Goal: Download file/media

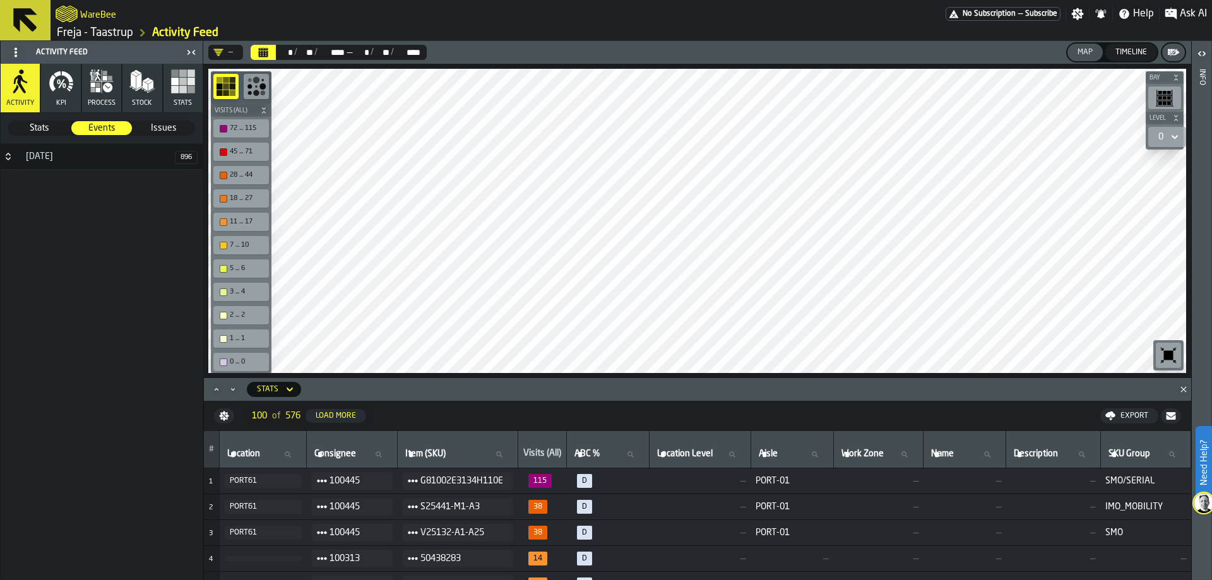
click at [96, 30] on link "Freja - Taastrup" at bounding box center [95, 33] width 76 height 14
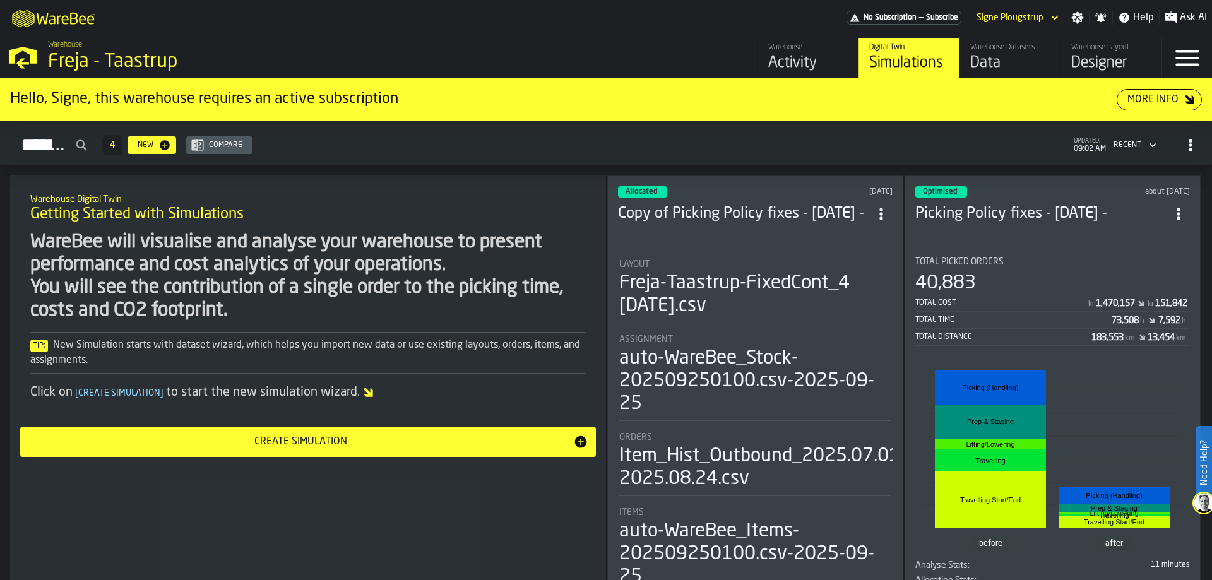
click at [979, 60] on div "Data" at bounding box center [1010, 63] width 80 height 20
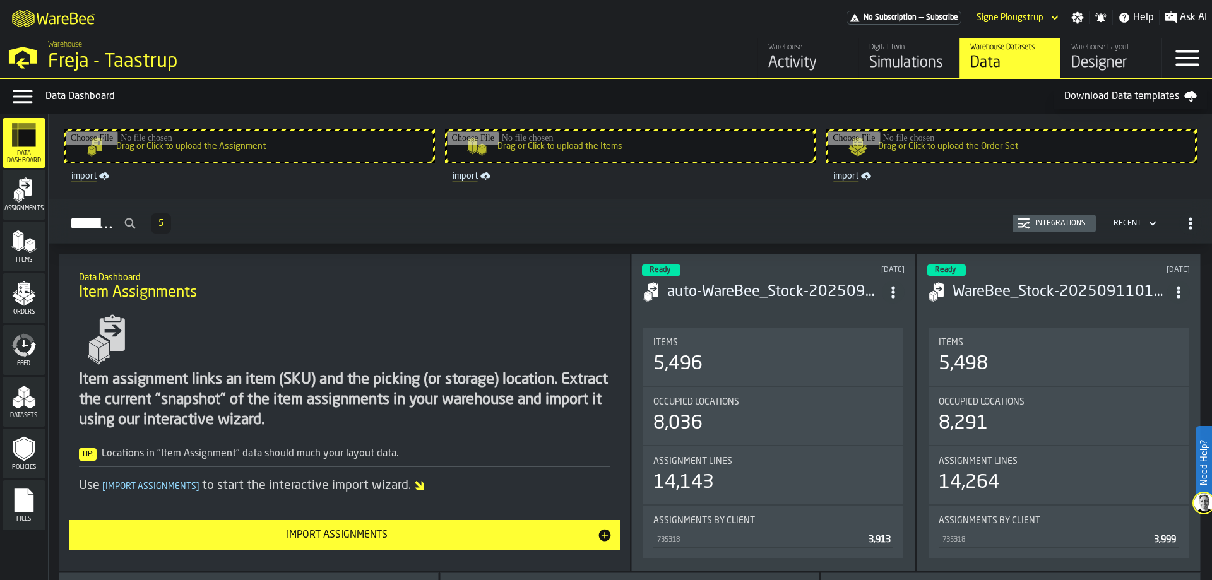
click at [42, 212] on span "Assignments" at bounding box center [24, 208] width 43 height 7
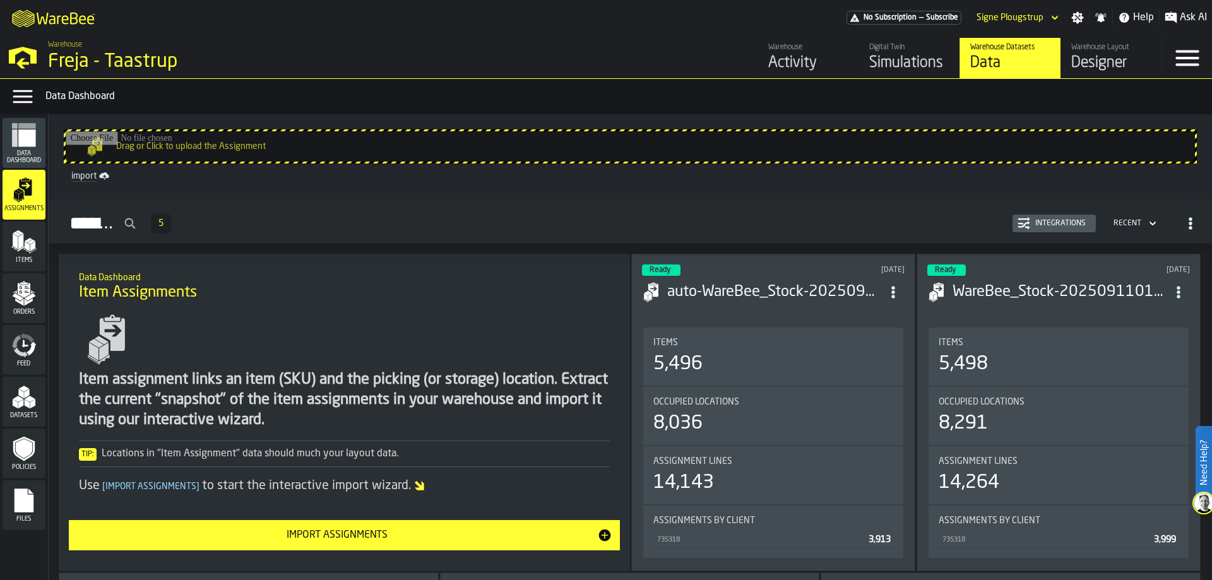
click at [29, 162] on span "Data Dashboard" at bounding box center [24, 157] width 43 height 14
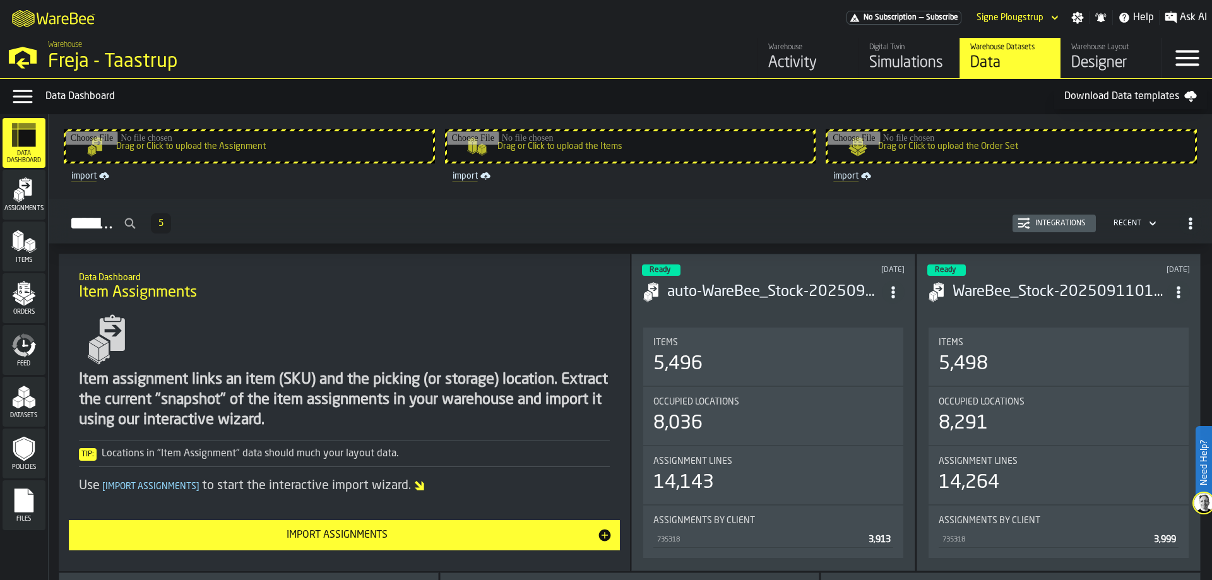
click at [27, 250] on polygon "menu Items" at bounding box center [27, 247] width 5 height 10
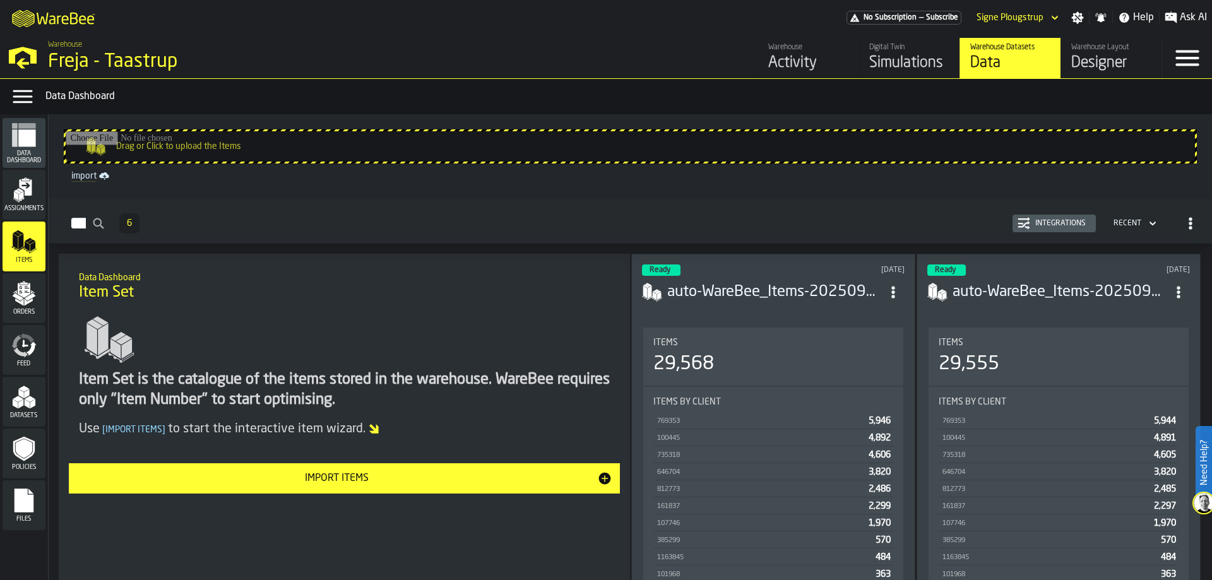
click at [28, 287] on icon "menu Orders" at bounding box center [24, 290] width 13 height 15
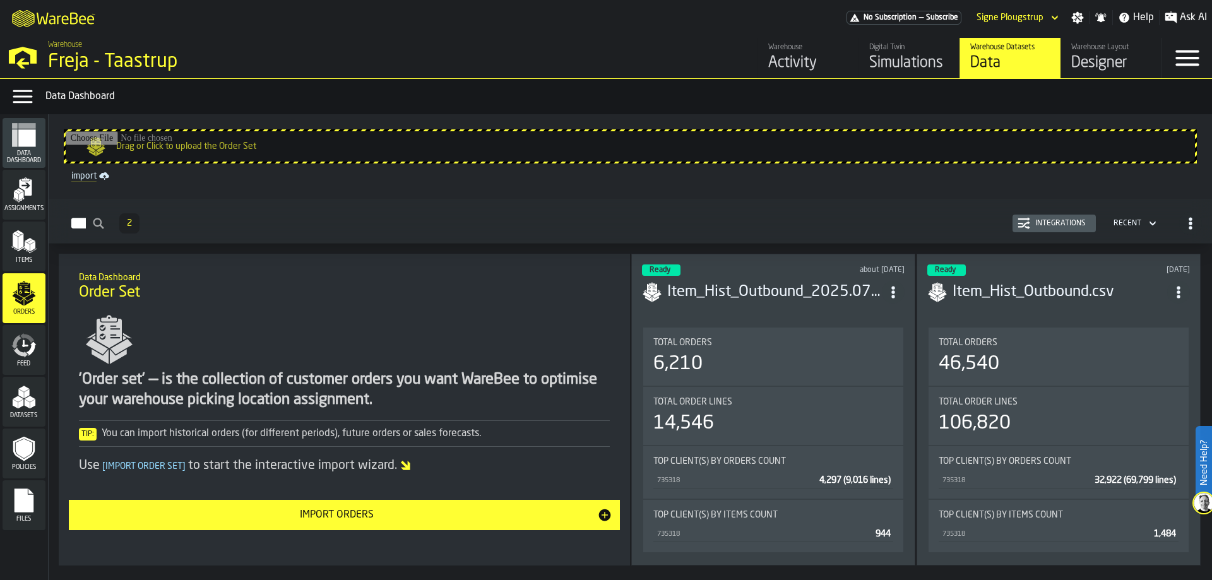
click at [30, 352] on icon "menu Feed" at bounding box center [32, 348] width 10 height 15
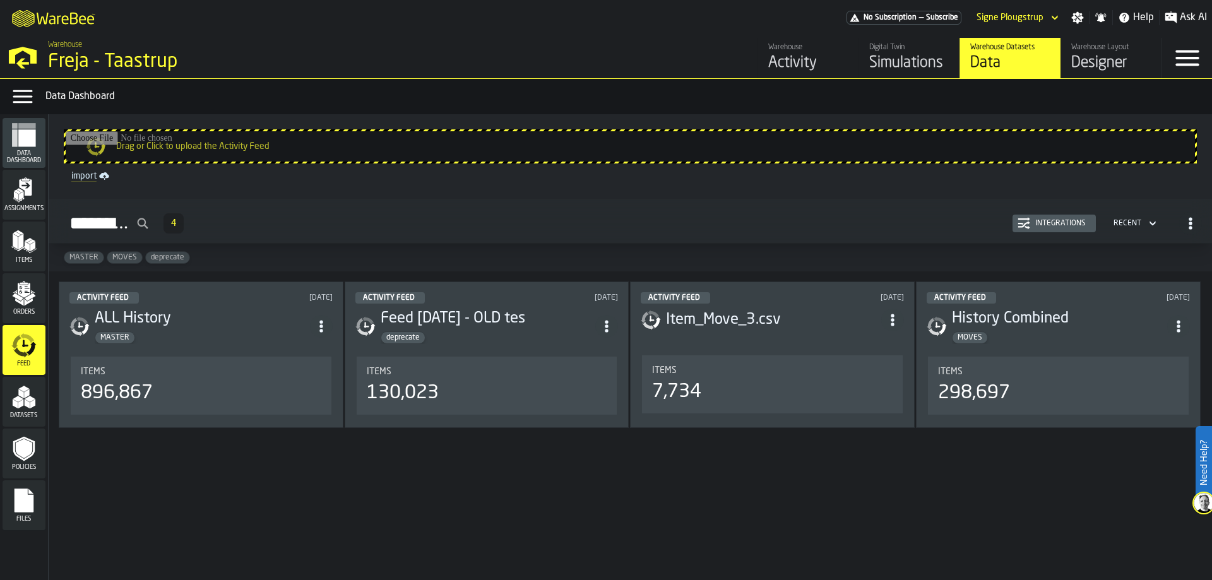
click at [21, 281] on div "Orders" at bounding box center [24, 298] width 43 height 50
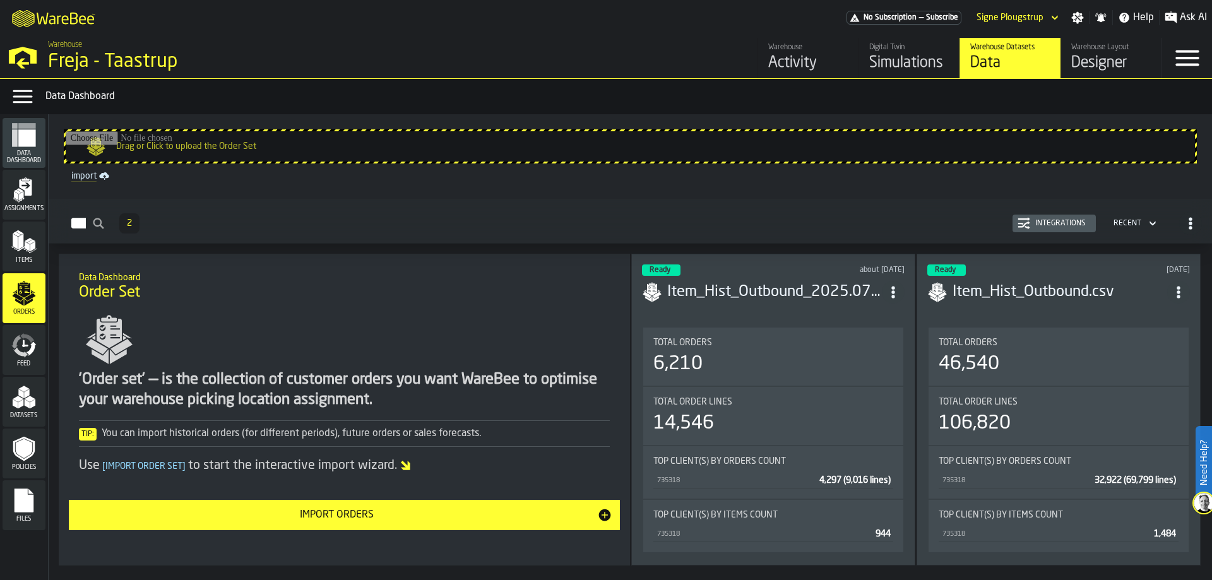
click at [16, 249] on polygon "menu Items" at bounding box center [15, 242] width 5 height 16
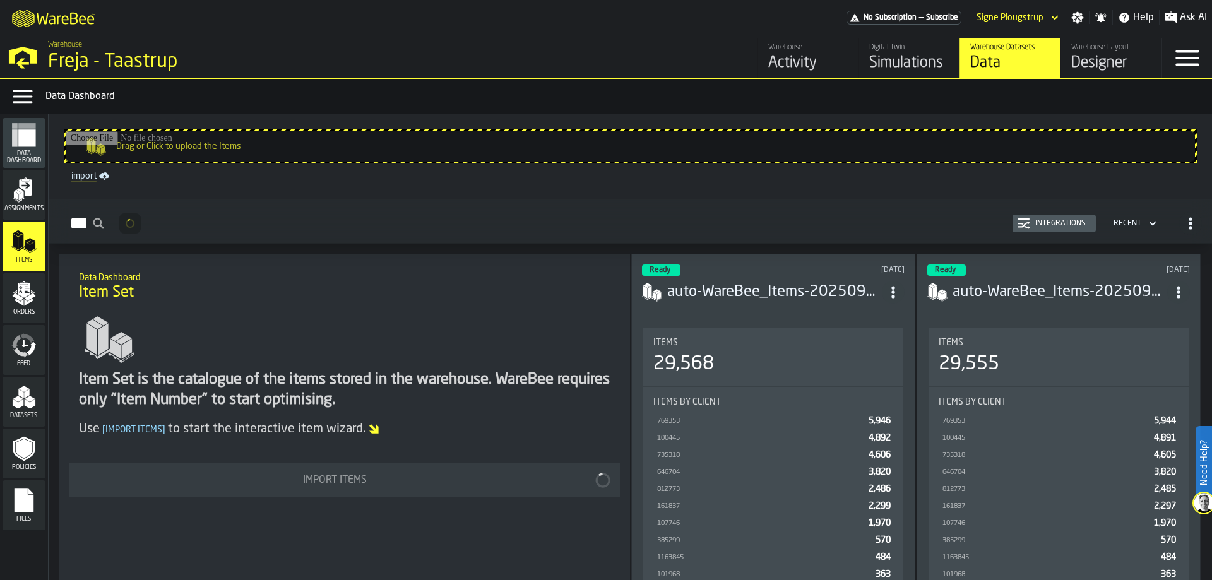
click at [28, 186] on icon "menu Assignments" at bounding box center [23, 189] width 25 height 25
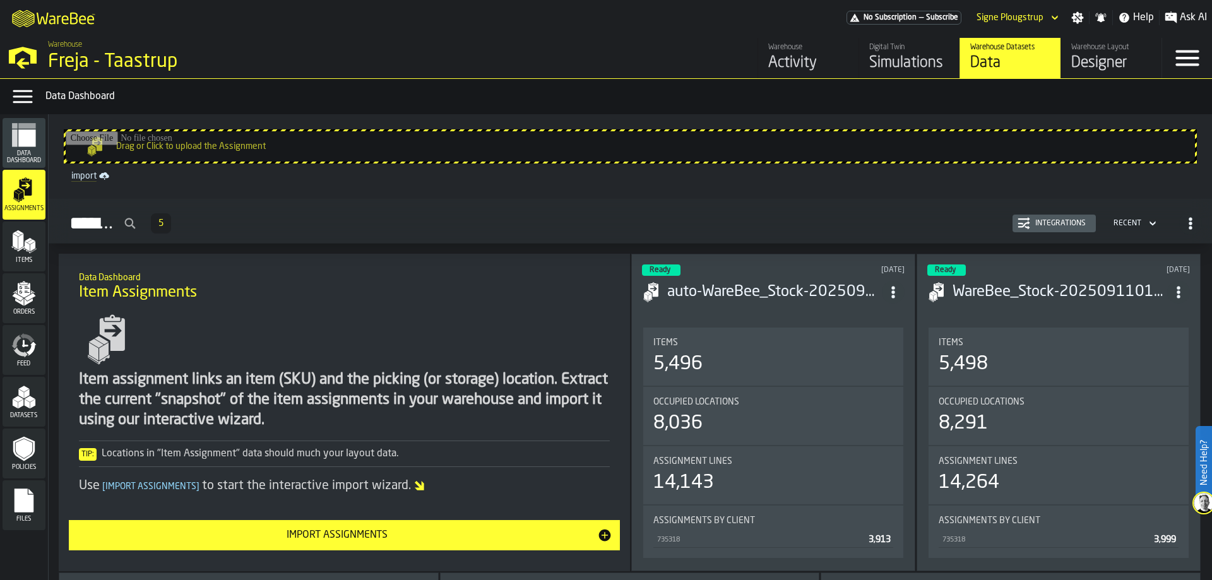
click at [30, 163] on span "Data Dashboard" at bounding box center [24, 157] width 43 height 14
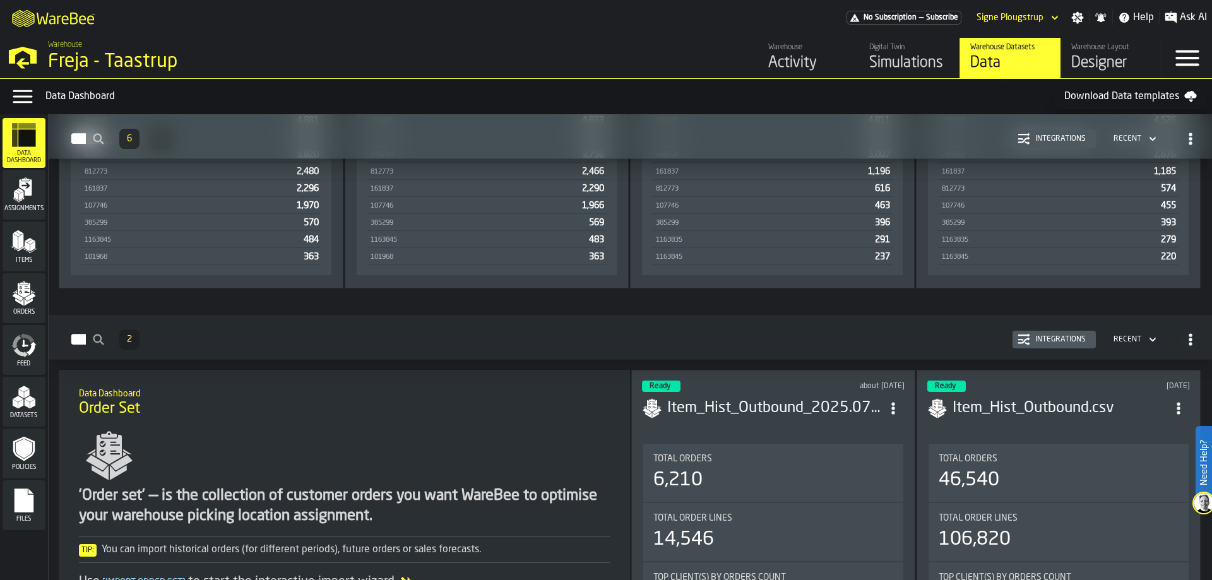
scroll to position [1262, 0]
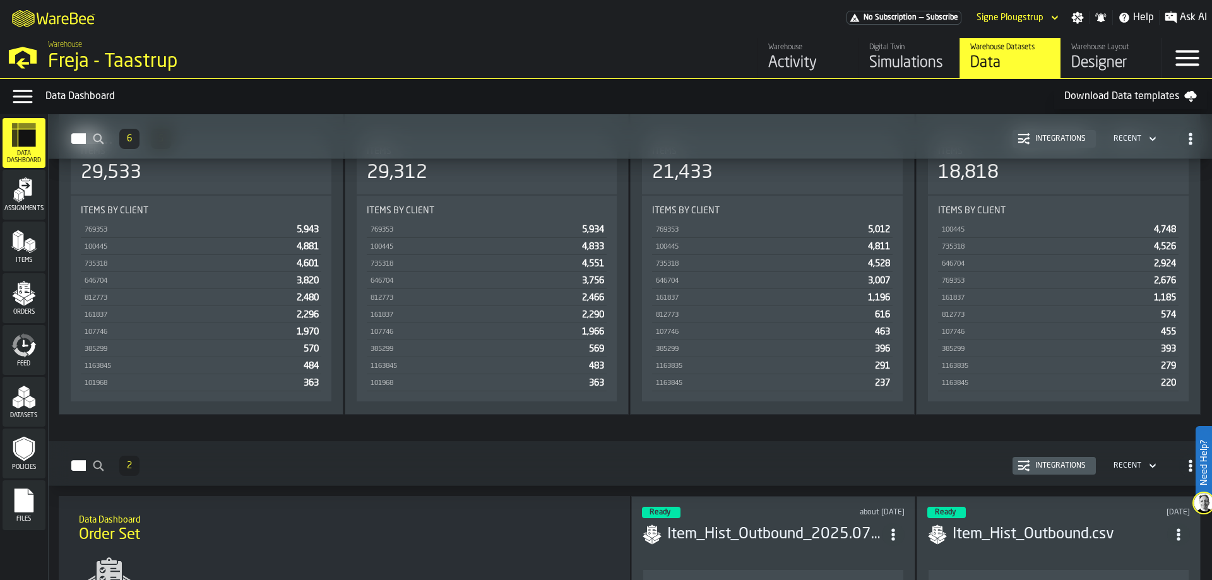
click at [33, 290] on icon "menu Orders" at bounding box center [23, 293] width 25 height 25
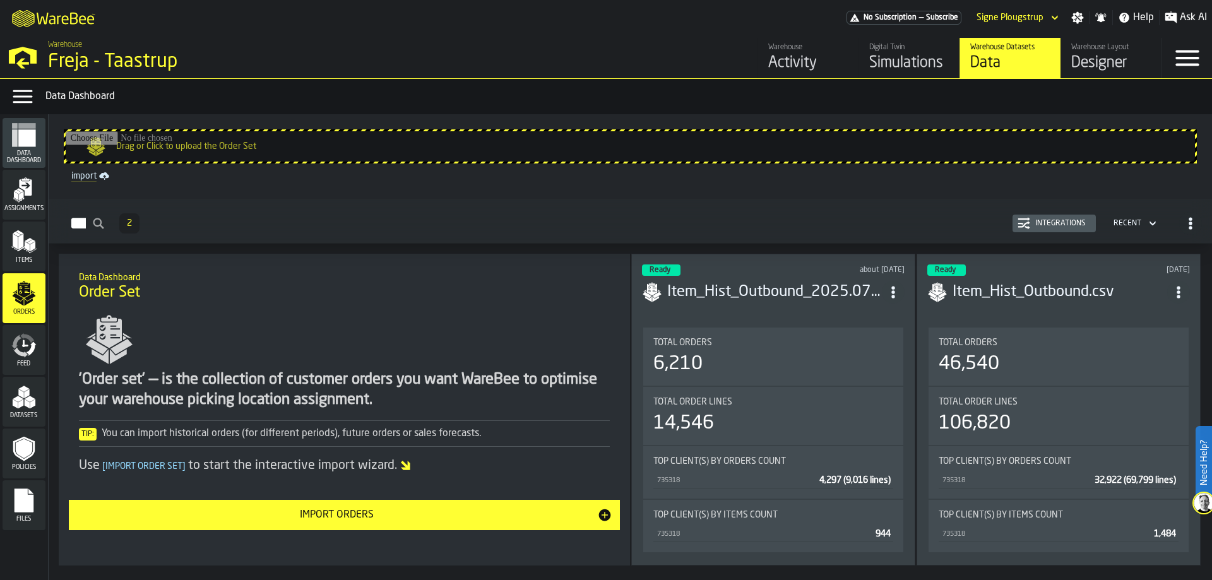
click at [30, 252] on polygon "menu Items" at bounding box center [27, 247] width 5 height 10
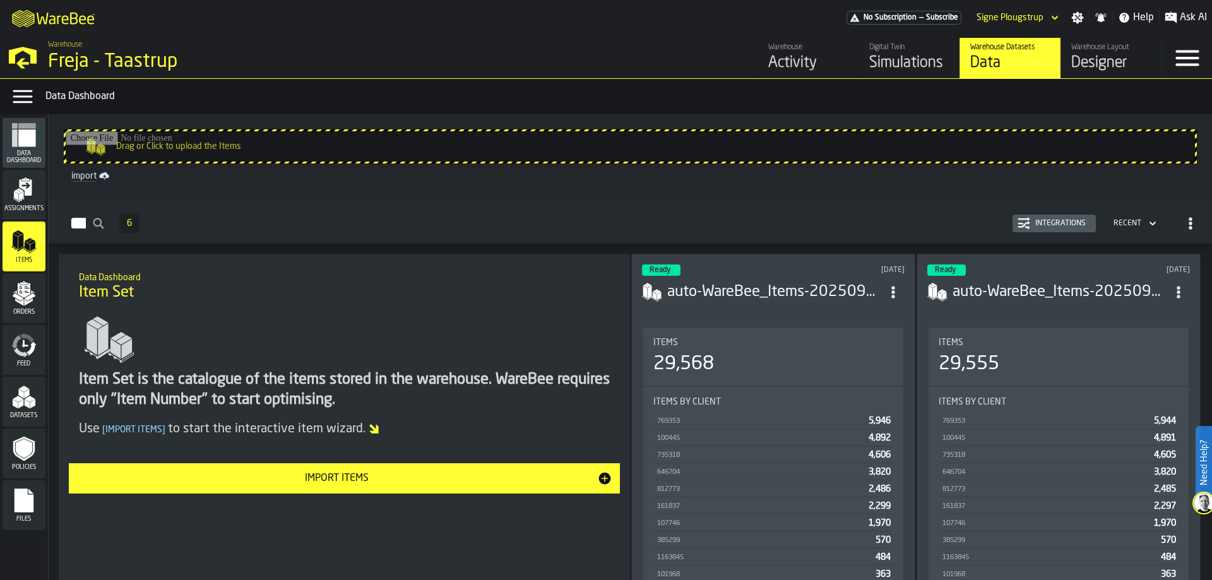
click at [21, 294] on icon "menu Orders" at bounding box center [24, 290] width 13 height 15
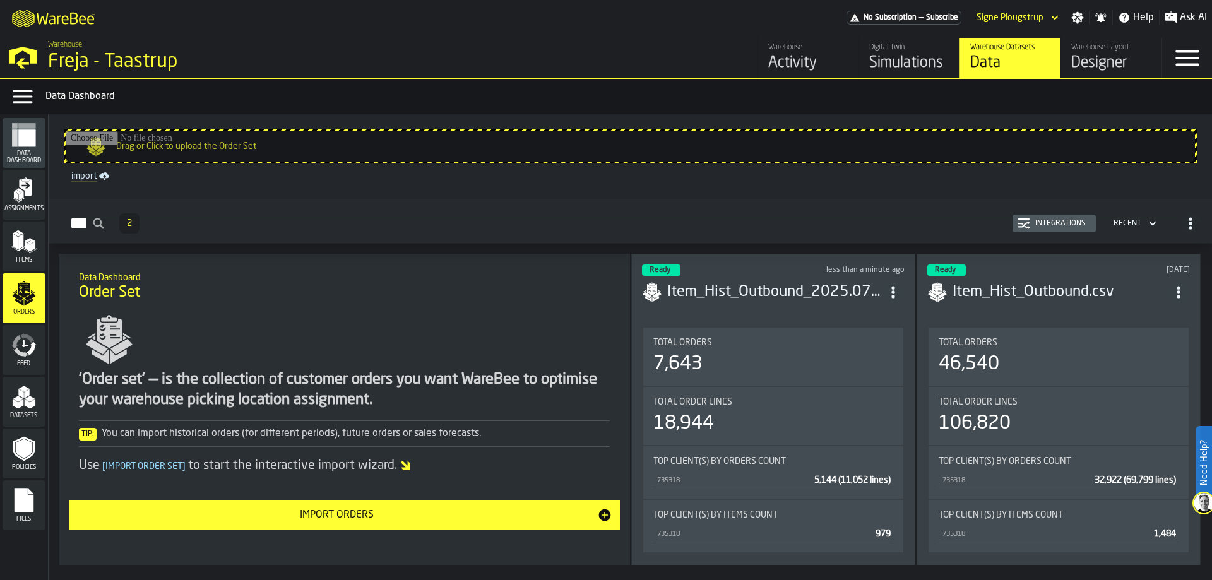
click at [9, 196] on div "Assignments" at bounding box center [24, 194] width 43 height 35
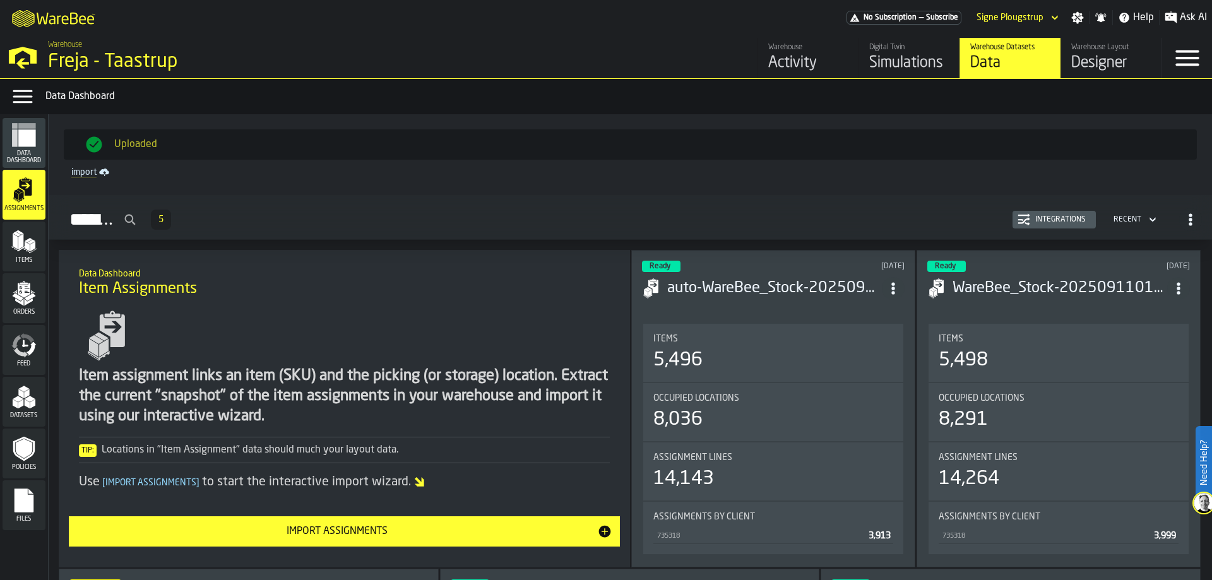
click at [40, 151] on span "Data Dashboard" at bounding box center [24, 157] width 43 height 14
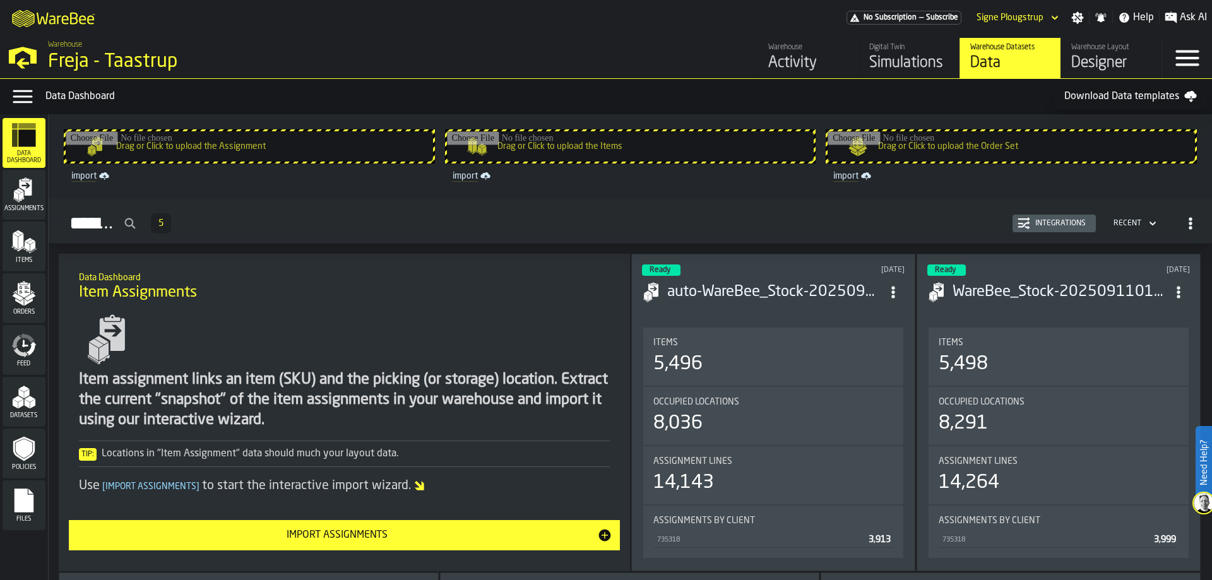
click at [29, 304] on icon "menu Orders" at bounding box center [23, 293] width 25 height 25
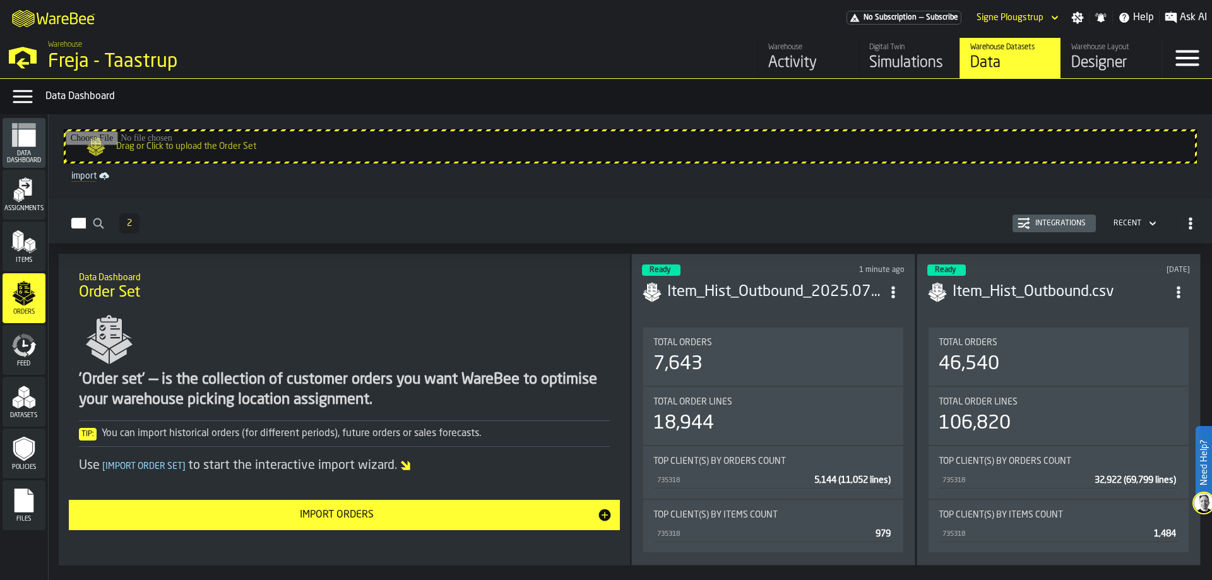
scroll to position [43, 0]
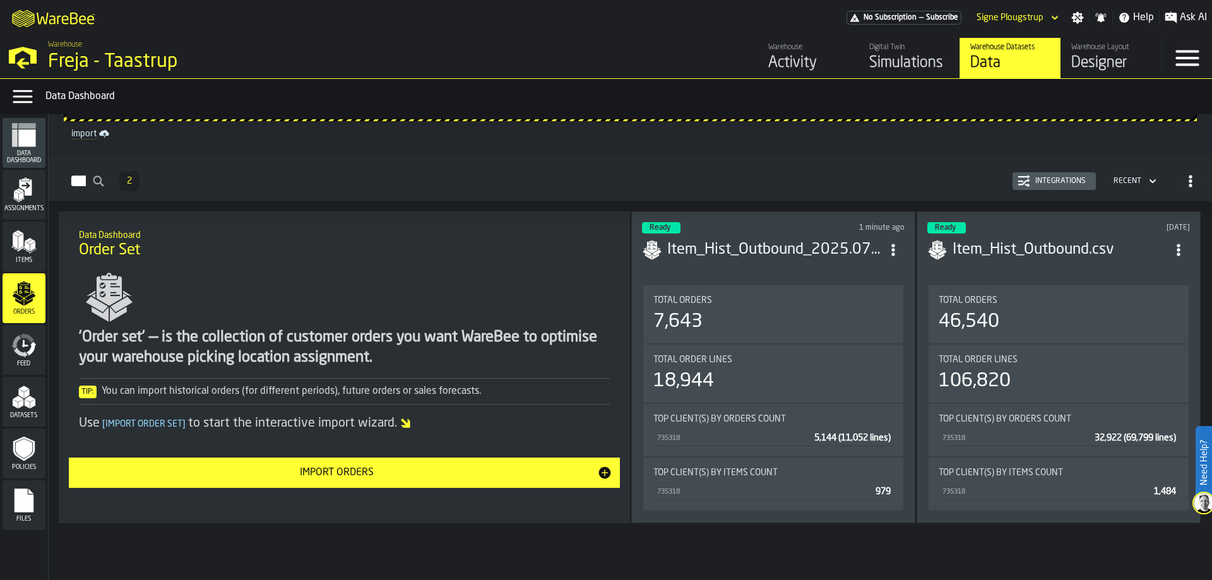
click at [12, 245] on icon "menu Items" at bounding box center [23, 241] width 25 height 25
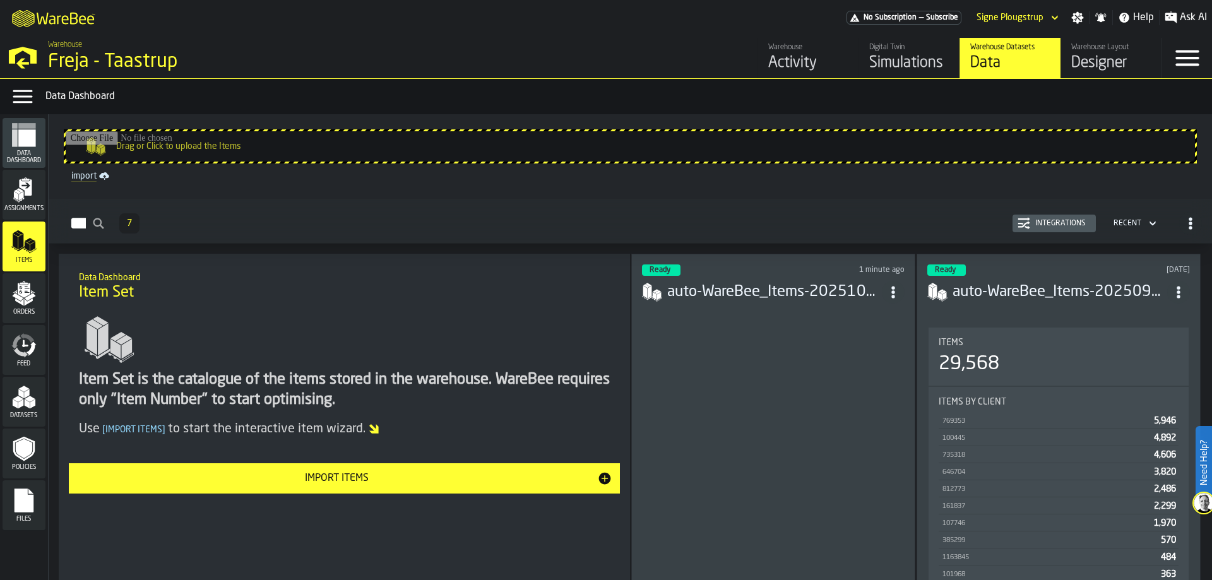
click at [33, 199] on icon "menu Assignments" at bounding box center [23, 189] width 25 height 25
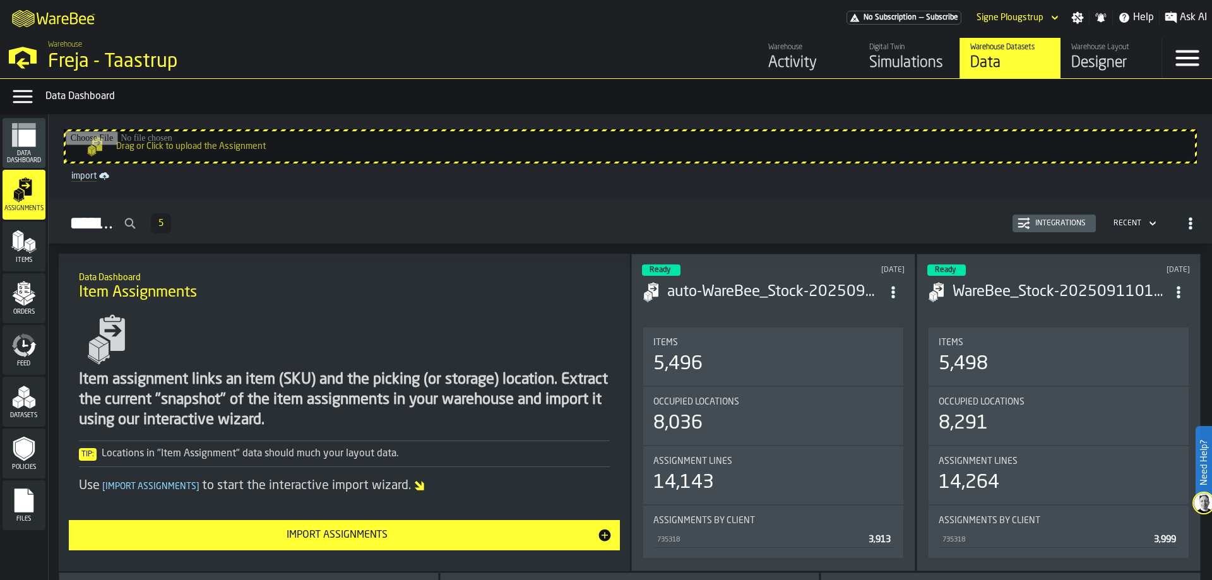
click at [812, 57] on div "Activity" at bounding box center [808, 63] width 80 height 20
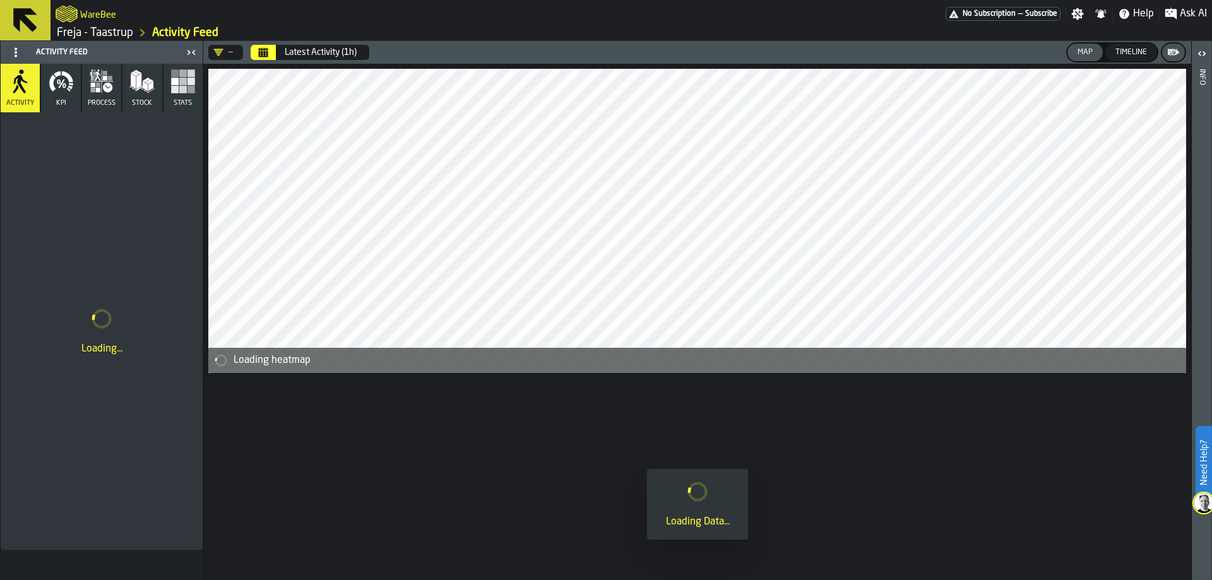
click at [180, 83] on rect "button" at bounding box center [183, 82] width 8 height 8
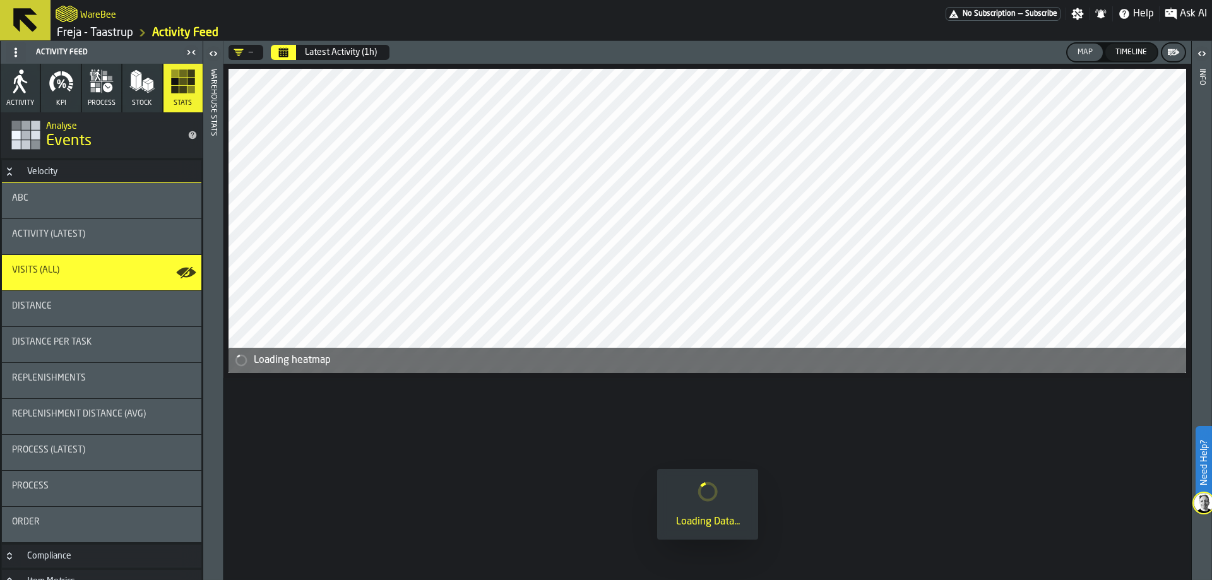
click at [275, 47] on button "Calendar" at bounding box center [283, 52] width 25 height 15
click at [16, 19] on icon at bounding box center [25, 20] width 24 height 24
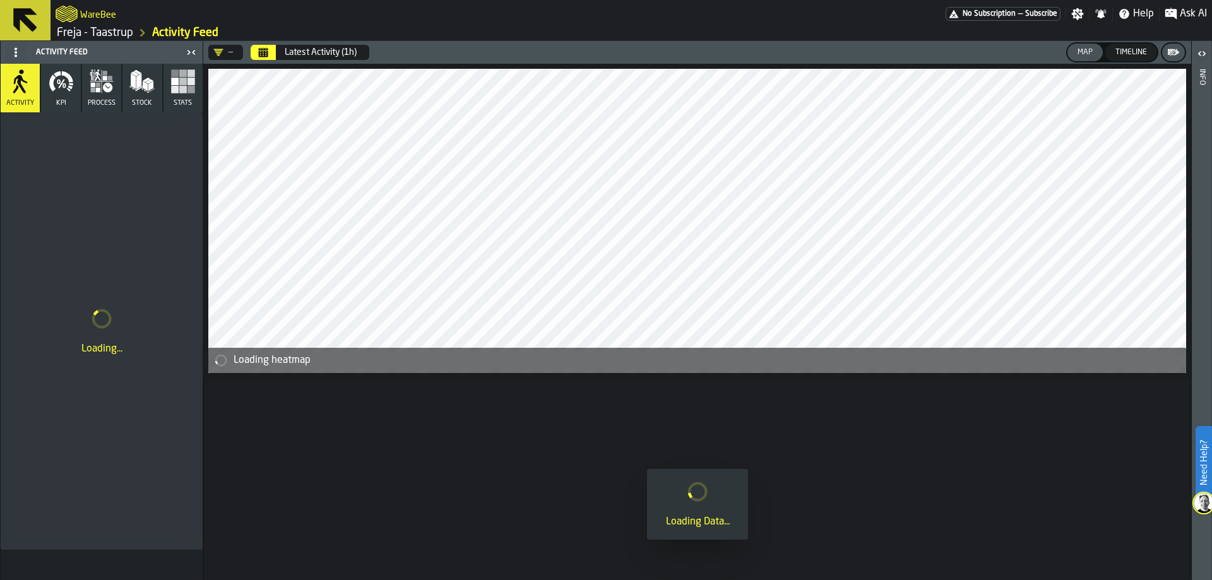
click at [112, 31] on link "Freja - Taastrup" at bounding box center [95, 33] width 76 height 14
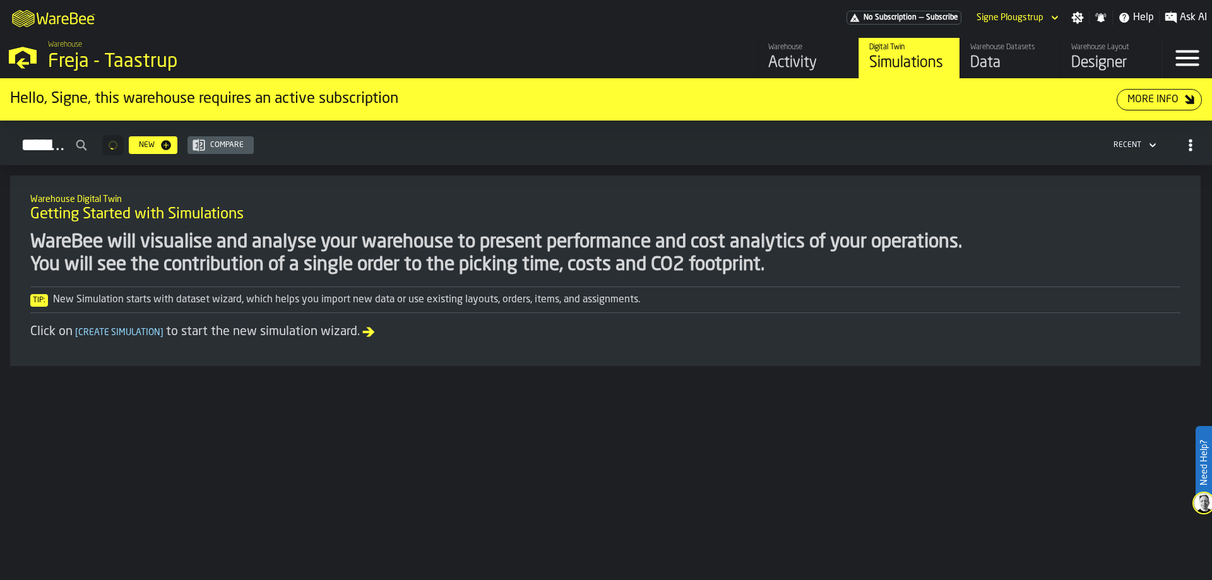
click at [998, 64] on div "Data" at bounding box center [1010, 63] width 80 height 20
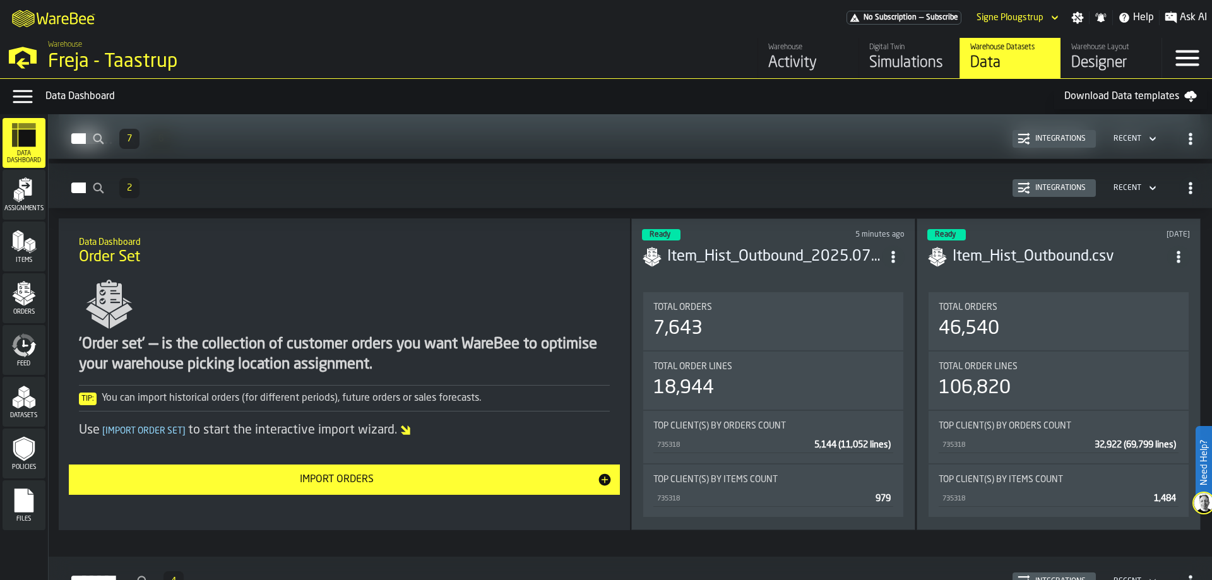
scroll to position [2159, 0]
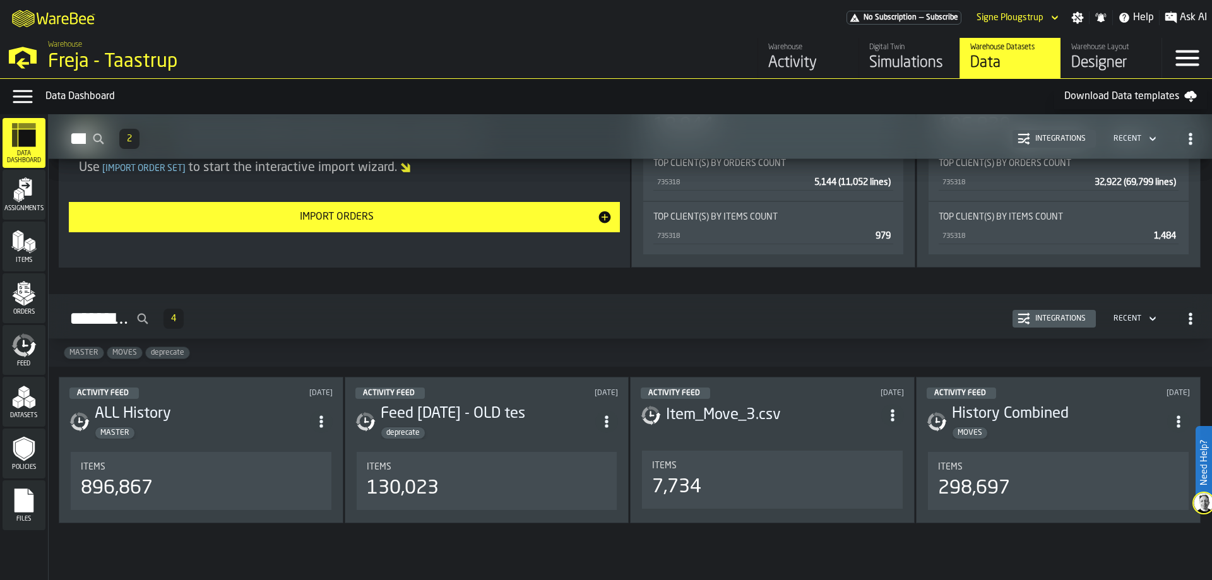
click at [17, 195] on polygon "menu Assignments" at bounding box center [16, 195] width 5 height 9
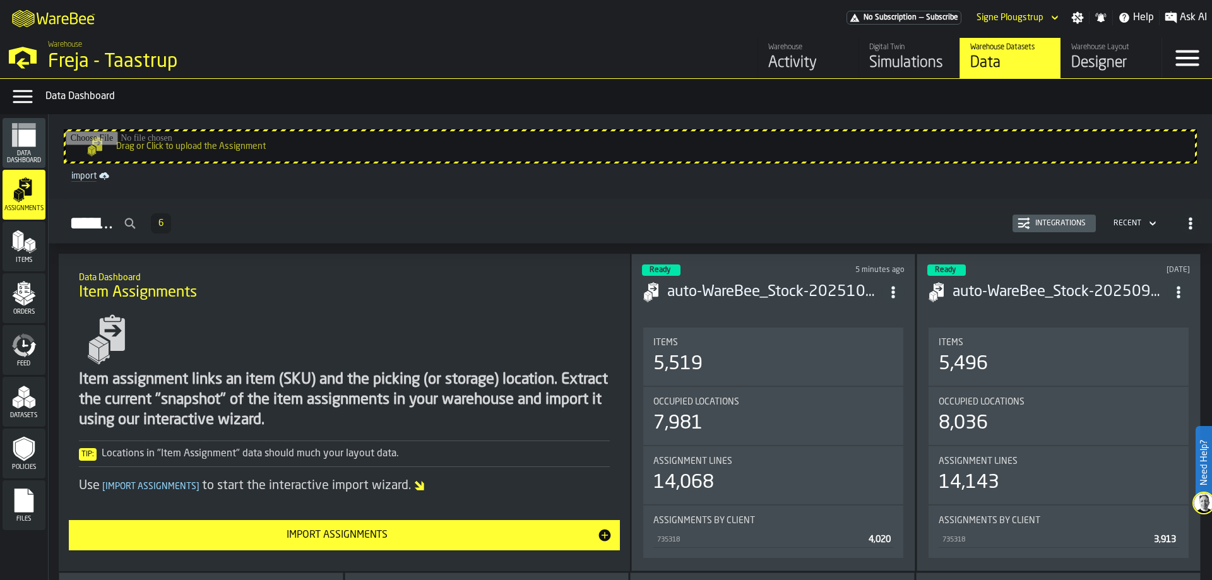
scroll to position [367, 0]
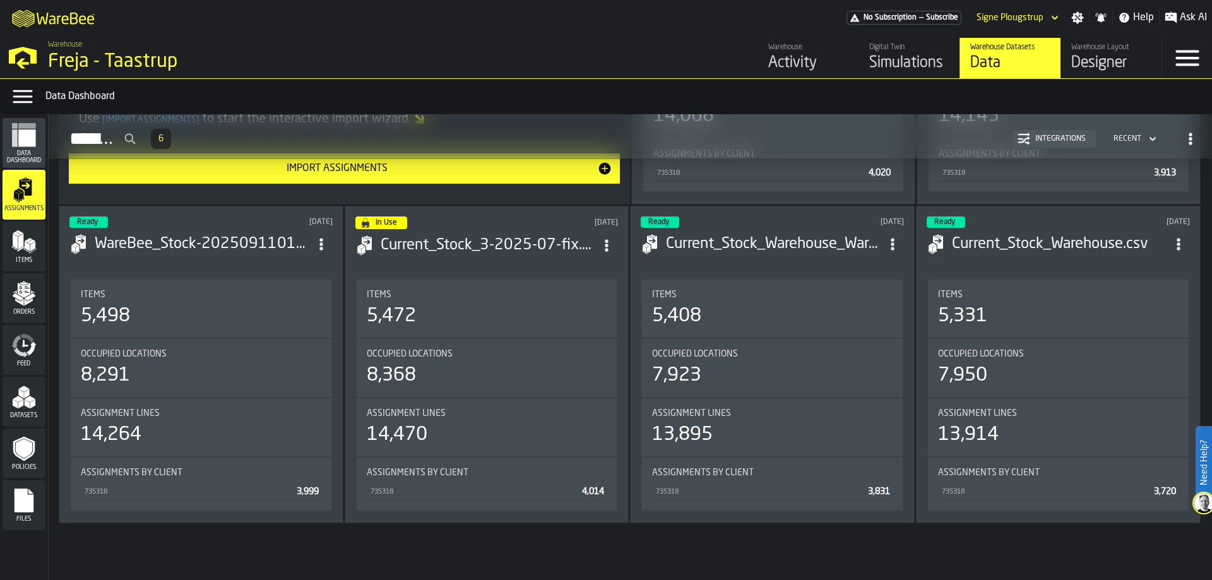
click at [35, 254] on icon "menu Items" at bounding box center [23, 241] width 25 height 25
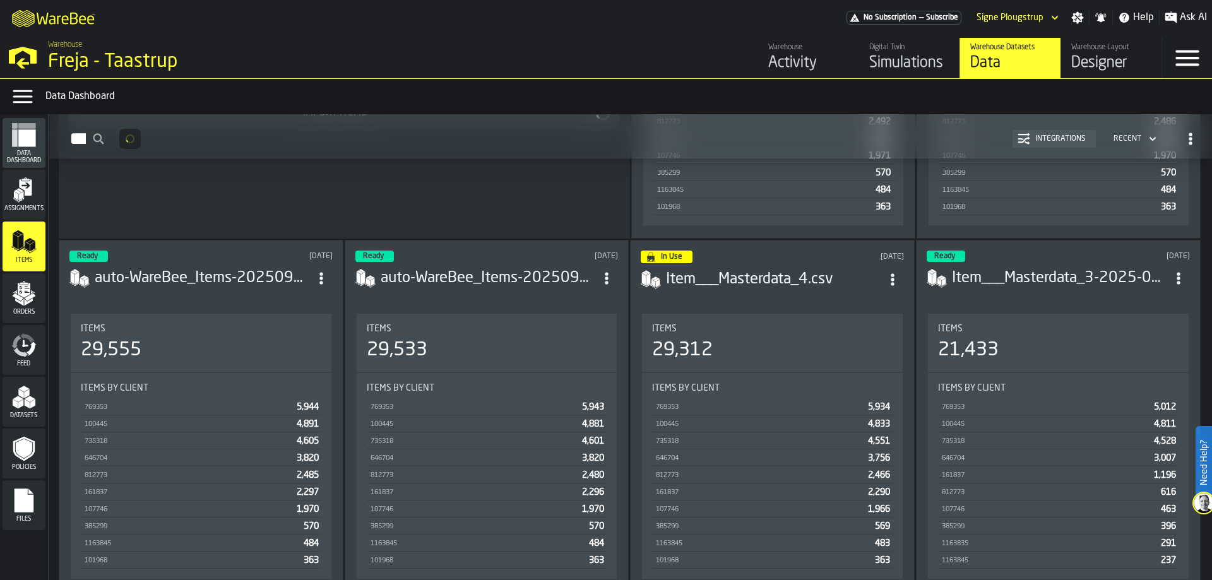
click at [35, 287] on icon "menu Orders" at bounding box center [23, 293] width 25 height 25
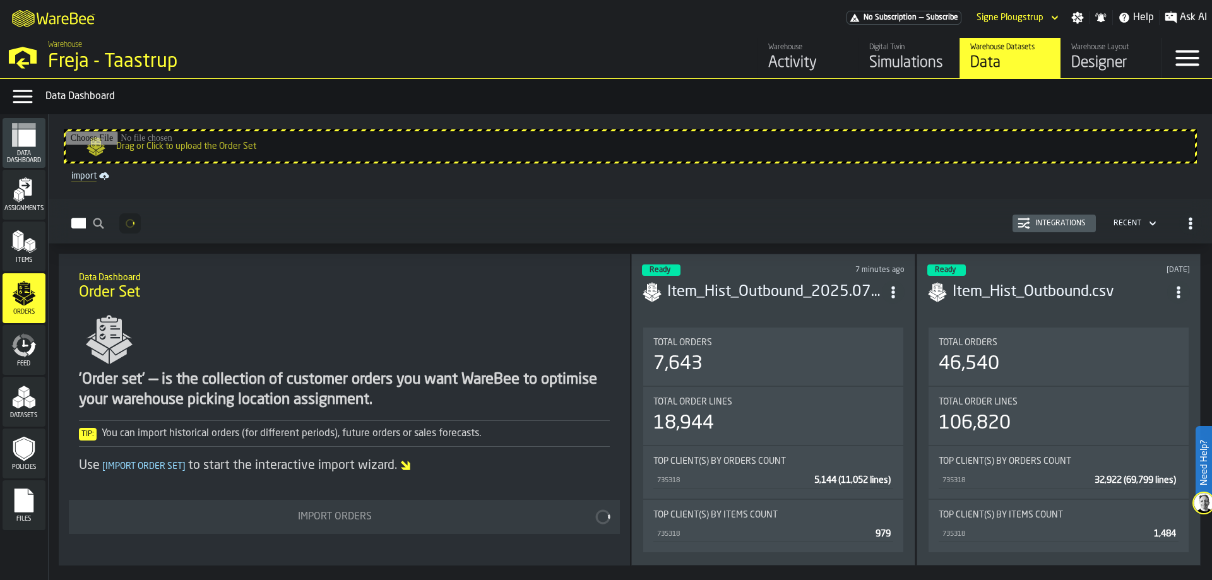
scroll to position [43, 0]
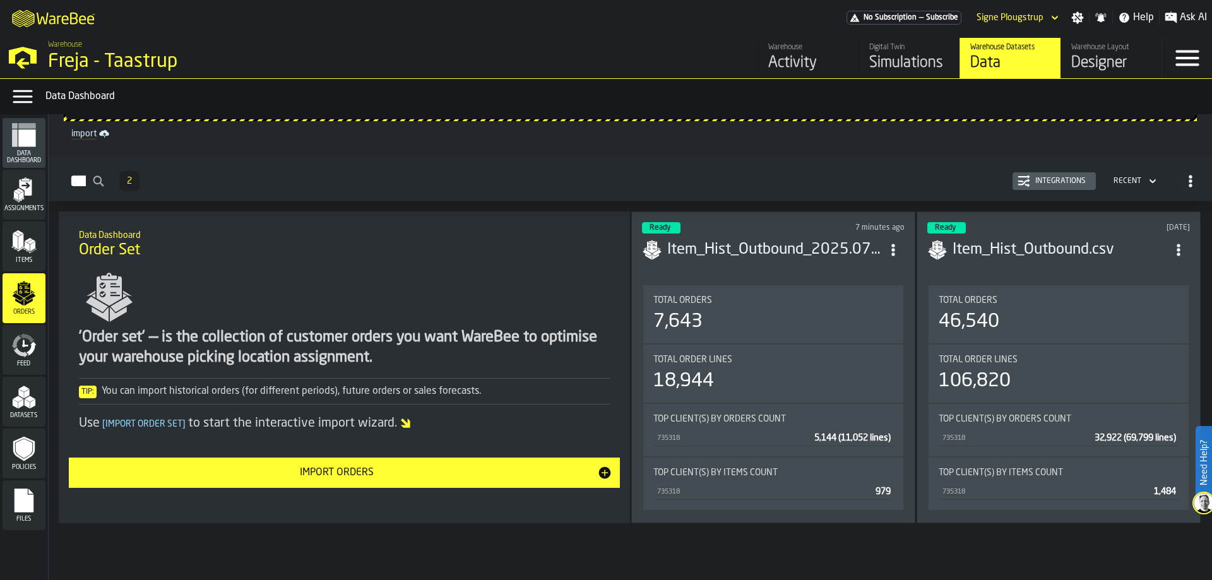
click at [27, 362] on span "Feed" at bounding box center [24, 363] width 43 height 7
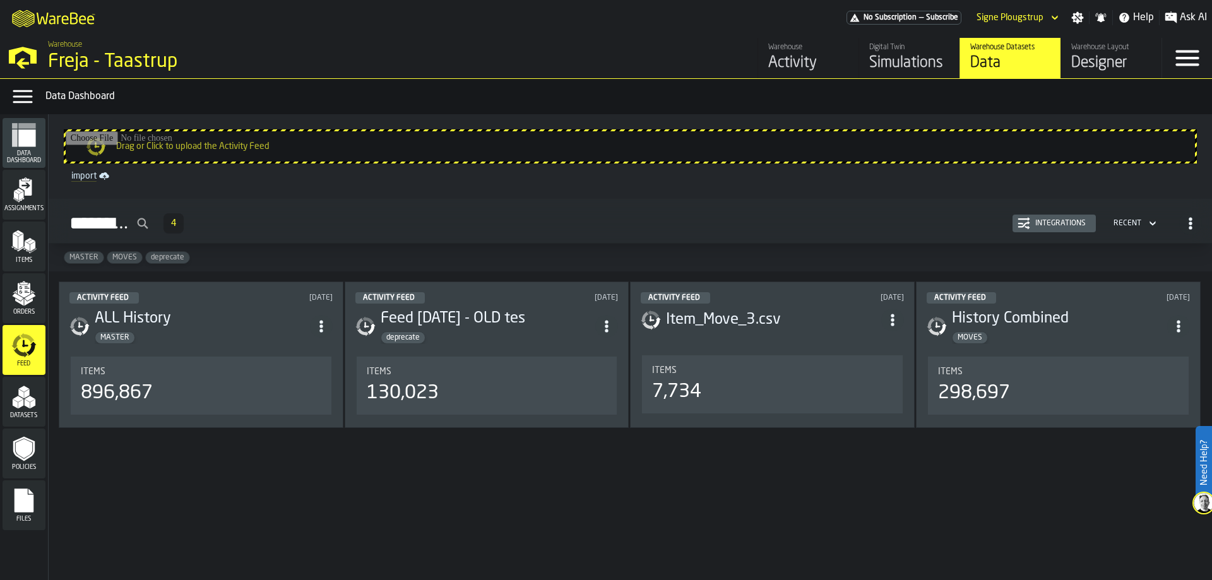
click at [22, 306] on icon "menu Orders" at bounding box center [23, 293] width 25 height 25
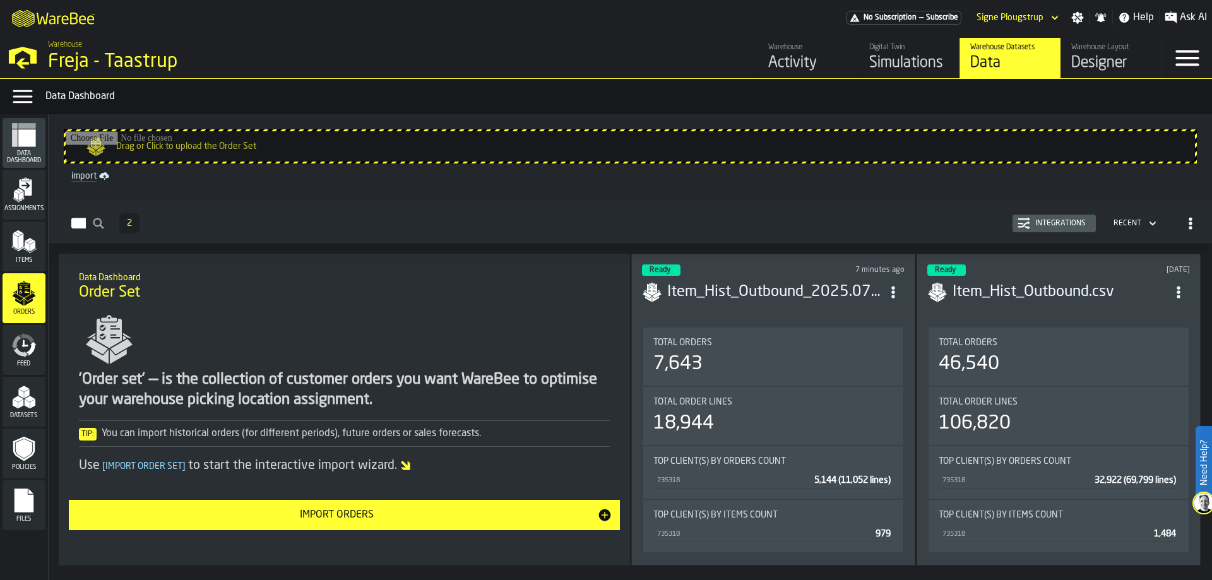
scroll to position [43, 0]
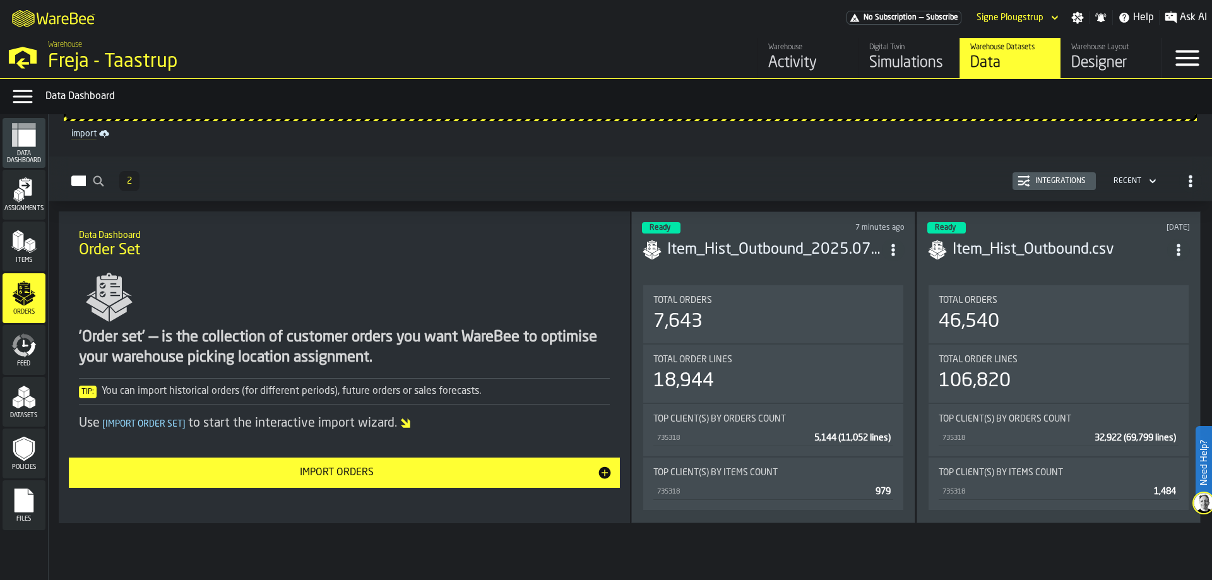
click at [1141, 182] on div "Recent" at bounding box center [1127, 181] width 38 height 14
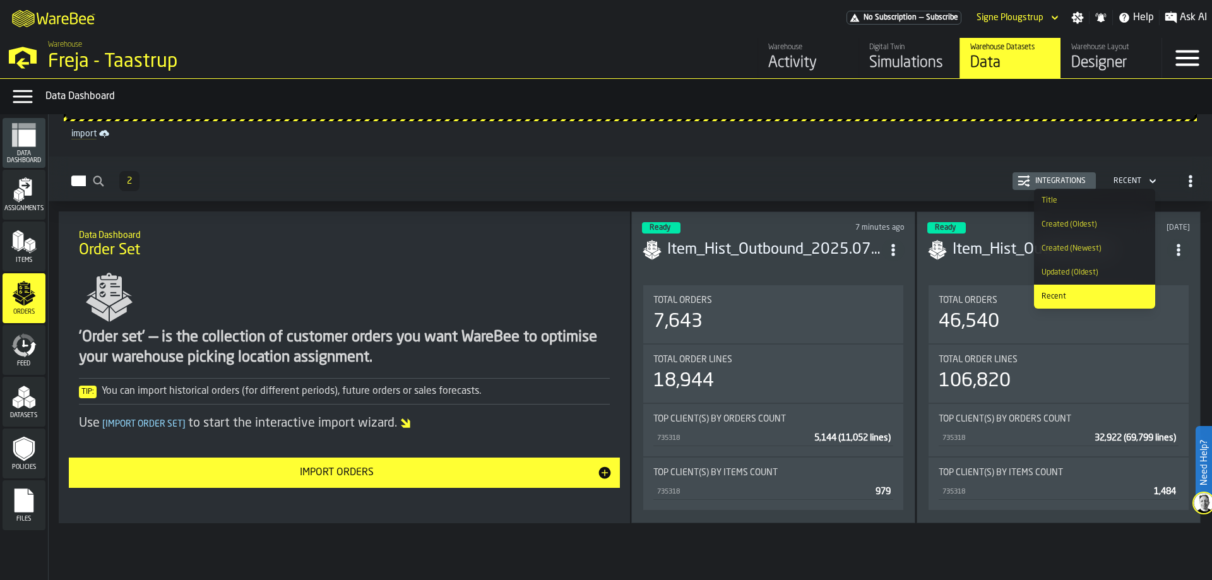
click at [1073, 229] on div "Created (Oldest)" at bounding box center [1095, 224] width 106 height 9
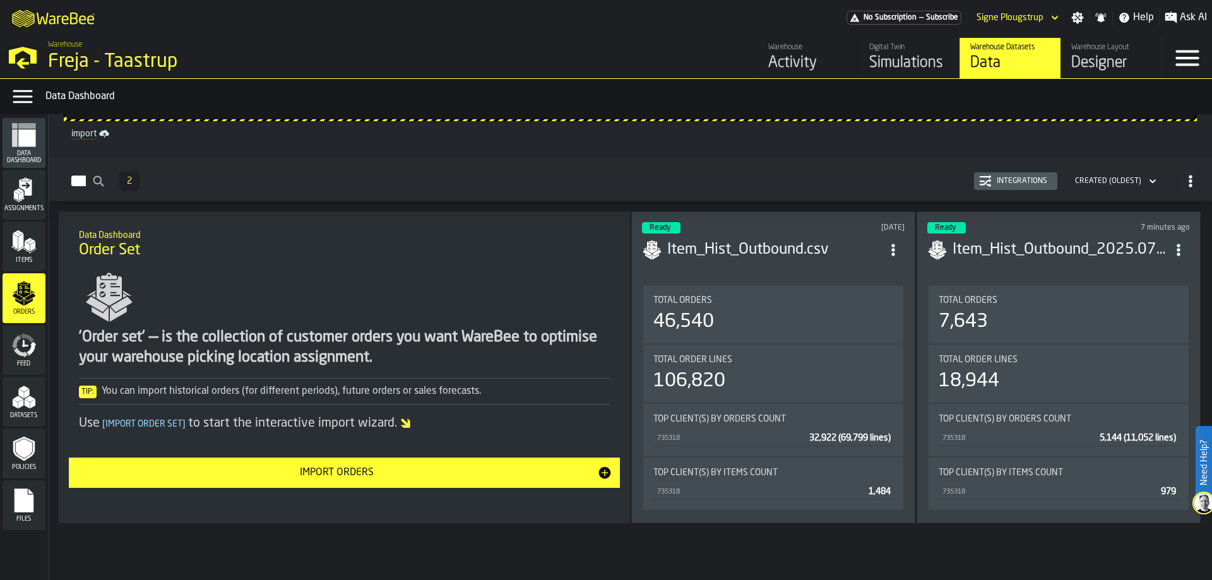
click at [1126, 177] on div "Created (Oldest)" at bounding box center [1108, 181] width 66 height 9
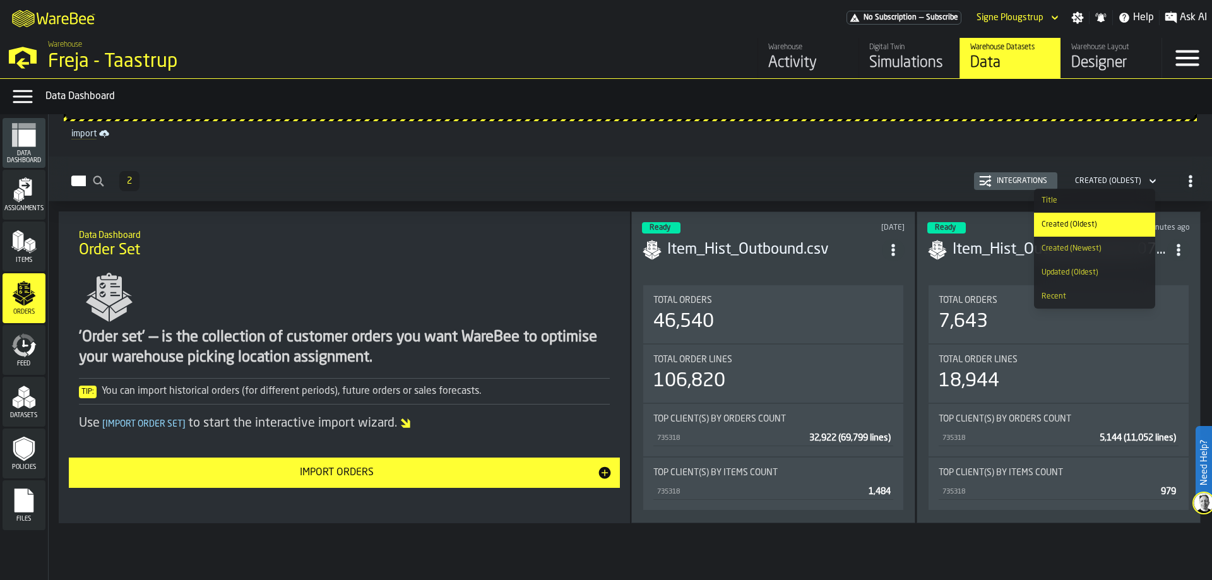
click at [1077, 204] on div "Title" at bounding box center [1095, 200] width 106 height 9
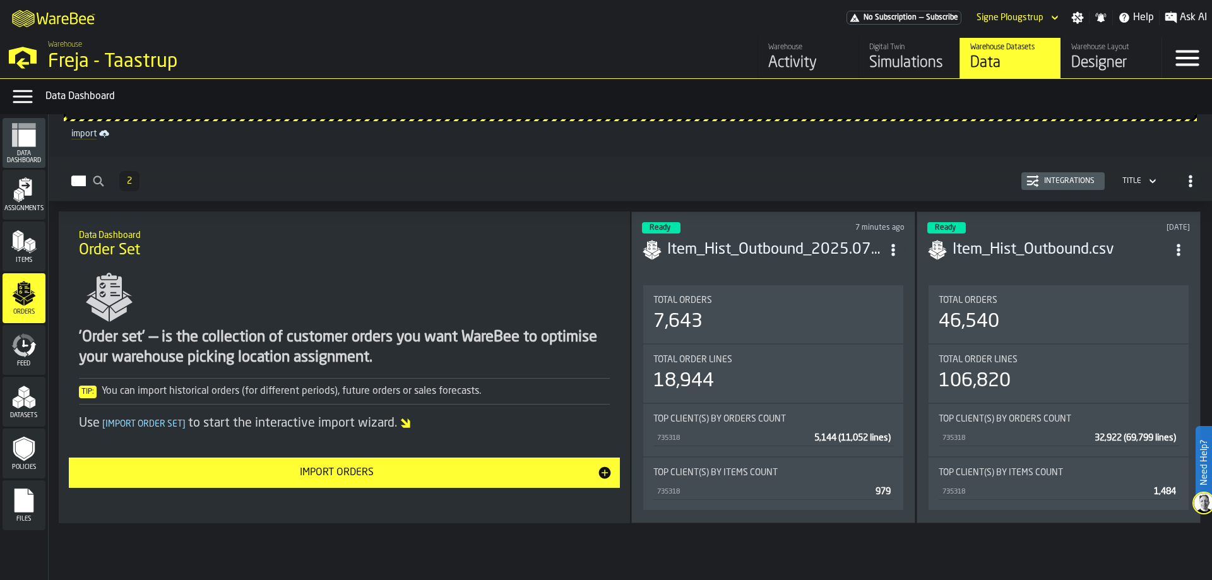
click at [1120, 187] on div "Title" at bounding box center [1131, 181] width 29 height 14
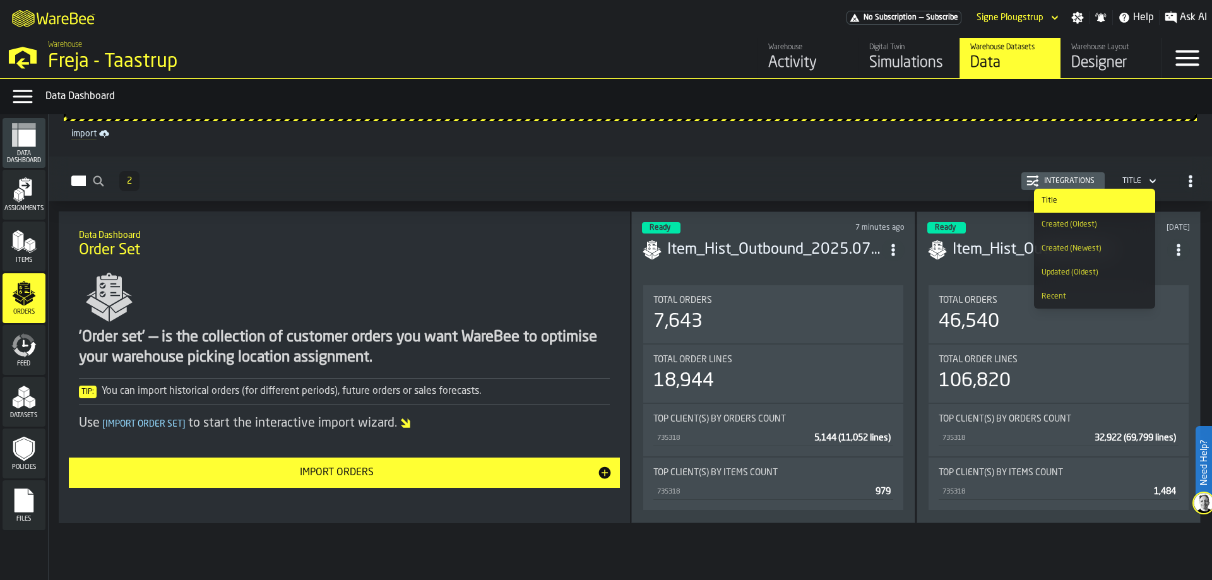
scroll to position [2, 0]
click at [1082, 300] on div "Recent" at bounding box center [1095, 296] width 106 height 9
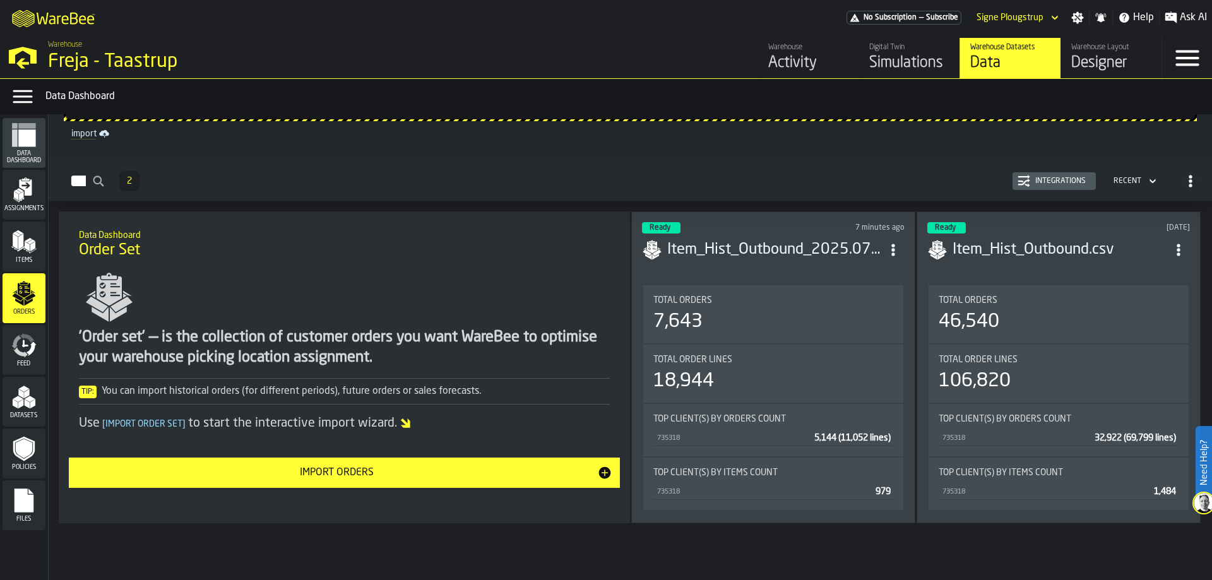
click at [1184, 177] on icon "button-Orders" at bounding box center [1190, 181] width 13 height 13
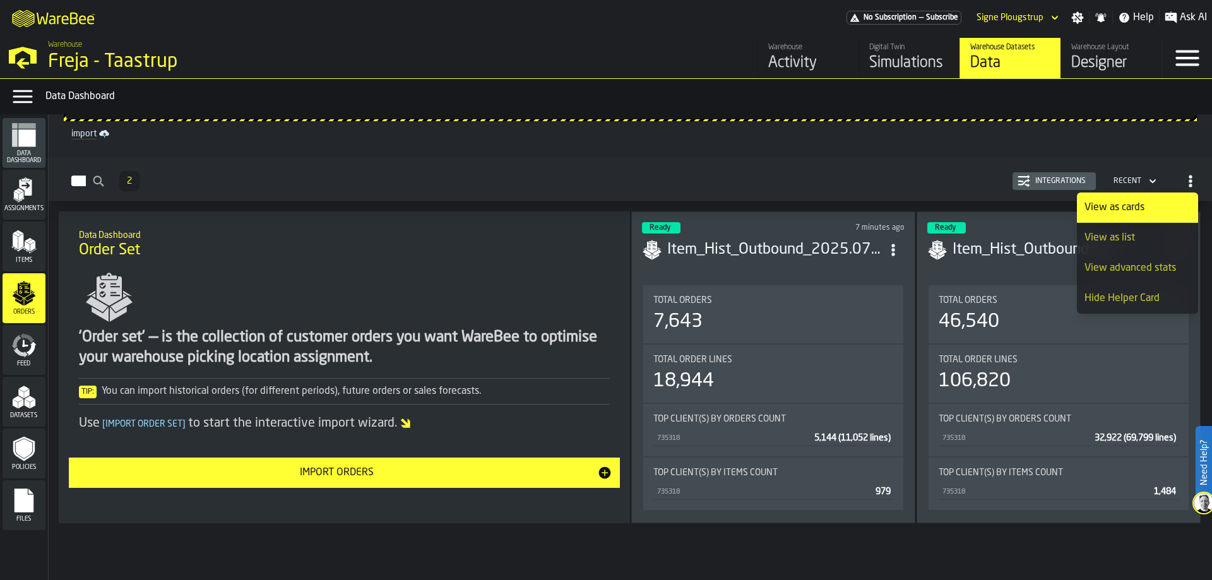
click at [1184, 177] on icon "button-Orders" at bounding box center [1190, 181] width 13 height 13
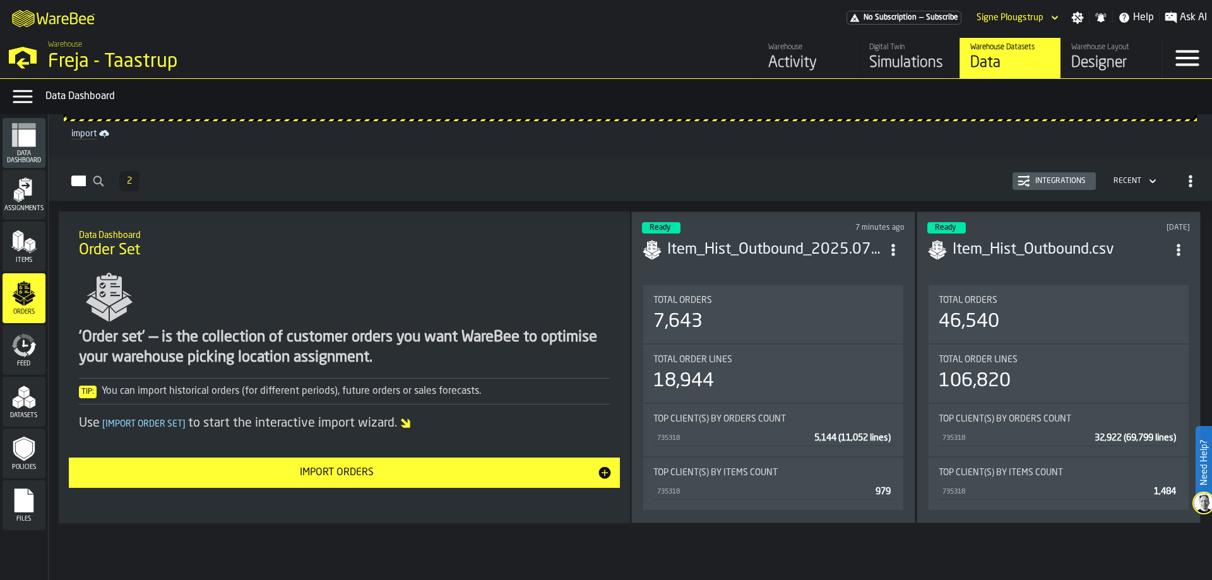
click at [8, 249] on div "Items" at bounding box center [24, 246] width 43 height 35
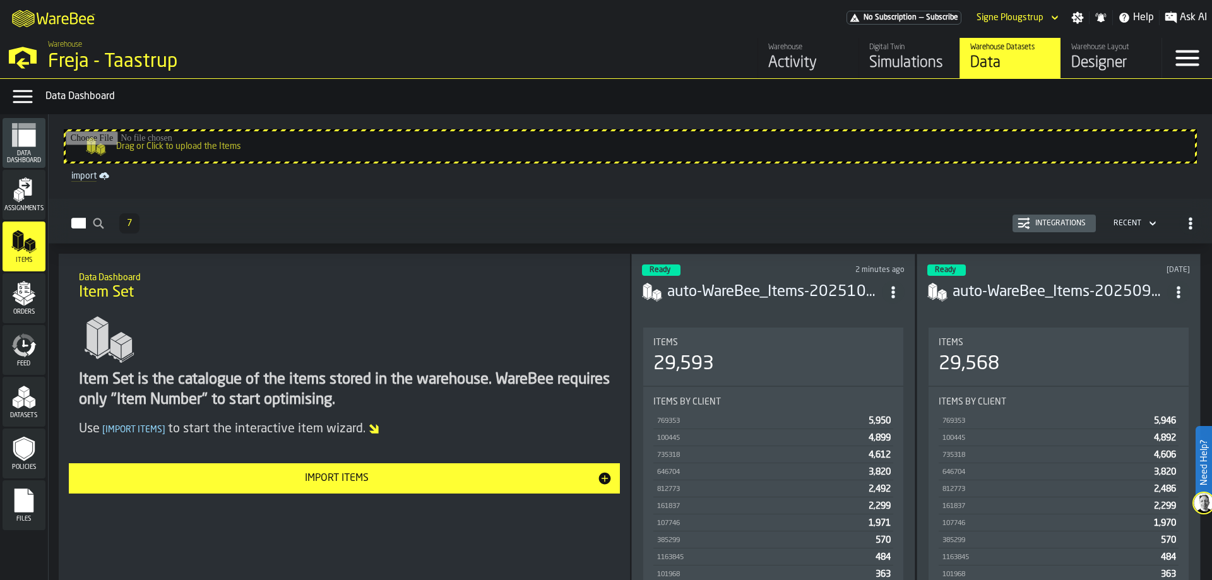
click at [15, 184] on icon "menu Assignments" at bounding box center [23, 189] width 25 height 25
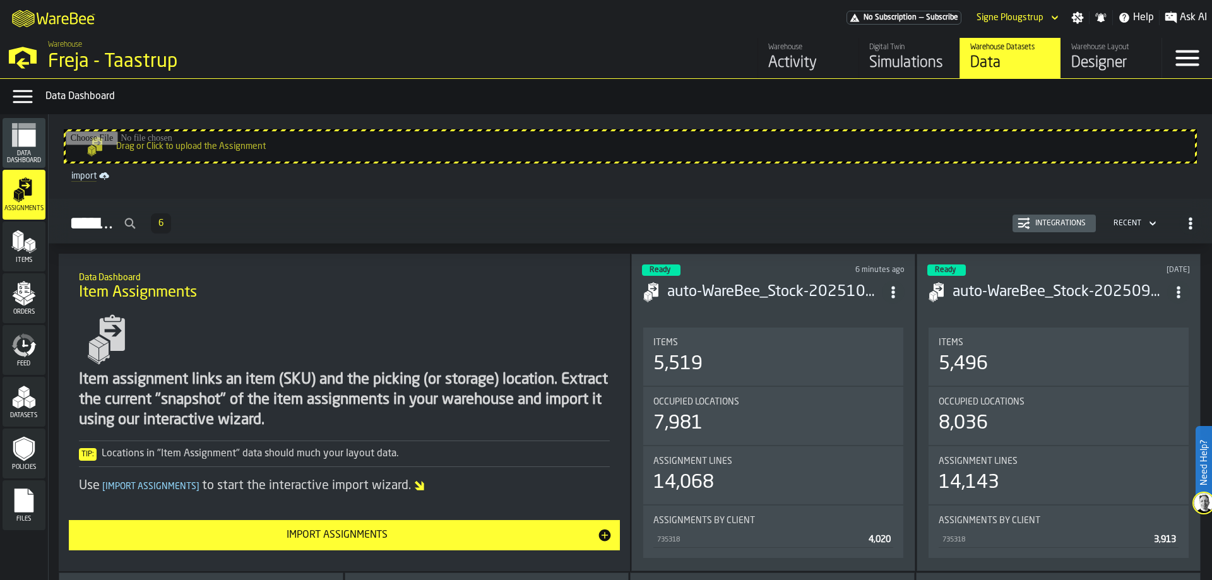
click at [35, 140] on icon "menu Data Dashboard" at bounding box center [26, 137] width 17 height 17
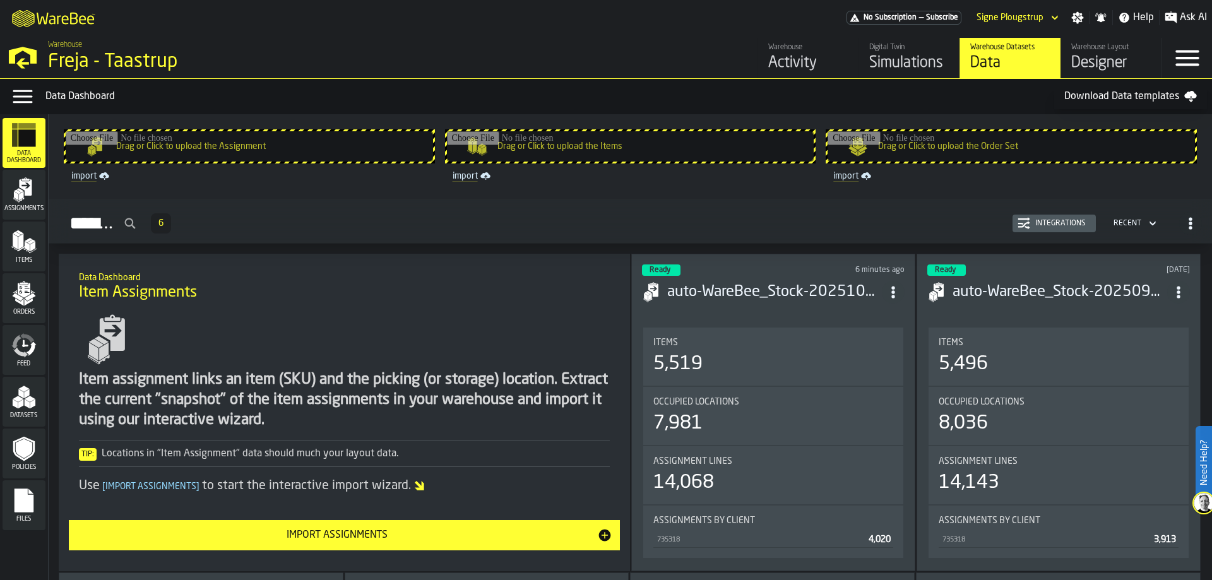
scroll to position [189, 0]
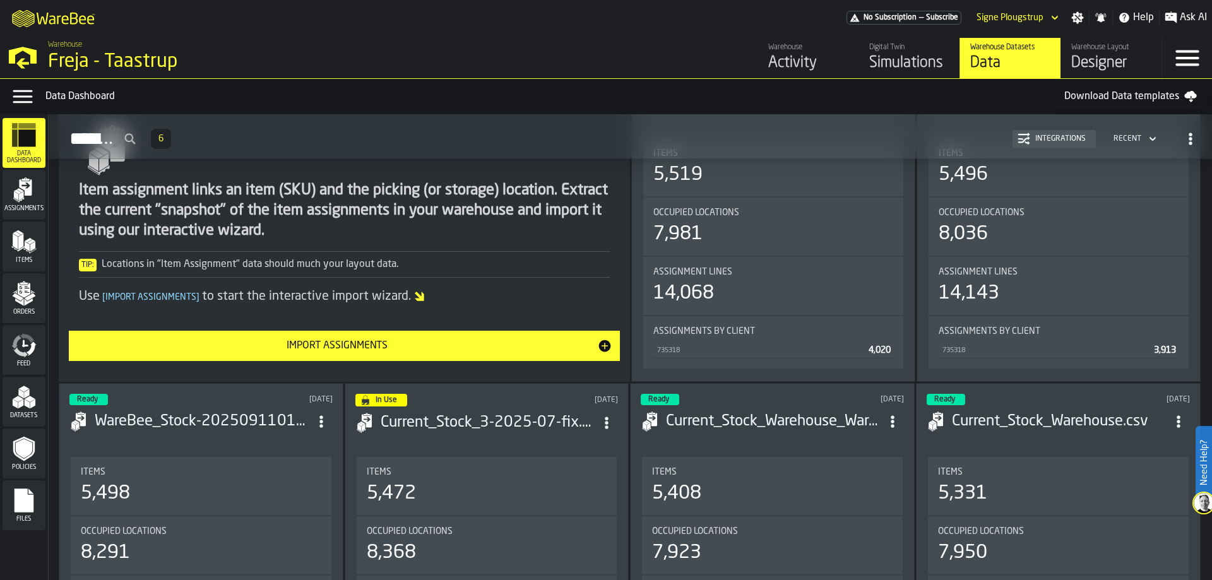
click at [30, 522] on span "Files" at bounding box center [24, 519] width 43 height 7
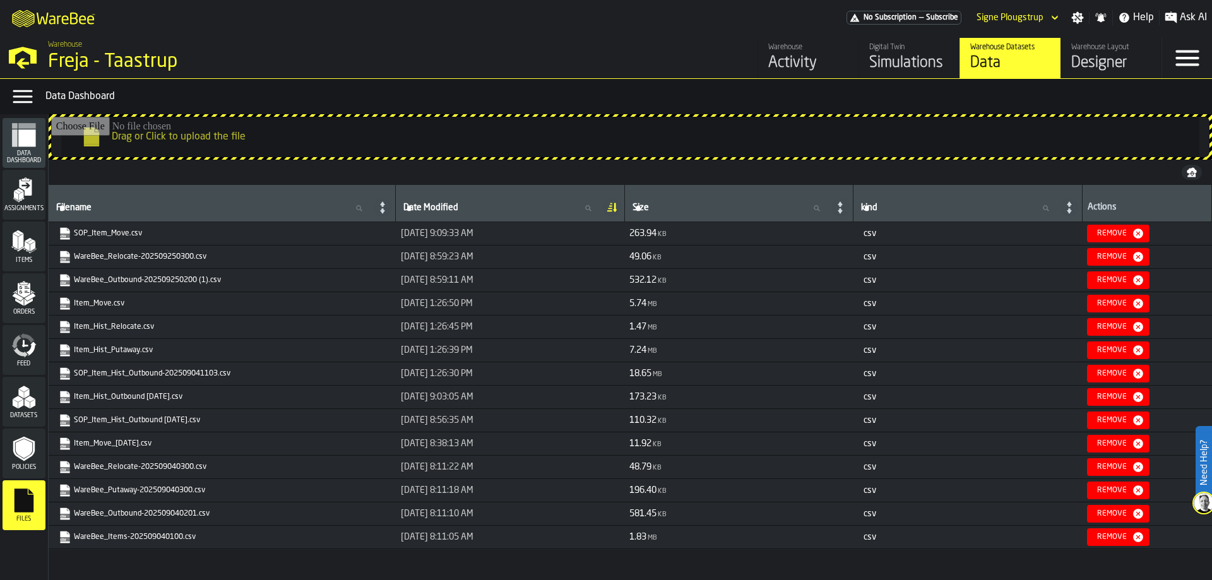
click at [16, 466] on span "Policies" at bounding box center [24, 467] width 43 height 7
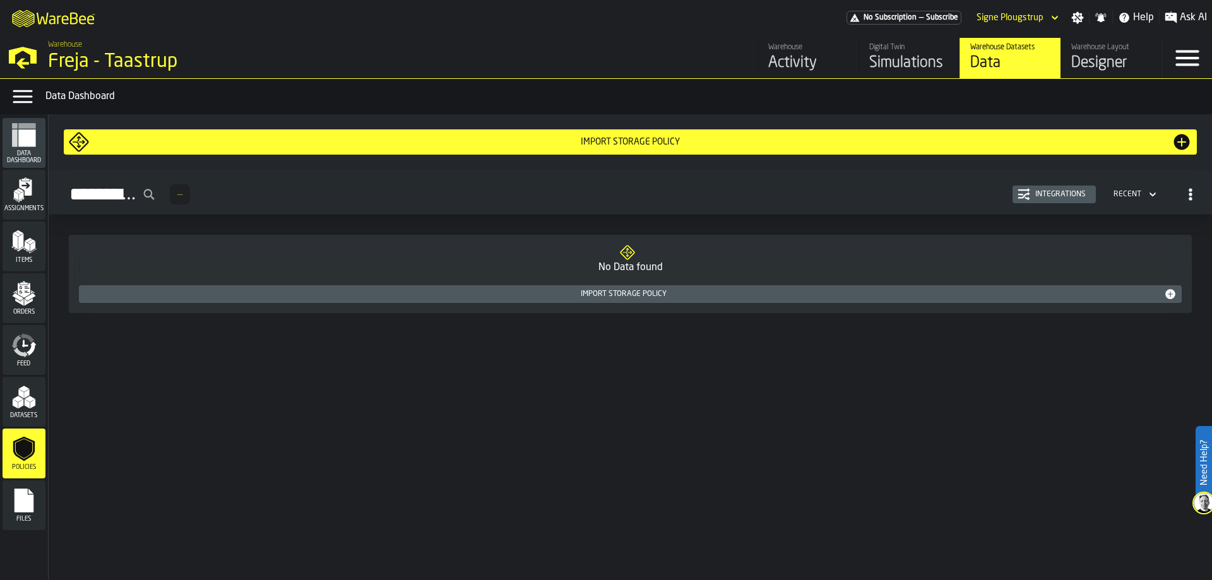
click at [31, 411] on div "Datasets" at bounding box center [24, 401] width 43 height 35
click at [16, 359] on div "Feed" at bounding box center [24, 350] width 43 height 35
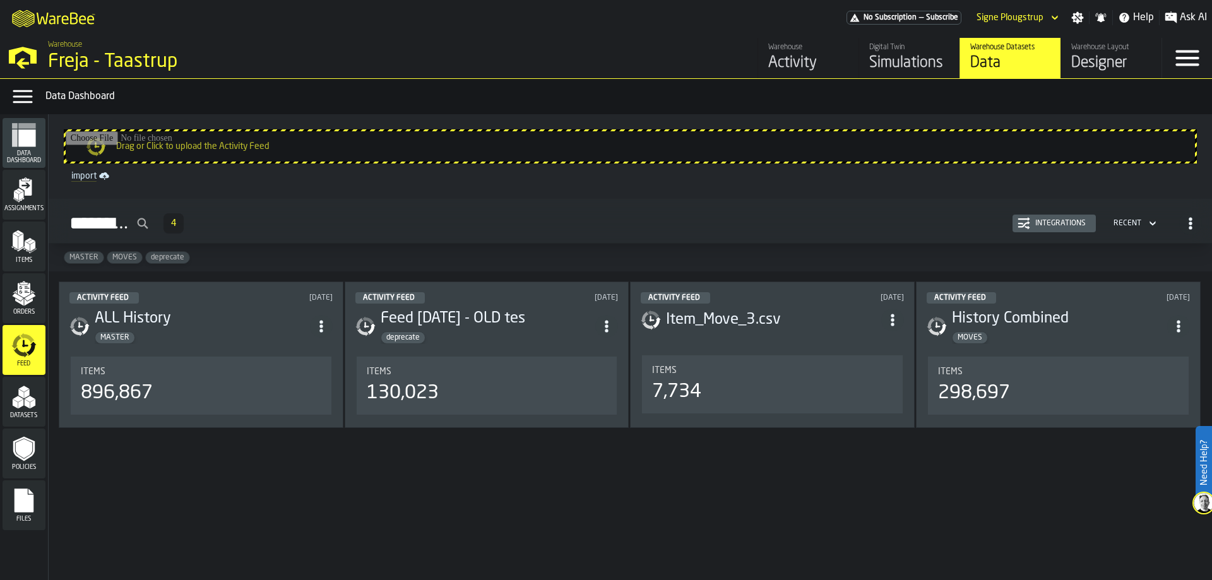
click at [25, 296] on icon "menu Orders" at bounding box center [24, 290] width 13 height 15
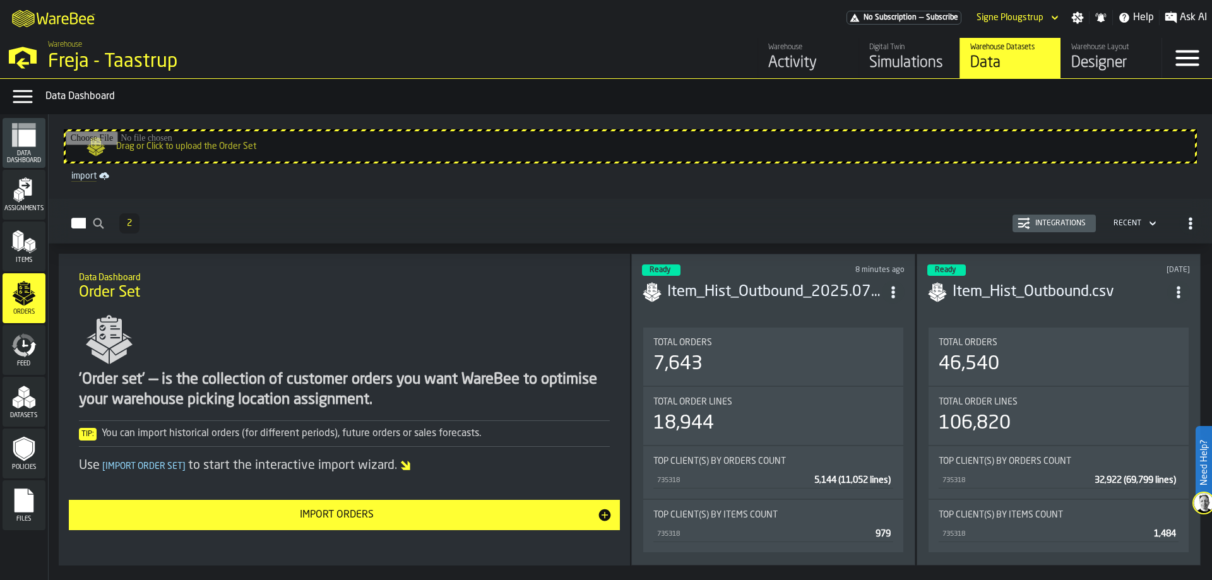
click at [40, 196] on div "Assignments" at bounding box center [24, 194] width 43 height 35
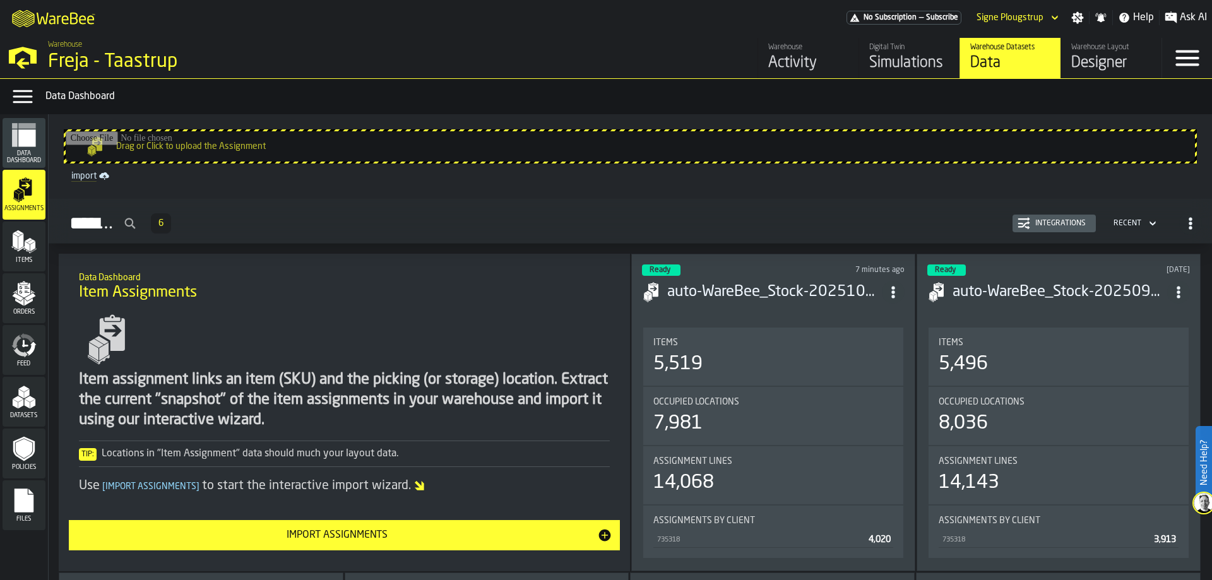
click at [34, 246] on polygon "menu Items" at bounding box center [32, 247] width 5 height 10
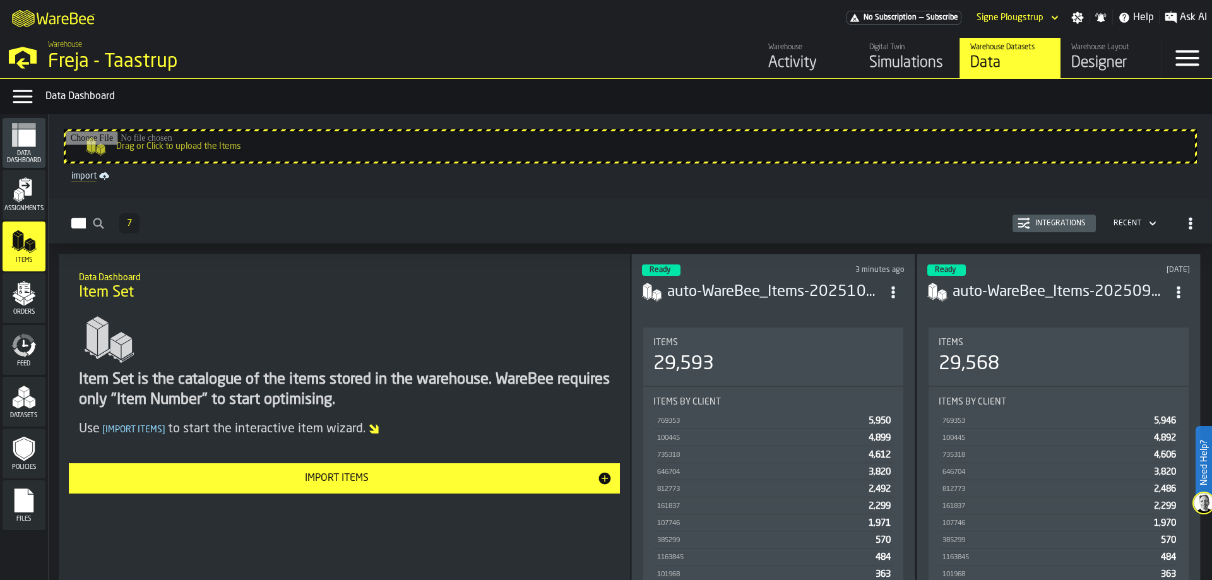
click at [27, 294] on icon "menu Orders" at bounding box center [24, 290] width 13 height 15
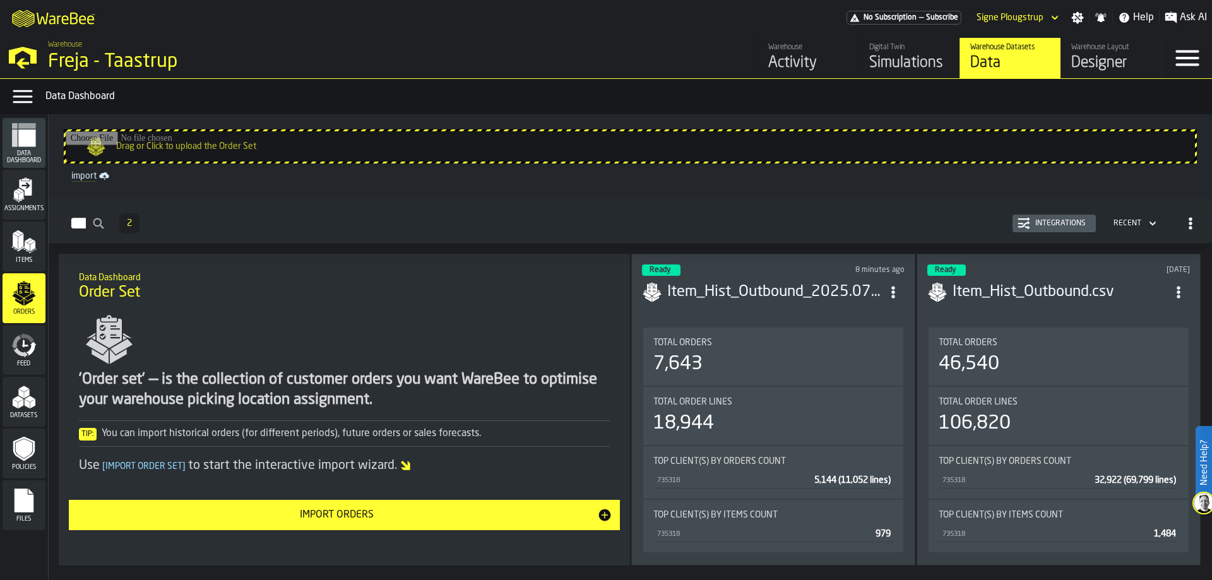
click at [32, 359] on div "Feed" at bounding box center [24, 350] width 43 height 35
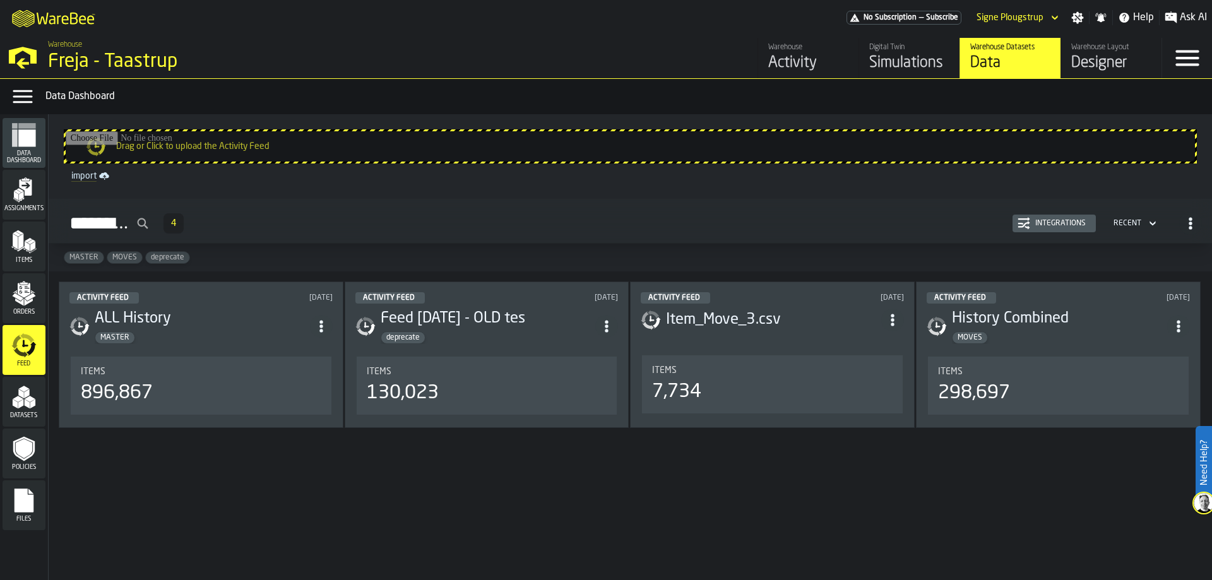
click at [25, 396] on polygon "menu Datasets" at bounding box center [26, 393] width 5 height 9
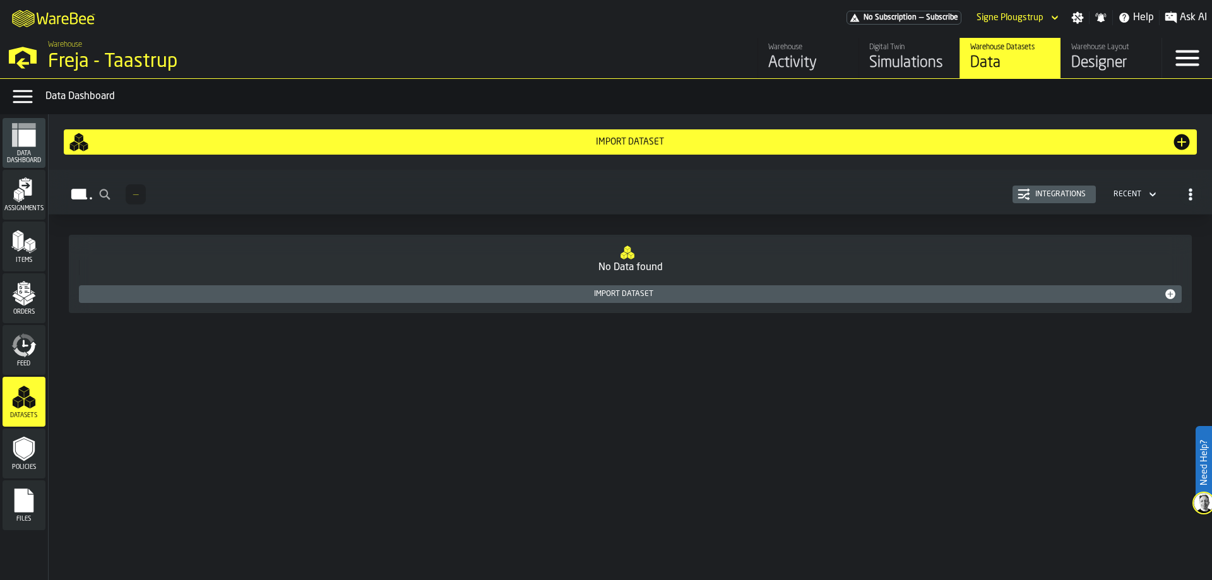
click at [815, 68] on div "Activity" at bounding box center [808, 63] width 80 height 20
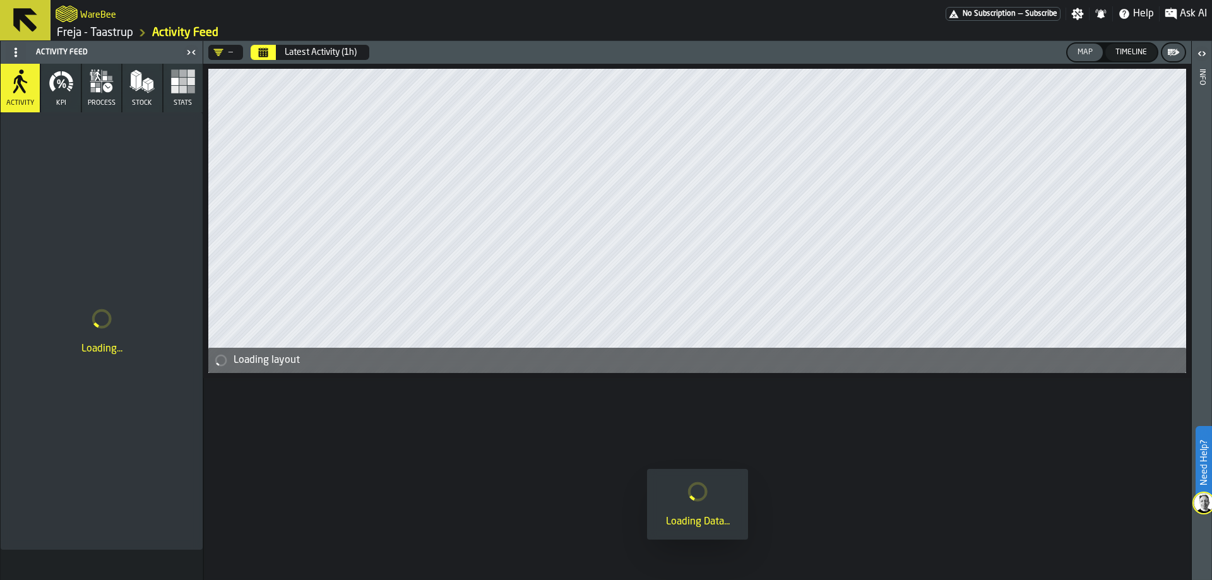
click at [169, 88] on button "Stats" at bounding box center [182, 88] width 39 height 49
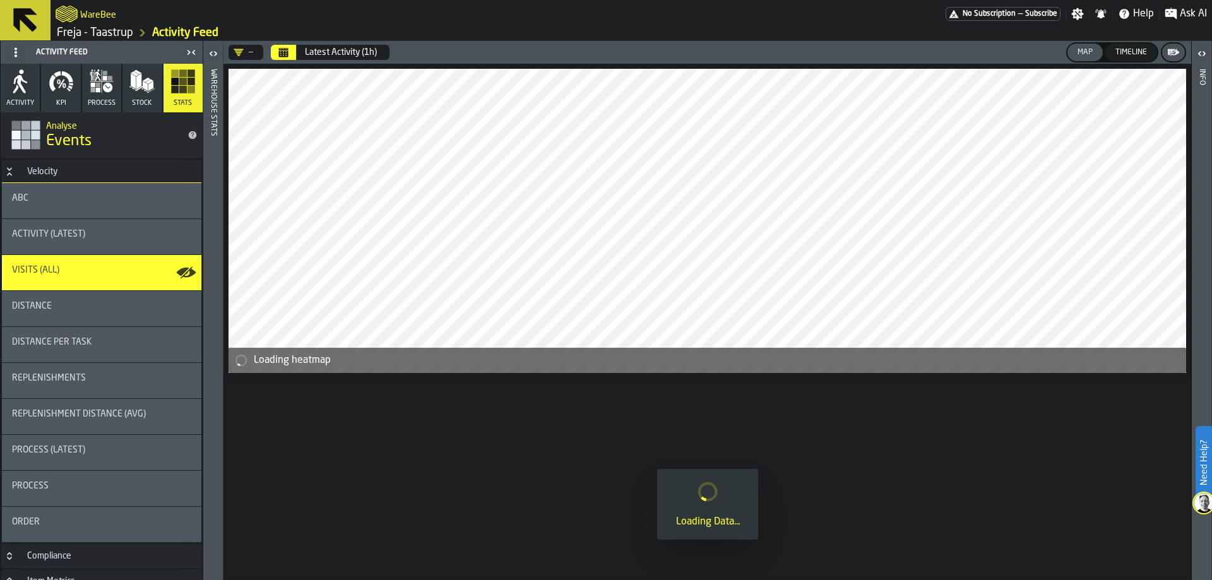
click at [274, 44] on header "— Latest Activity (1h) Map Timeline" at bounding box center [707, 52] width 968 height 23
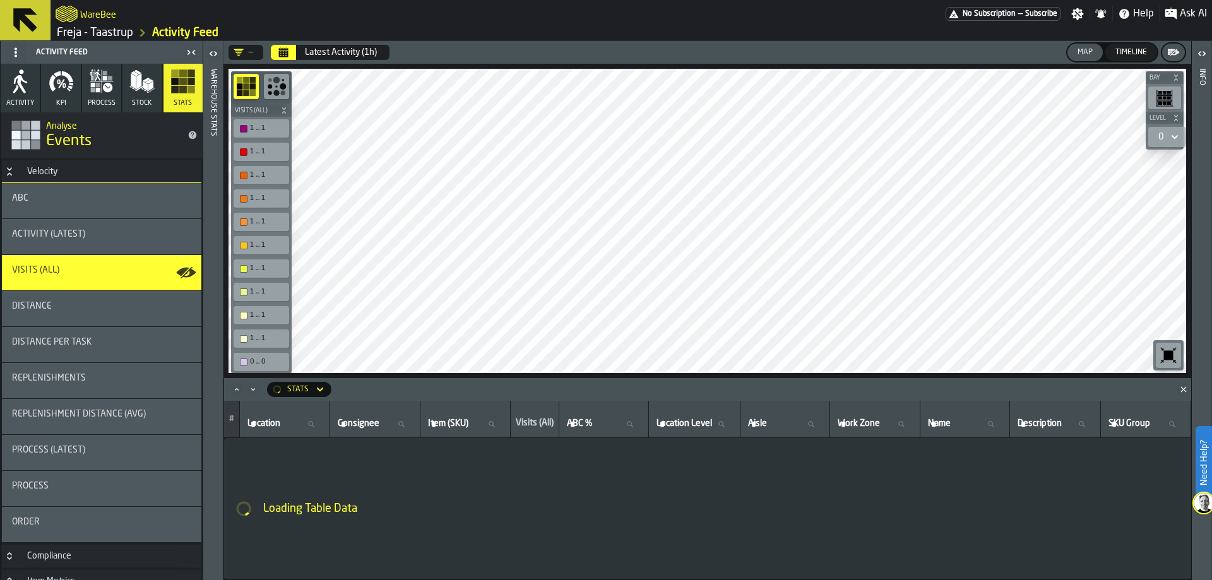
click at [280, 47] on icon "Calendar" at bounding box center [283, 52] width 10 height 10
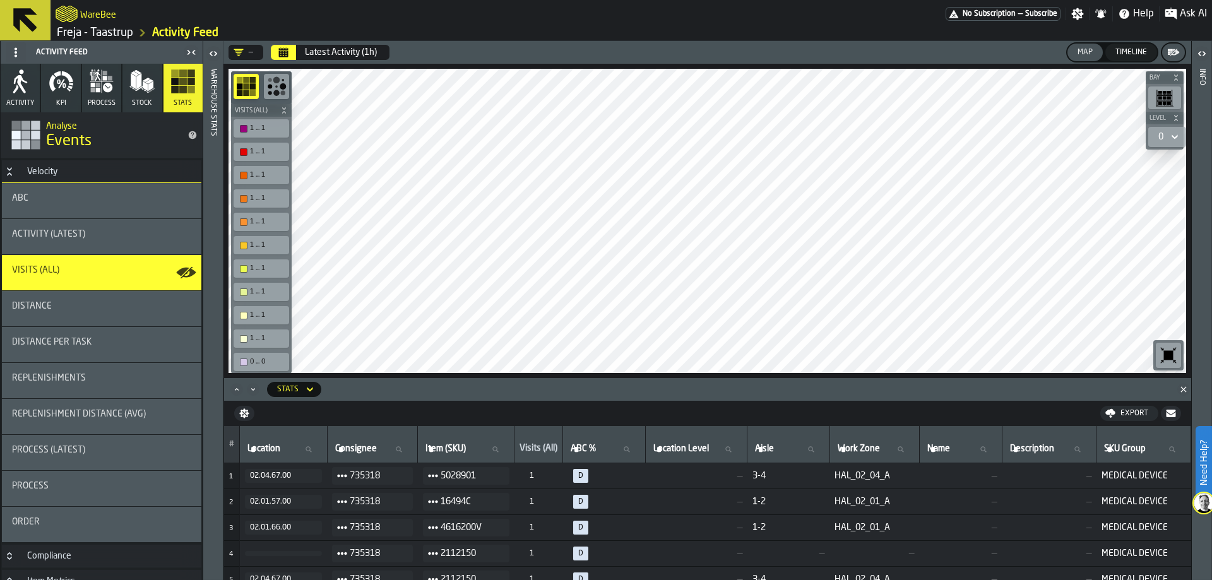
click at [279, 48] on icon "Calendar" at bounding box center [283, 52] width 10 height 10
click at [252, 52] on div "—" at bounding box center [244, 52] width 20 height 10
click at [247, 53] on div "—" at bounding box center [244, 52] width 20 height 10
click at [300, 48] on button "Latest Activity (1h)" at bounding box center [340, 52] width 87 height 25
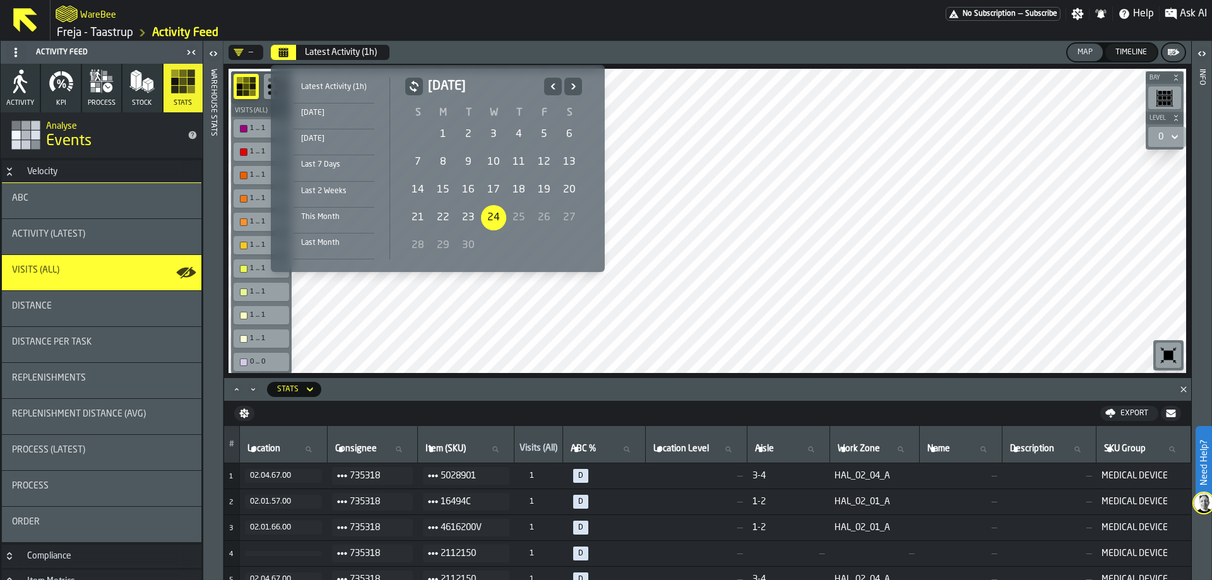
click at [542, 84] on div "[DATE]" at bounding box center [493, 92] width 177 height 28
click at [547, 84] on icon "Previous" at bounding box center [553, 86] width 13 height 15
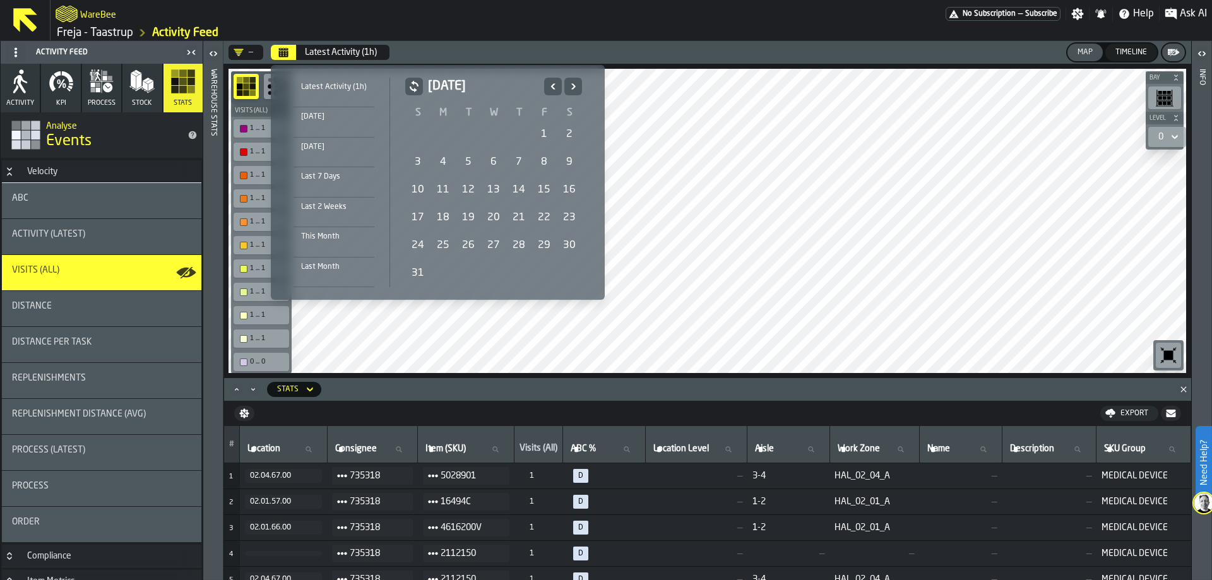
click at [549, 85] on icon "Previous" at bounding box center [553, 86] width 13 height 15
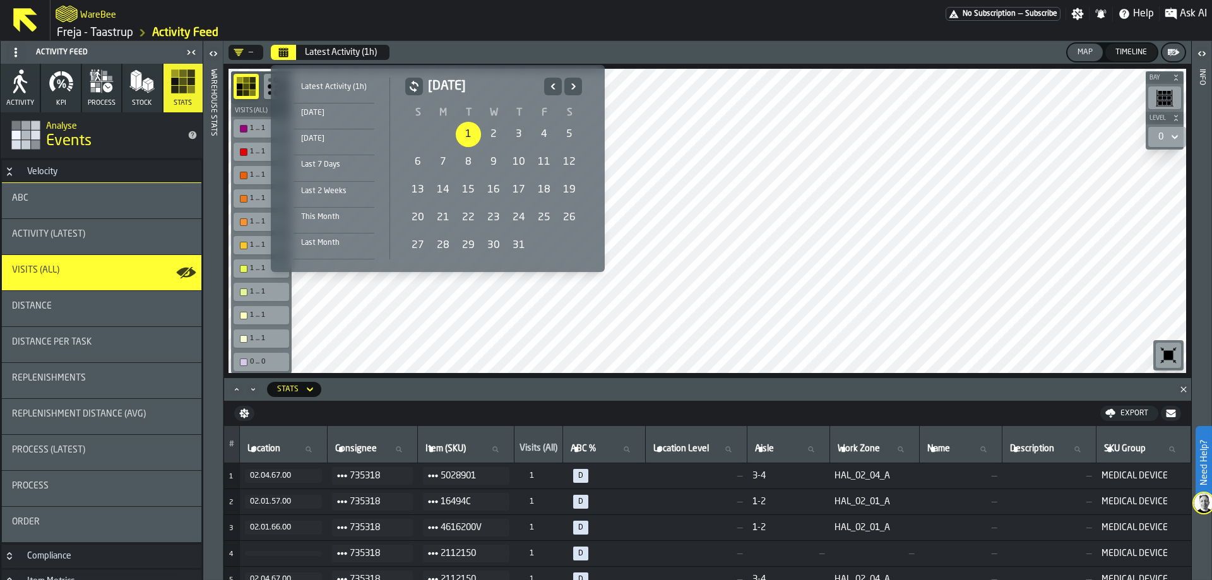
click at [465, 135] on div "1" at bounding box center [468, 134] width 25 height 25
click at [571, 86] on icon "Next" at bounding box center [573, 86] width 13 height 15
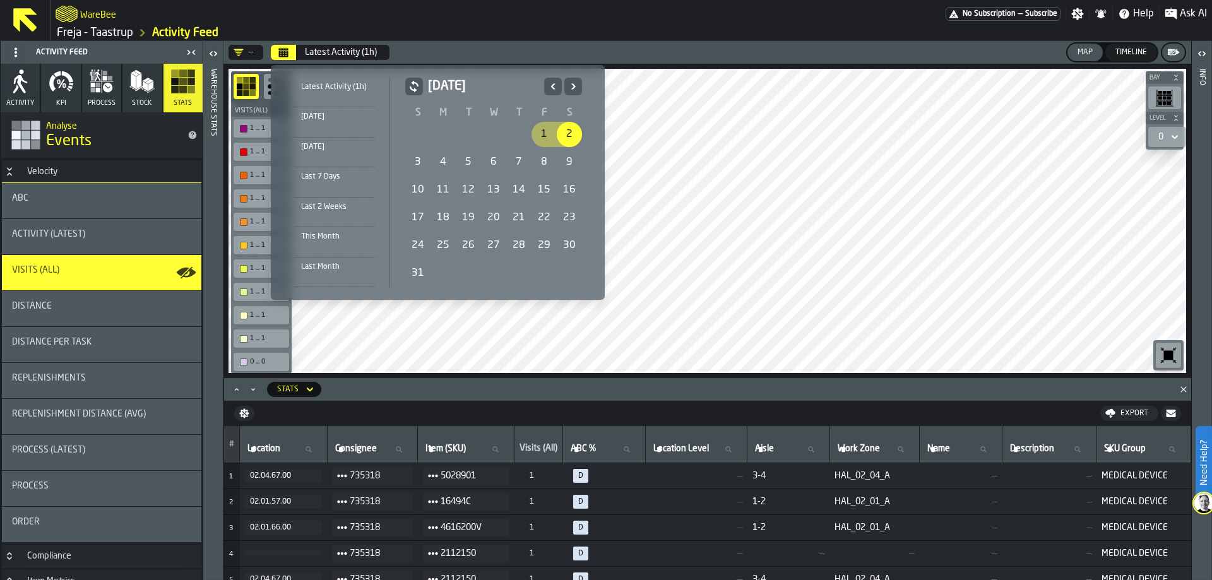
click at [571, 86] on icon "Next" at bounding box center [573, 86] width 13 height 15
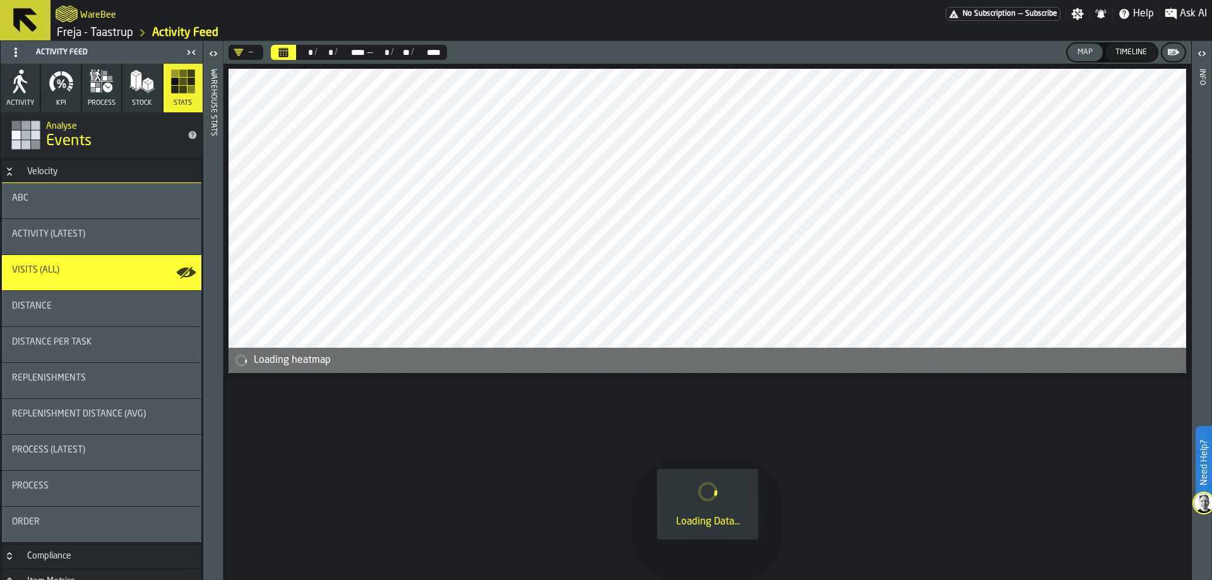
click at [247, 52] on div "—" at bounding box center [244, 52] width 20 height 10
click at [262, 55] on div "—" at bounding box center [246, 52] width 35 height 15
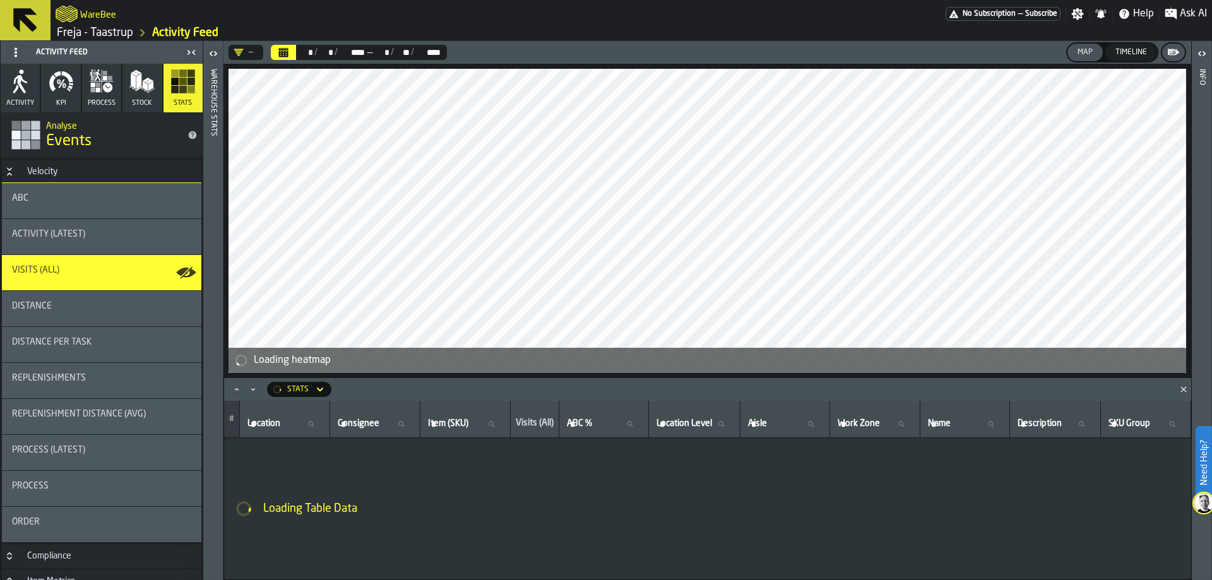
click at [252, 49] on div "—" at bounding box center [244, 52] width 20 height 10
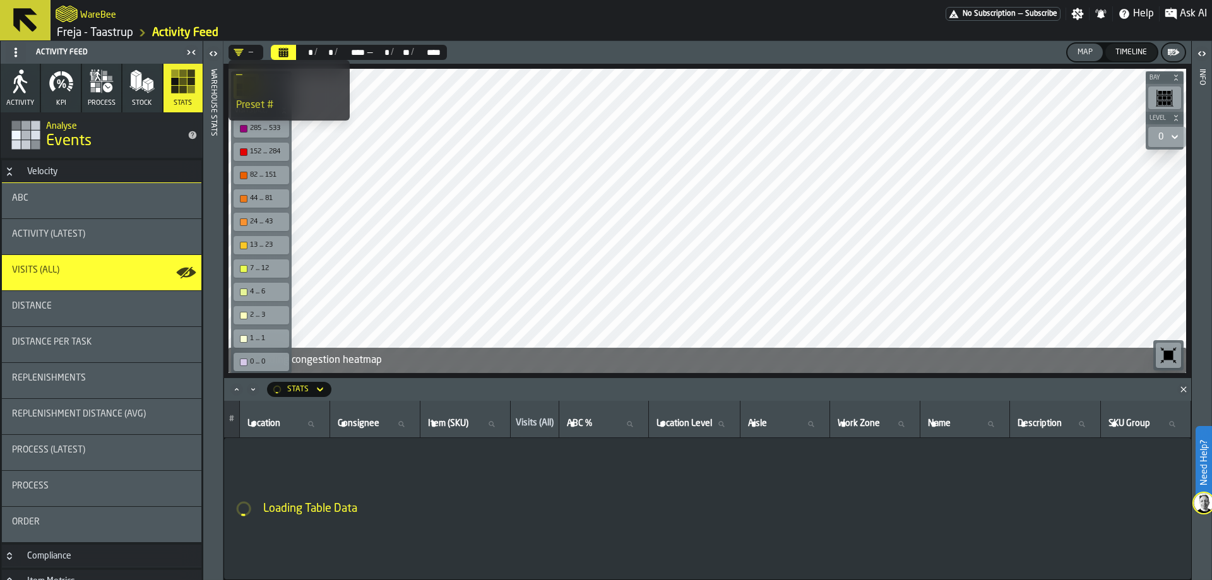
click at [244, 47] on div "—" at bounding box center [244, 52] width 30 height 15
click at [12, 55] on icon at bounding box center [16, 52] width 10 height 10
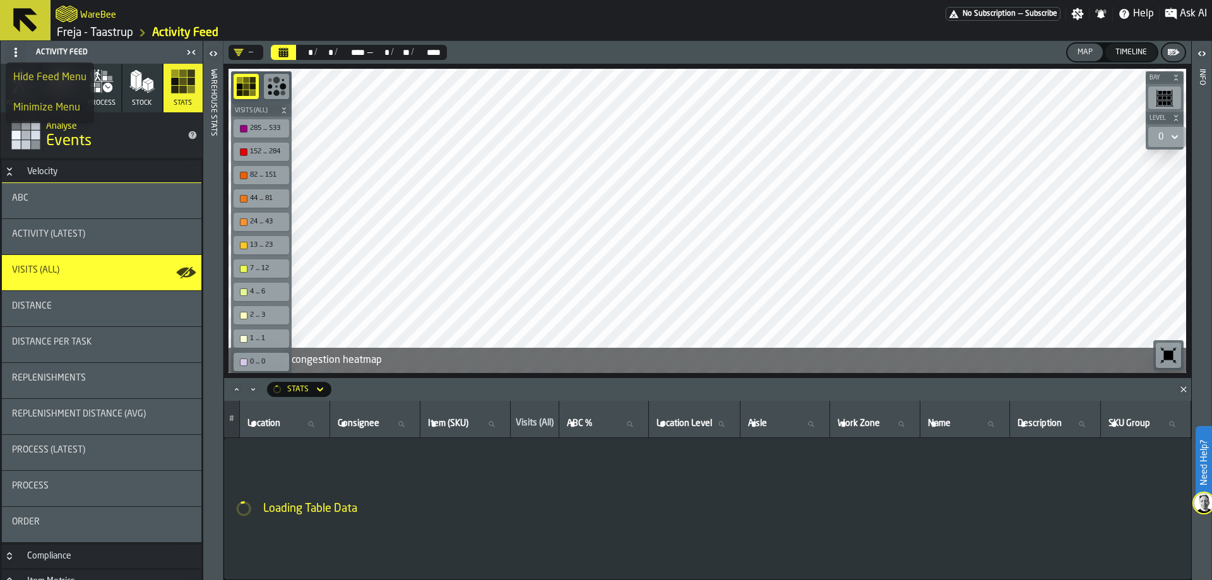
click at [35, 107] on div "Minimize Menu" at bounding box center [49, 107] width 73 height 15
click at [6, 45] on span at bounding box center [16, 52] width 20 height 20
click at [19, 49] on icon at bounding box center [16, 52] width 10 height 10
click at [24, 54] on span at bounding box center [16, 52] width 20 height 20
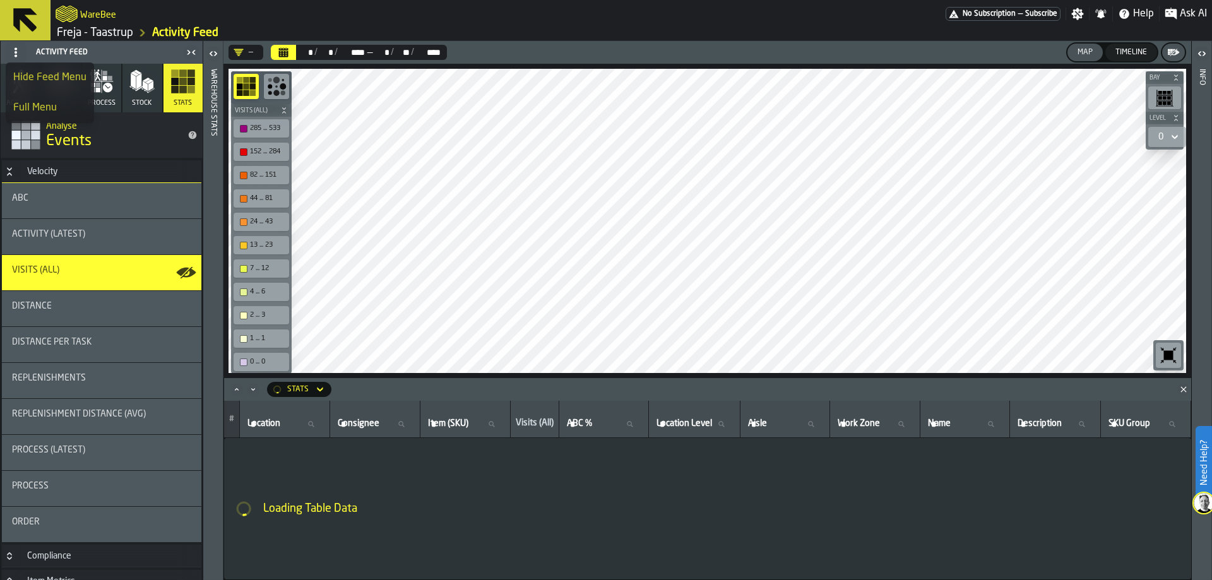
click at [35, 76] on div "Hide Feed Menu" at bounding box center [49, 77] width 73 height 15
click at [21, 53] on span at bounding box center [16, 52] width 20 height 20
click at [33, 107] on div "Full Menu" at bounding box center [52, 107] width 78 height 15
click at [13, 46] on span at bounding box center [16, 52] width 20 height 20
click at [40, 80] on div "Show Feed Menu" at bounding box center [52, 77] width 78 height 15
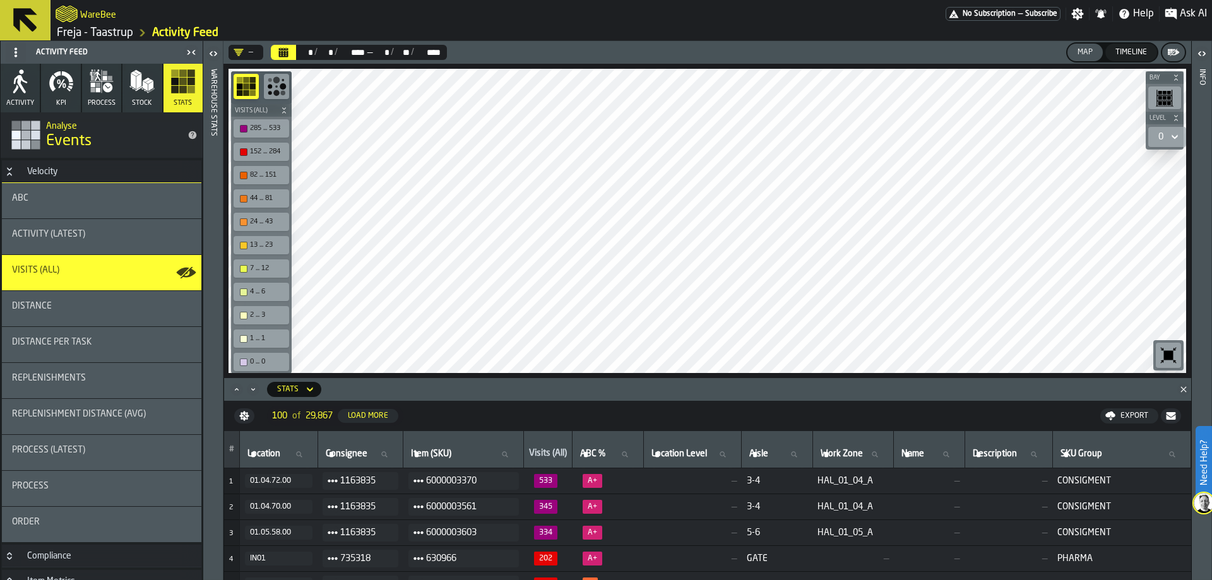
click at [3, 51] on header "Activity Feed" at bounding box center [102, 52] width 202 height 23
drag, startPoint x: 3, startPoint y: 51, endPoint x: 35, endPoint y: 50, distance: 32.2
click at [35, 50] on header "Activity Feed" at bounding box center [102, 52] width 202 height 23
click at [189, 49] on icon "button-toggle-Close me" at bounding box center [191, 52] width 15 height 15
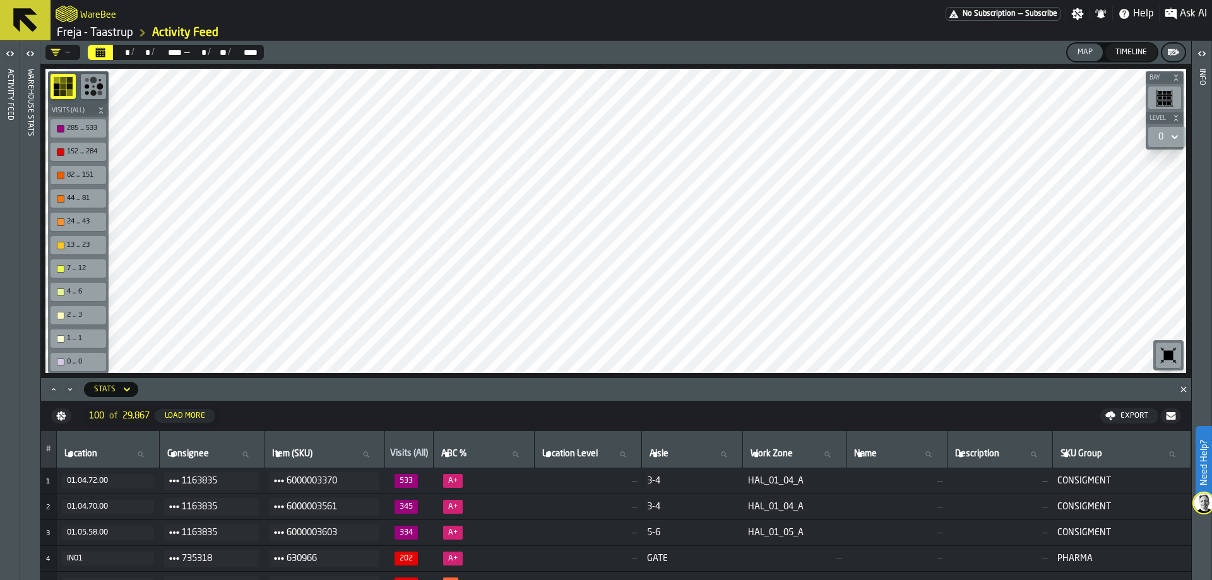
click at [13, 55] on icon "button-toggle-Open" at bounding box center [10, 53] width 15 height 15
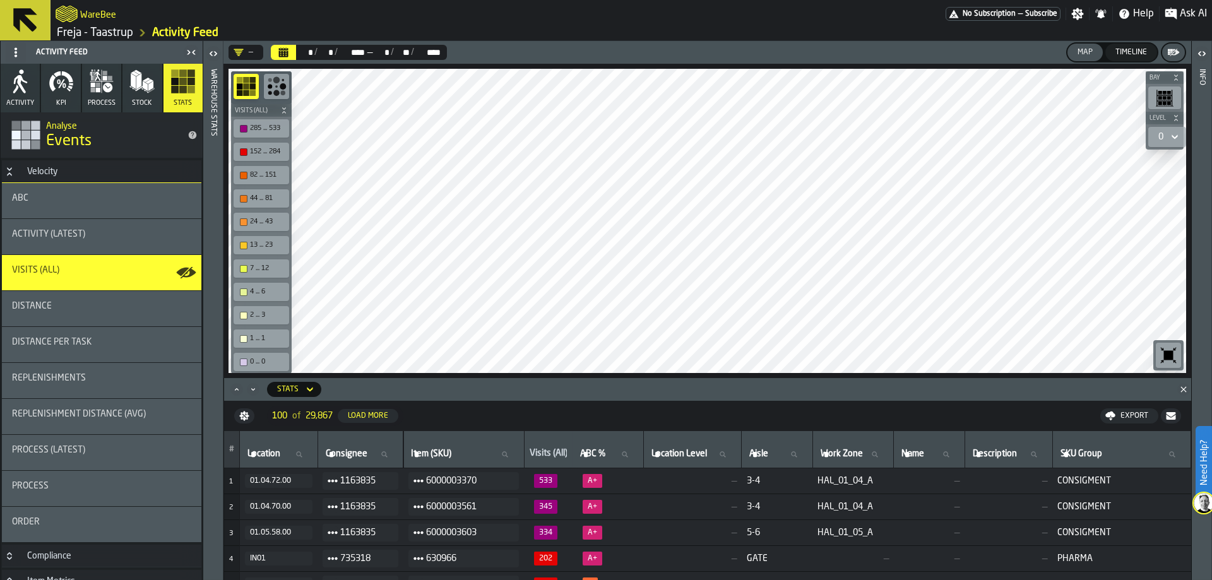
click at [13, 55] on icon at bounding box center [16, 52] width 10 height 10
click at [25, 52] on span at bounding box center [16, 52] width 20 height 20
click at [109, 39] on link "Freja - Taastrup" at bounding box center [95, 33] width 76 height 14
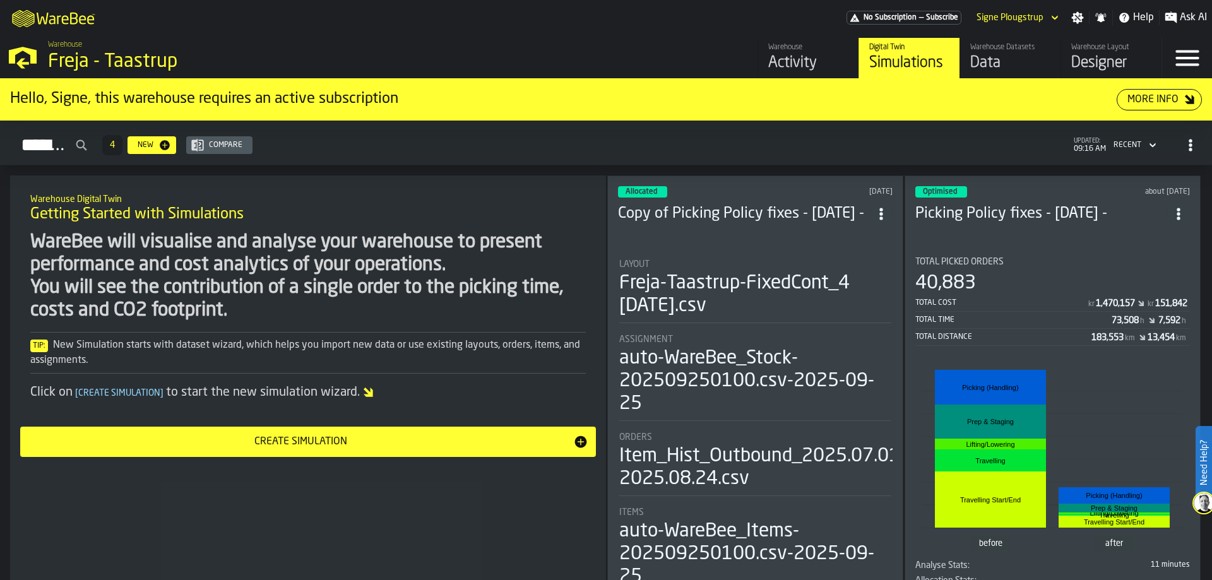
click at [773, 78] on link "Warehouse Activity" at bounding box center [807, 58] width 101 height 40
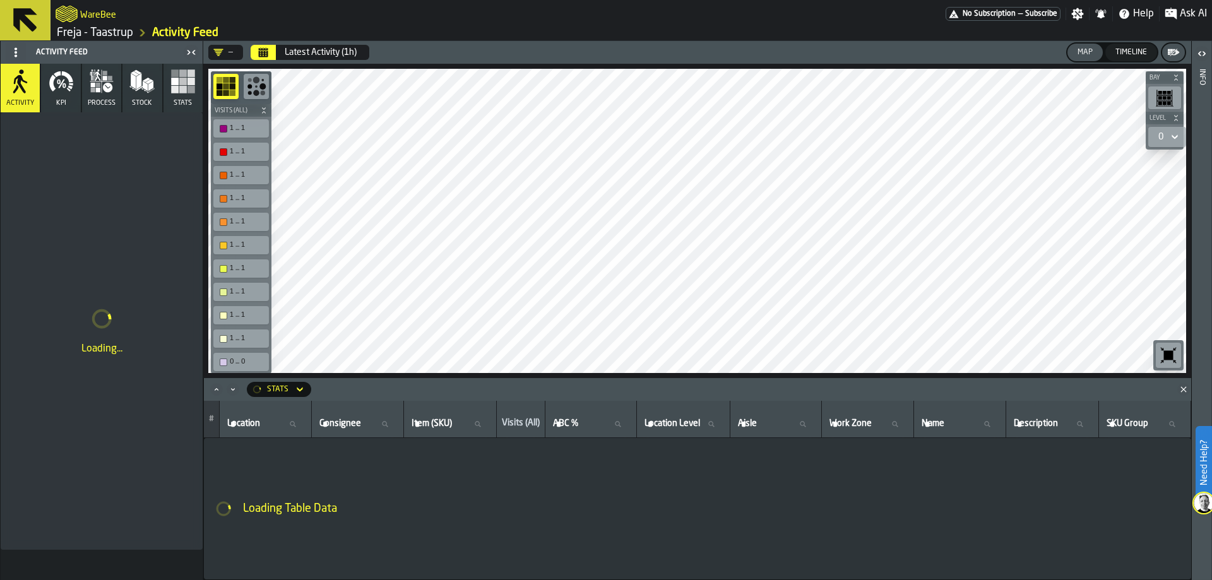
click at [11, 52] on icon at bounding box center [16, 52] width 10 height 10
click at [36, 12] on icon at bounding box center [25, 20] width 30 height 30
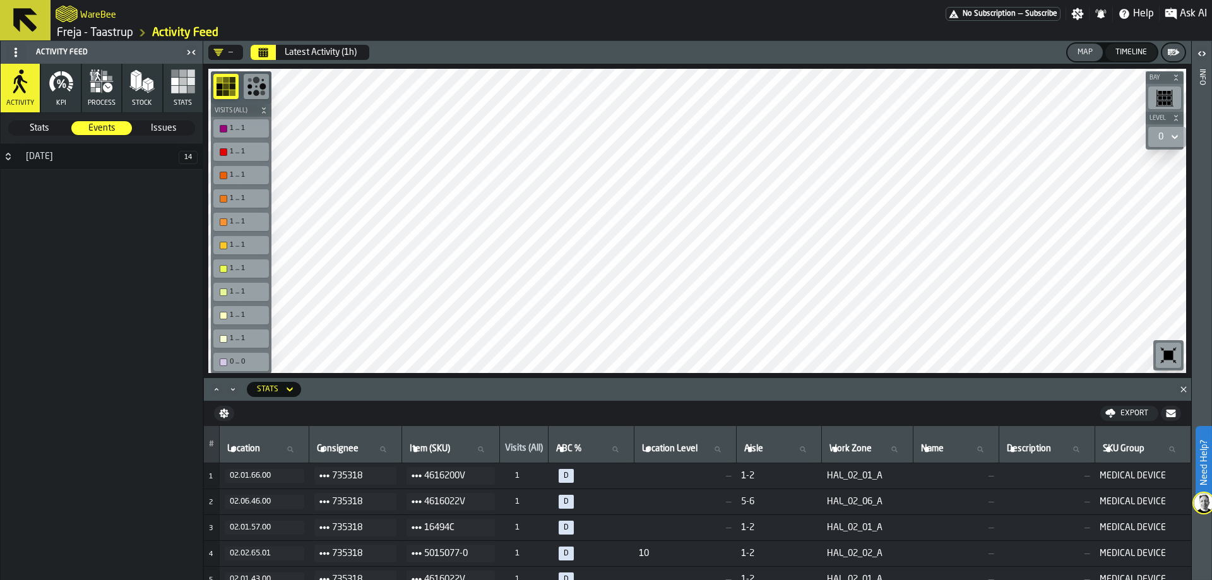
click at [7, 54] on span at bounding box center [16, 52] width 20 height 20
click at [40, 200] on div "24 September 14" at bounding box center [102, 360] width 202 height 432
click at [256, 42] on header "— Latest Activity (1h) Map Timeline" at bounding box center [697, 52] width 988 height 23
click at [258, 49] on button "Calendar" at bounding box center [263, 52] width 25 height 15
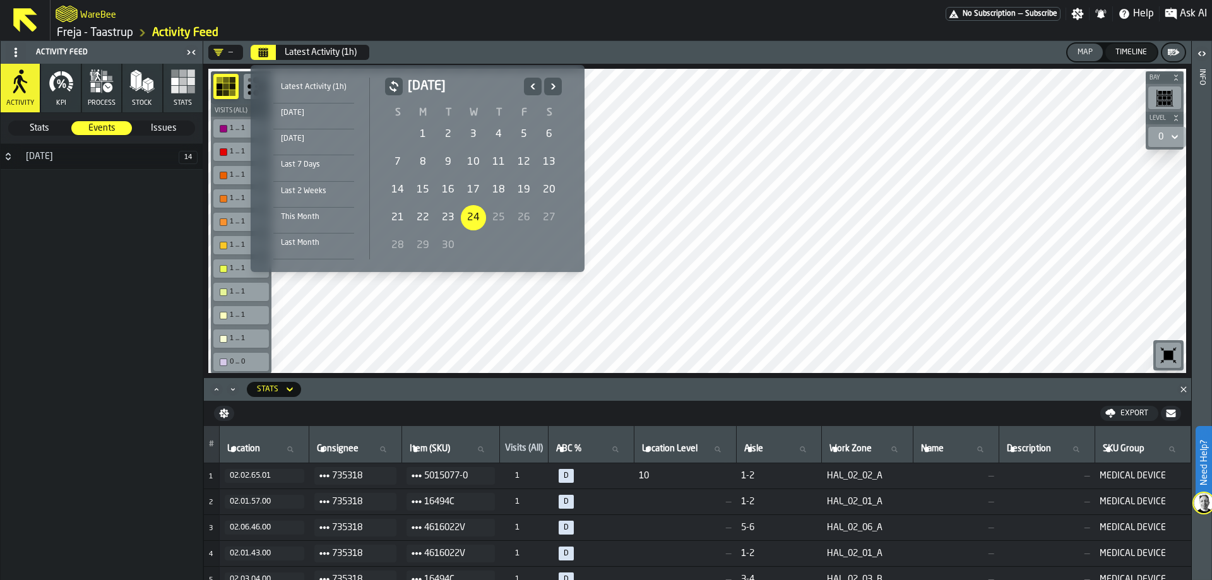
click at [531, 82] on icon "Previous" at bounding box center [532, 86] width 13 height 15
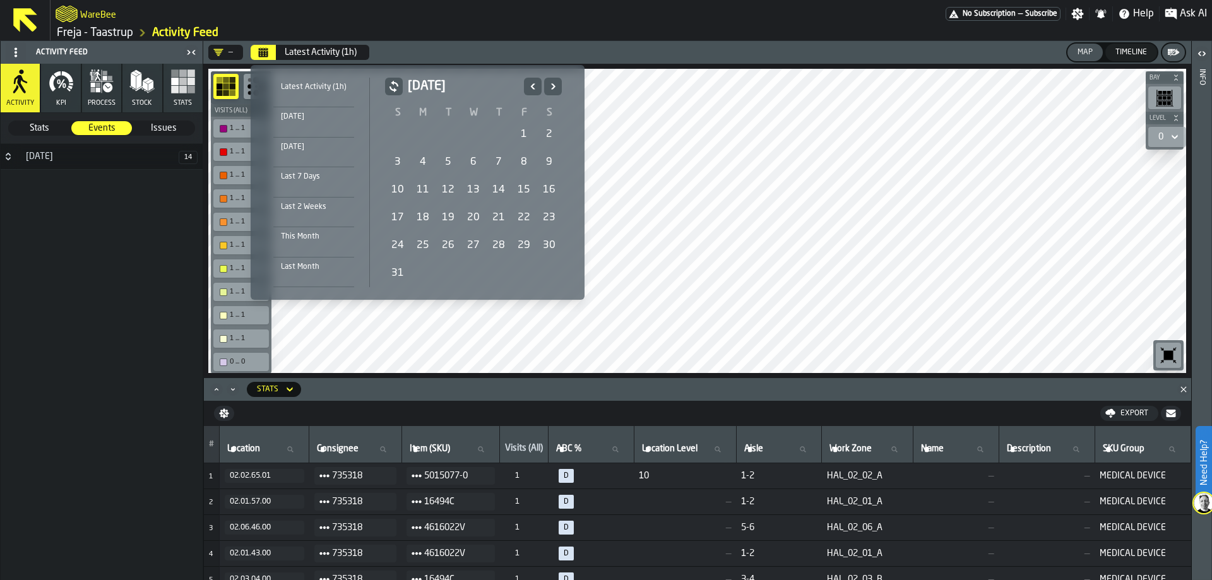
click at [531, 82] on icon "Previous" at bounding box center [532, 86] width 13 height 15
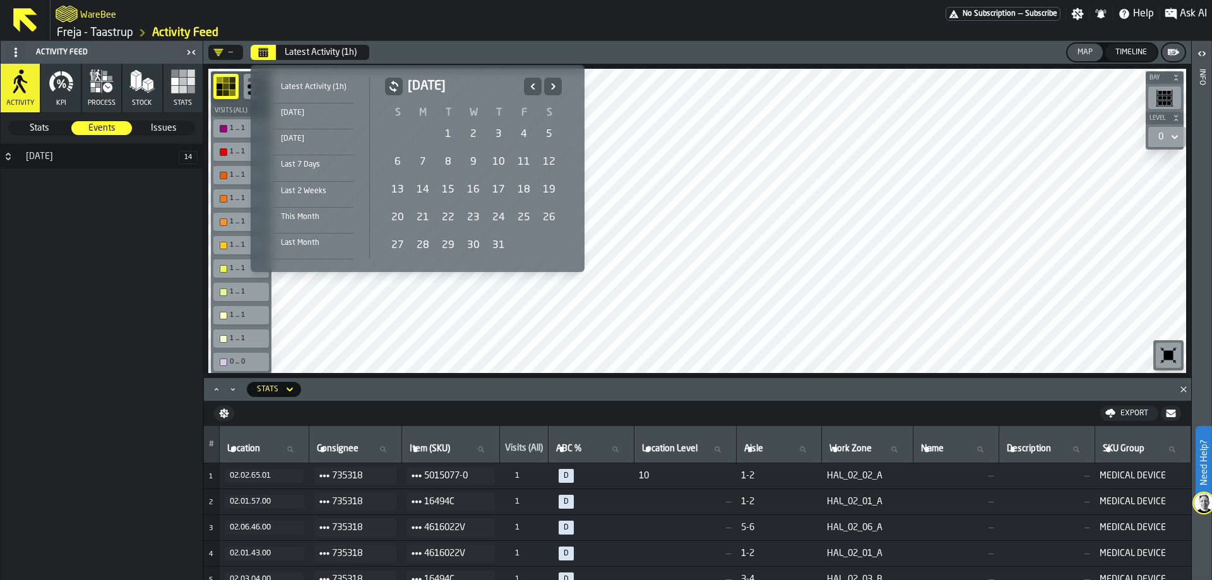
click at [444, 133] on div "1" at bounding box center [448, 134] width 25 height 25
click at [559, 84] on button "Next" at bounding box center [553, 87] width 18 height 18
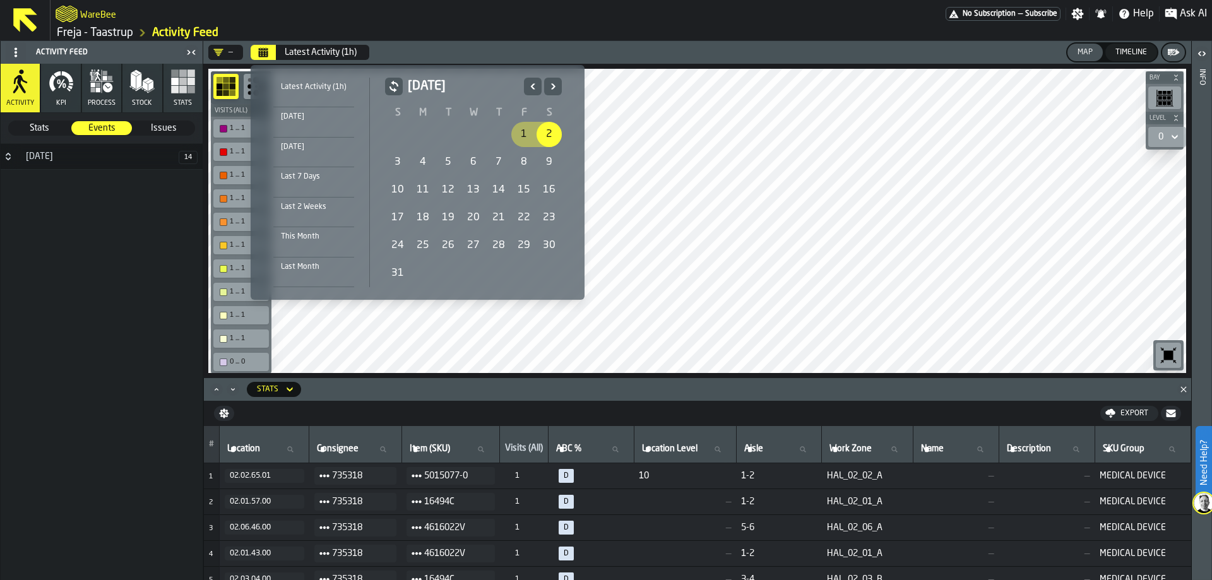
click at [559, 84] on button "Next" at bounding box center [553, 87] width 18 height 18
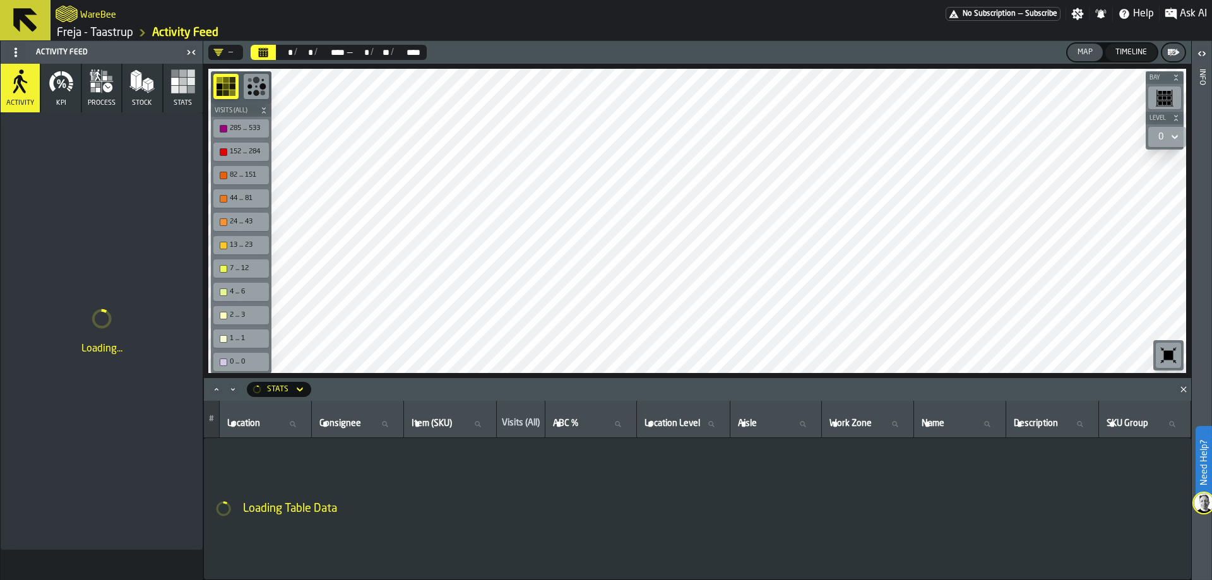
click at [224, 53] on div "—" at bounding box center [223, 52] width 20 height 10
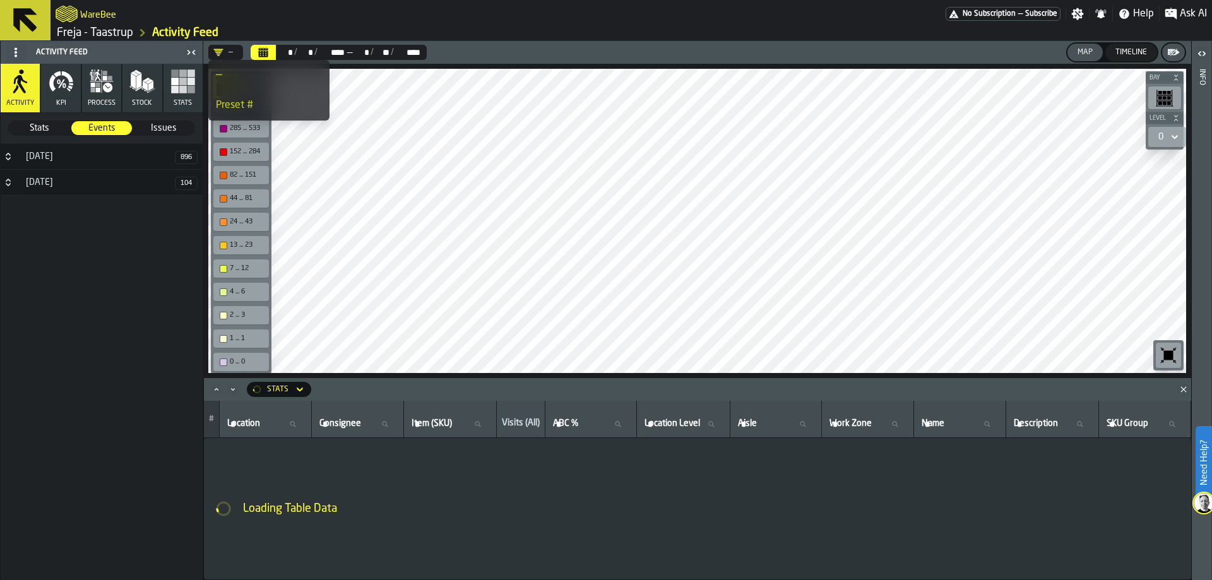
click at [224, 53] on div "—" at bounding box center [223, 52] width 20 height 10
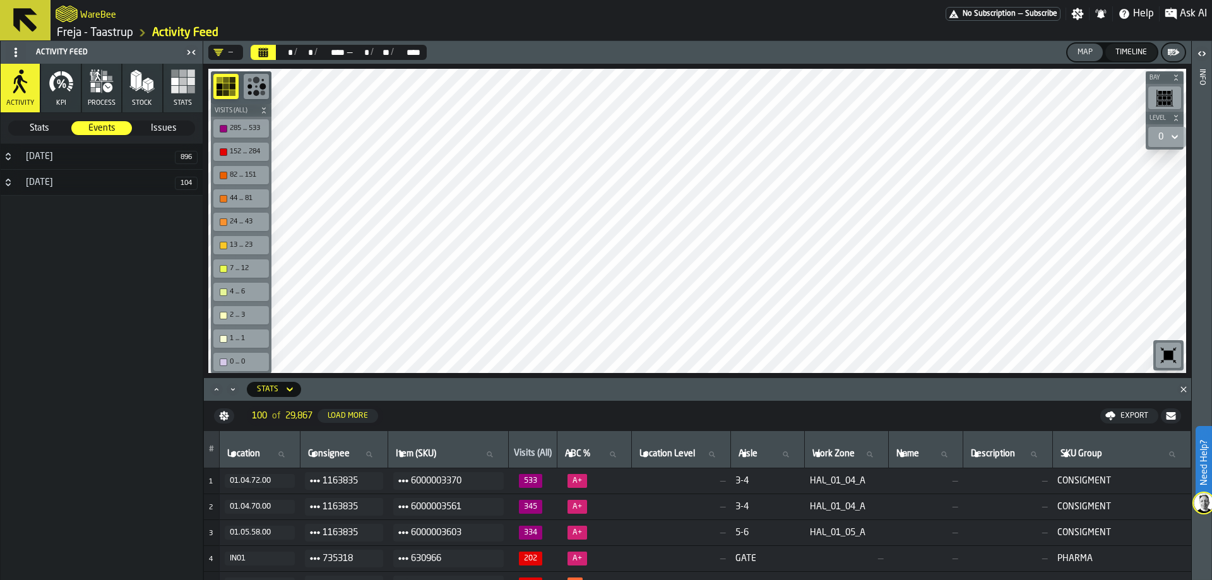
click at [69, 92] on icon "button" at bounding box center [61, 81] width 25 height 25
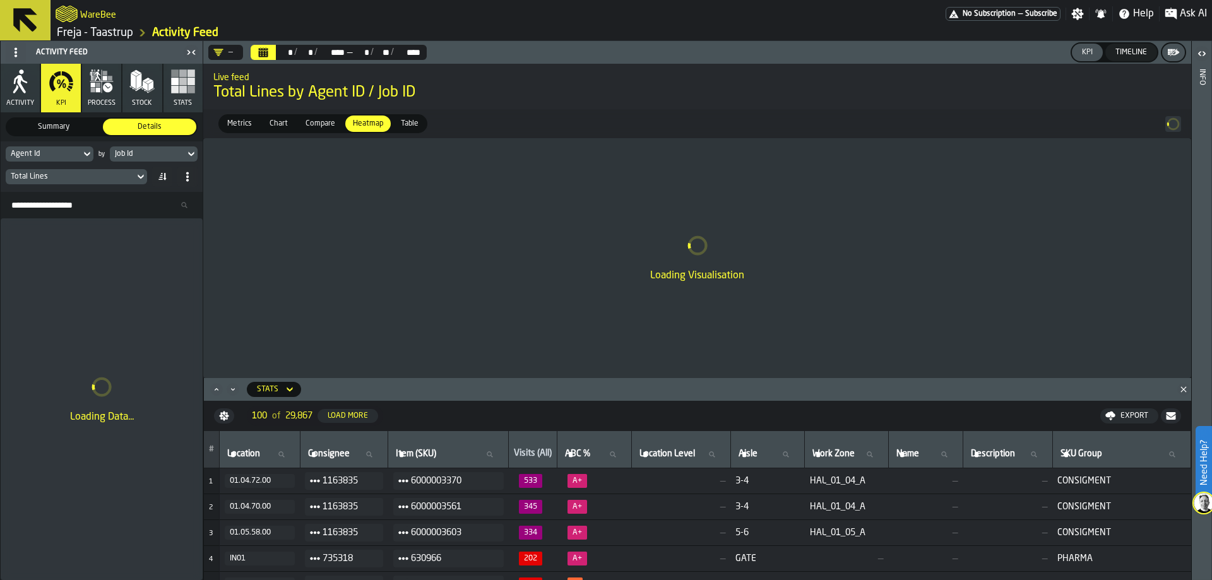
click at [29, 93] on icon "button" at bounding box center [20, 81] width 25 height 25
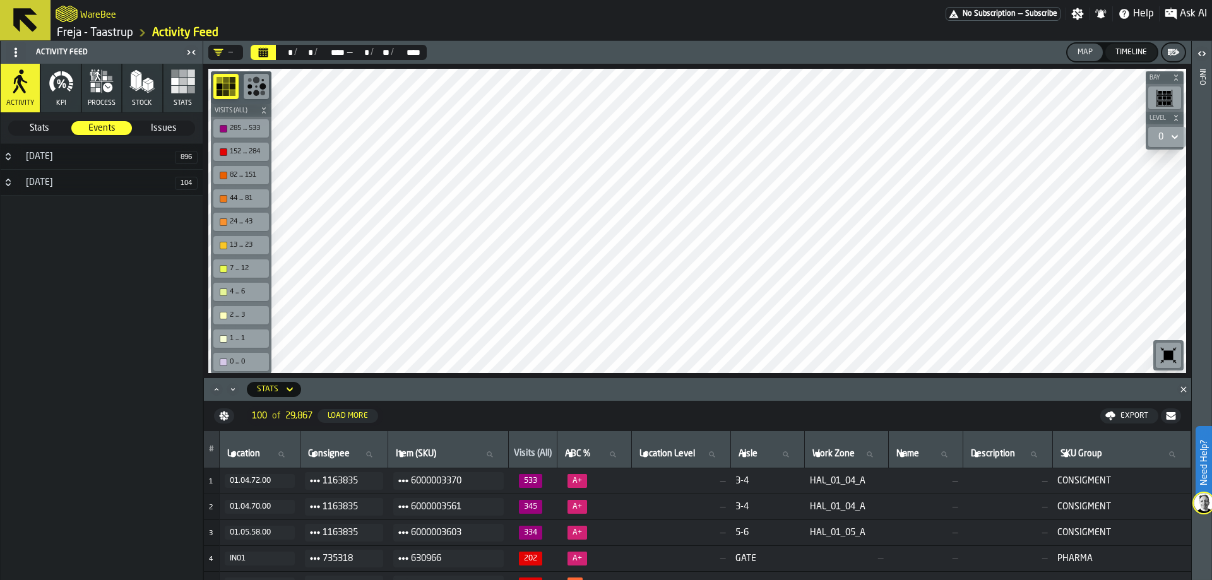
click at [220, 53] on icon "DropdownMenuValue-" at bounding box center [218, 52] width 10 height 10
click at [13, 57] on icon at bounding box center [16, 52] width 10 height 10
click at [20, 50] on icon at bounding box center [16, 52] width 10 height 10
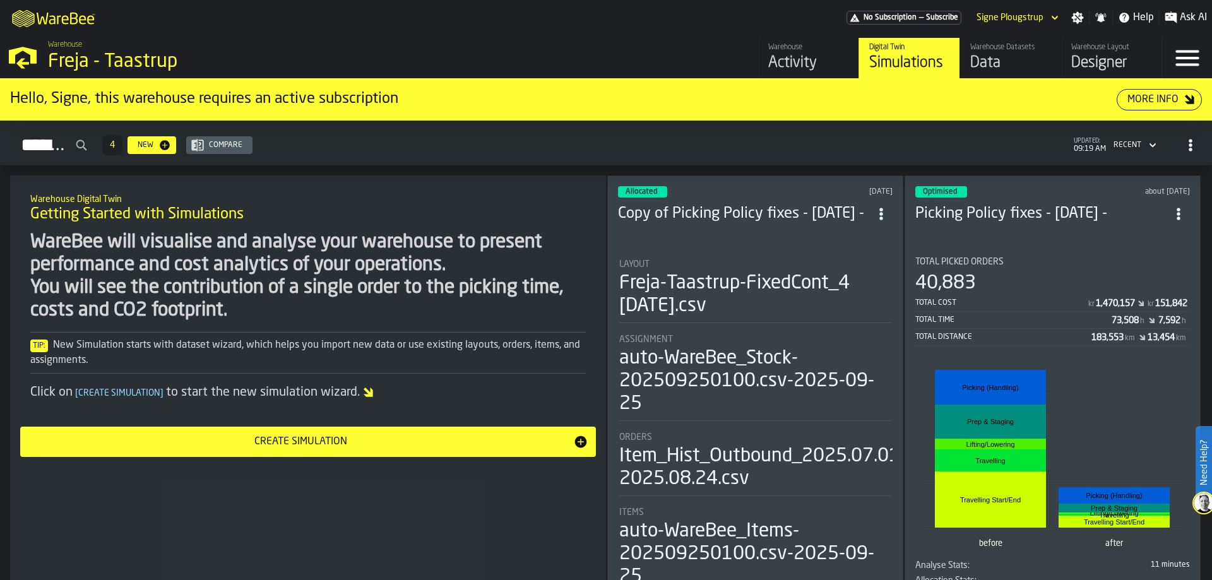
click at [833, 63] on div "Activity" at bounding box center [808, 63] width 80 height 20
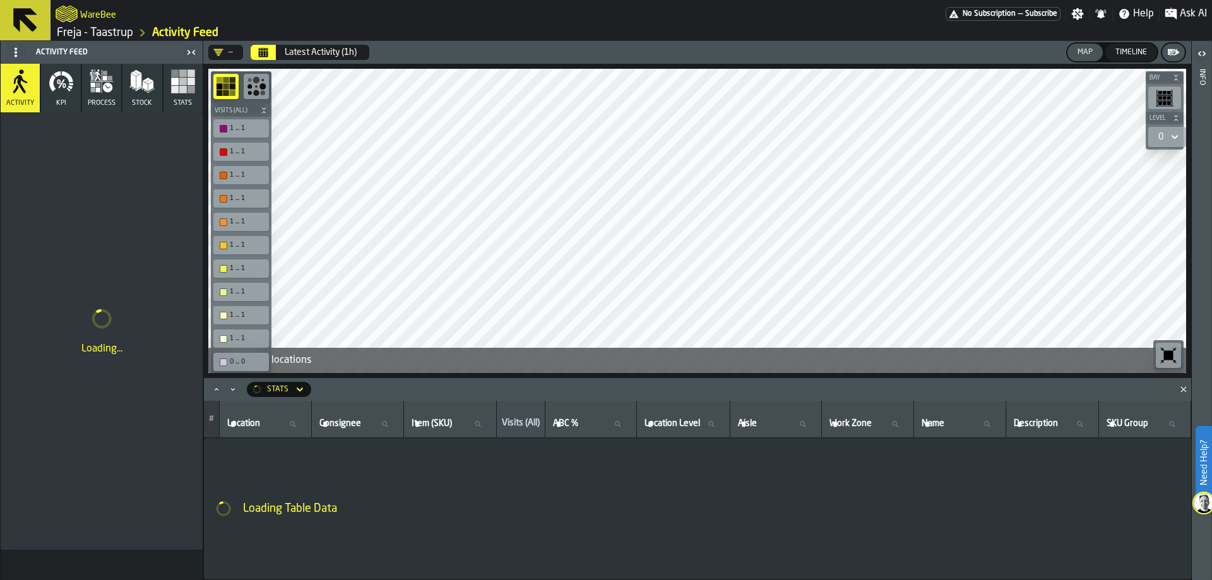
click at [229, 54] on div "—" at bounding box center [223, 52] width 20 height 10
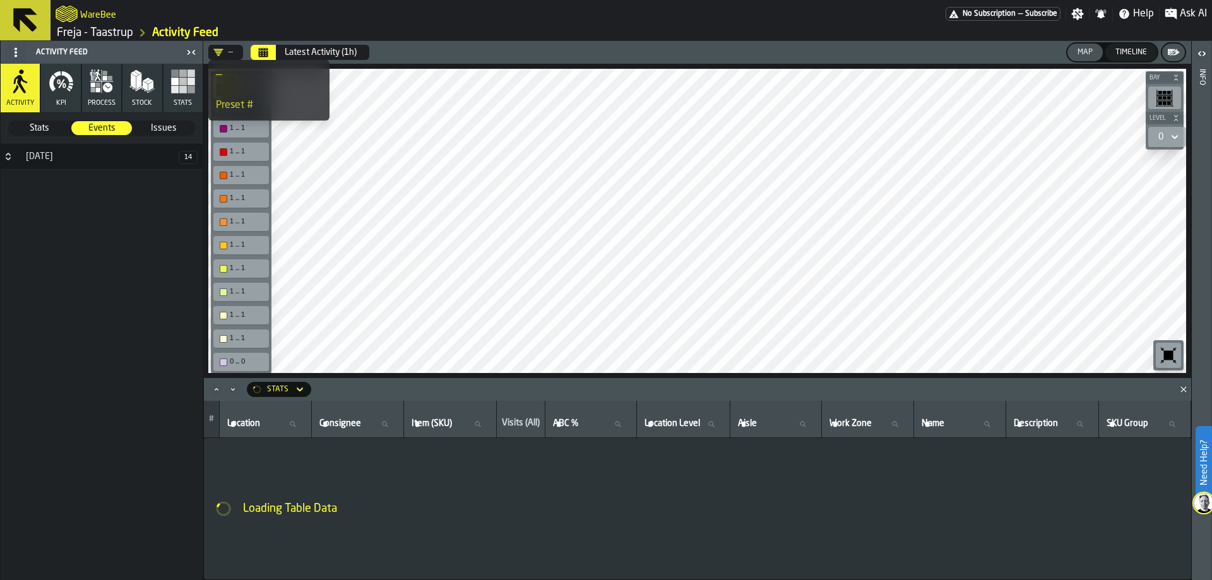
click at [229, 52] on div "—" at bounding box center [223, 52] width 20 height 10
click at [1201, 51] on icon "button-toggle-Open" at bounding box center [1201, 53] width 15 height 15
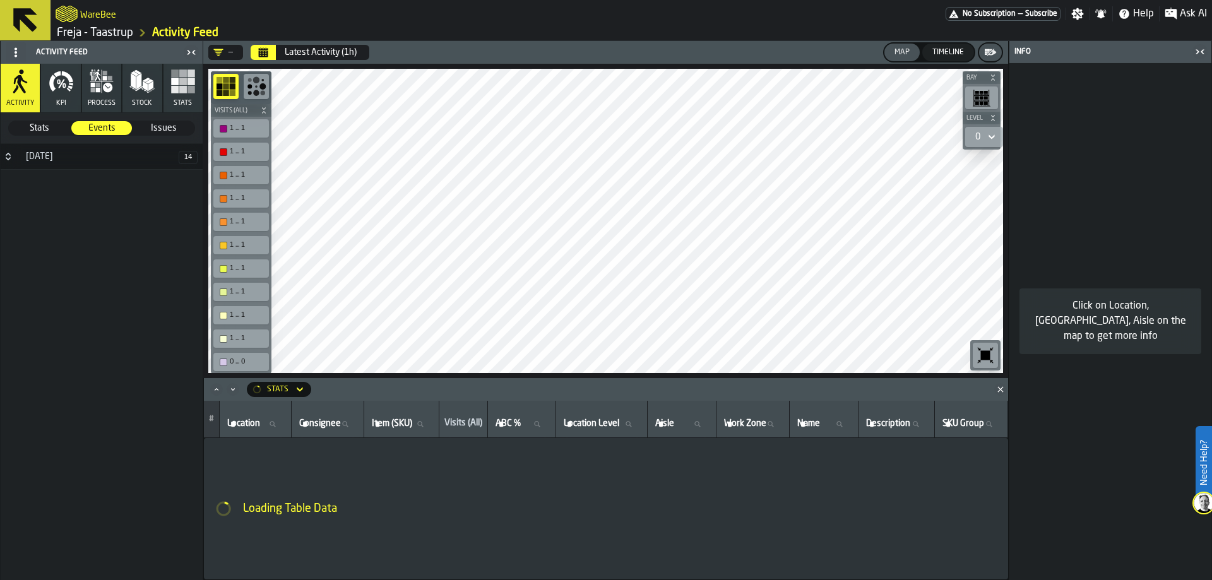
click at [1201, 51] on icon "button-toggle-Close me" at bounding box center [1199, 51] width 15 height 15
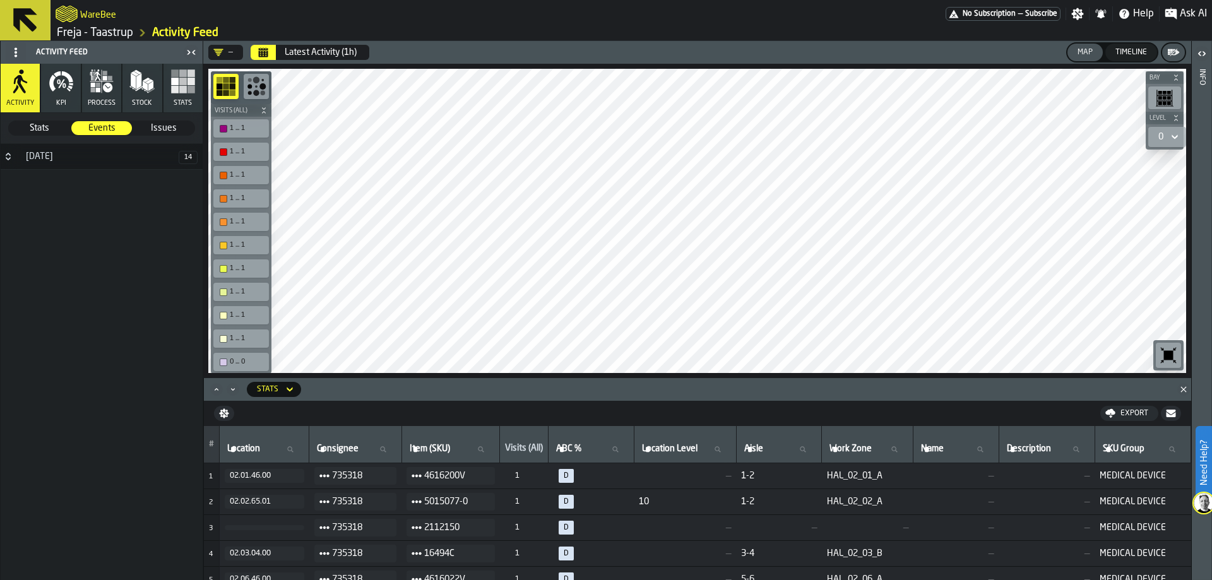
click at [264, 52] on icon "Calendar" at bounding box center [263, 53] width 9 height 6
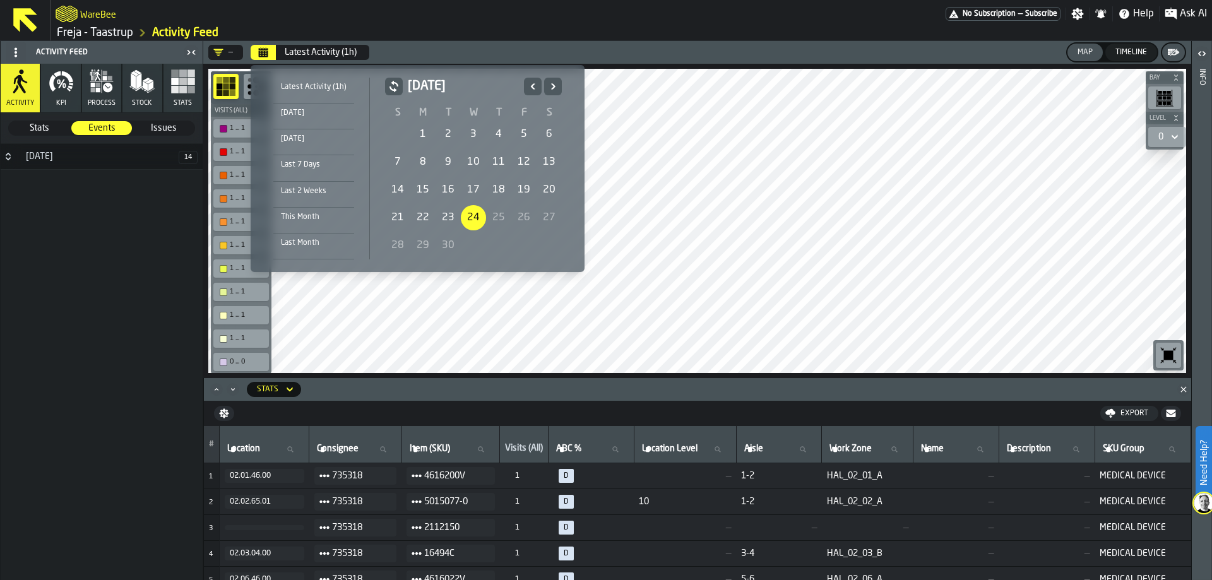
click at [421, 130] on div "1" at bounding box center [422, 134] width 25 height 25
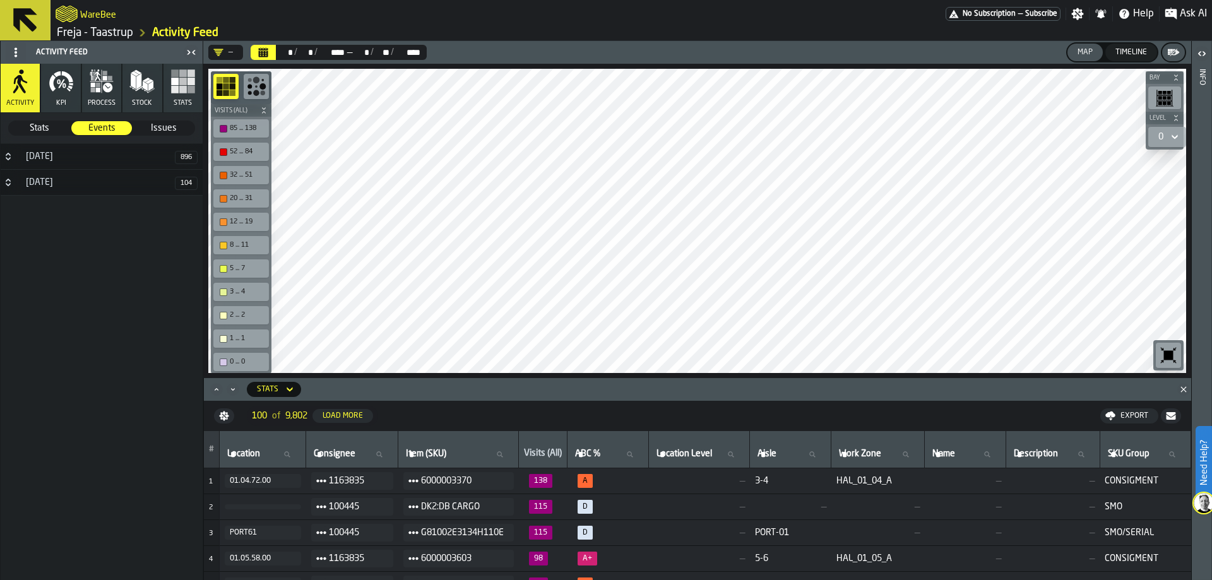
click at [217, 50] on icon "DropdownMenuValue-" at bounding box center [218, 52] width 10 height 10
click at [15, 51] on circle at bounding box center [16, 51] width 3 height 3
click at [16, 76] on div "Show Feed Menu" at bounding box center [52, 77] width 78 height 15
click at [16, 53] on circle at bounding box center [16, 51] width 3 height 3
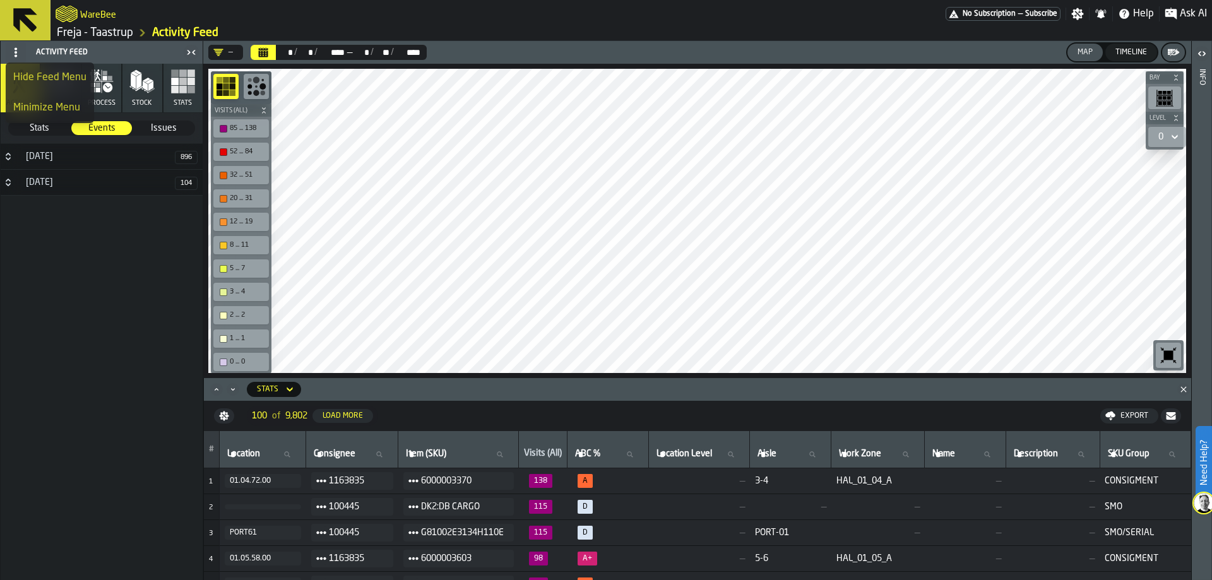
click at [15, 50] on icon at bounding box center [16, 52] width 10 height 10
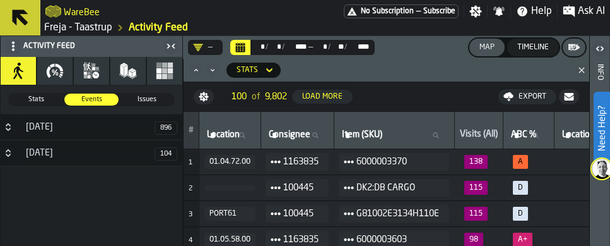
drag, startPoint x: 1, startPoint y: 244, endPoint x: -9, endPoint y: 250, distance: 11.6
click at [0, 246] on html "Need Help? WareBee No Subscription — Subscribe Settings Notifications Help Ask …" at bounding box center [305, 123] width 610 height 246
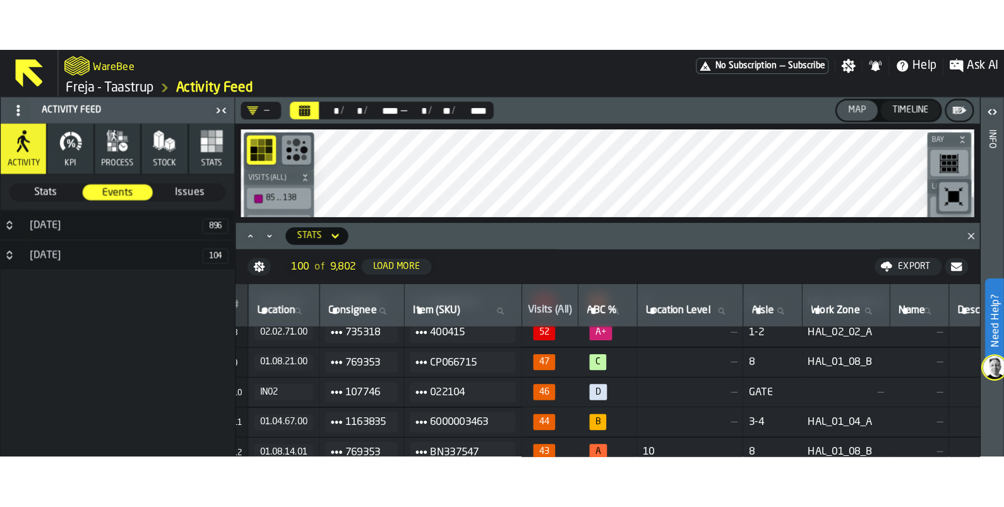
scroll to position [189, 0]
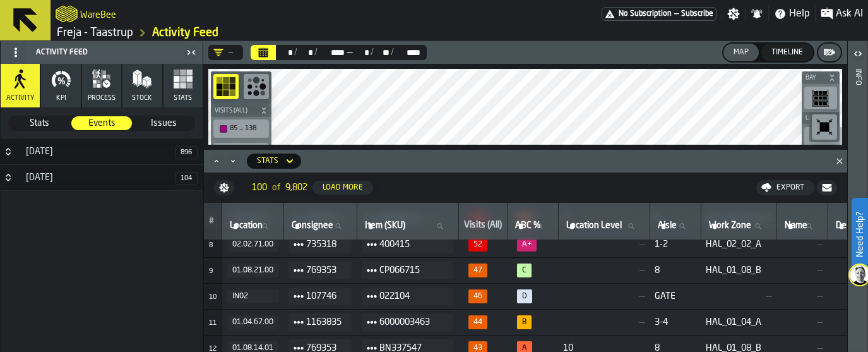
click at [15, 49] on circle at bounding box center [16, 48] width 3 height 3
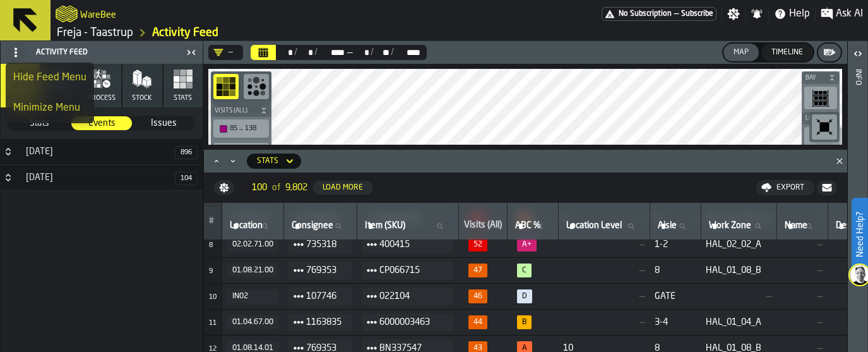
click at [15, 49] on circle at bounding box center [16, 48] width 3 height 3
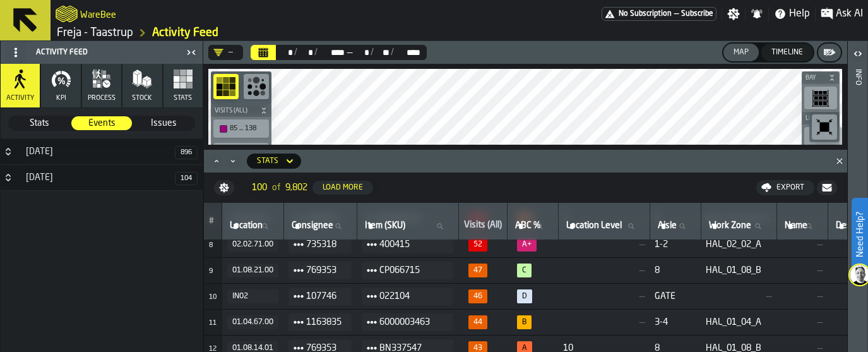
click at [63, 218] on div "[DATE] [DATE]" at bounding box center [102, 243] width 202 height 209
click at [20, 42] on span at bounding box center [16, 52] width 20 height 20
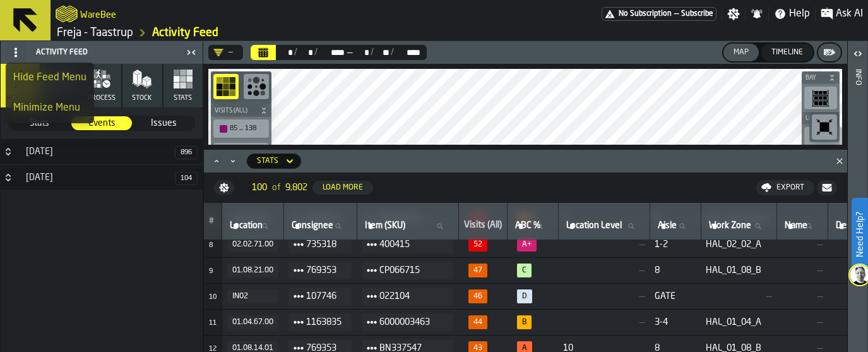
click at [21, 107] on div "Minimize Menu" at bounding box center [49, 107] width 73 height 15
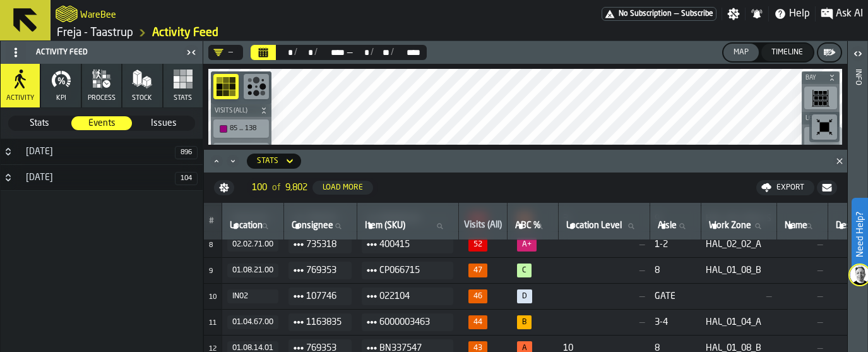
click at [10, 51] on span at bounding box center [16, 52] width 20 height 20
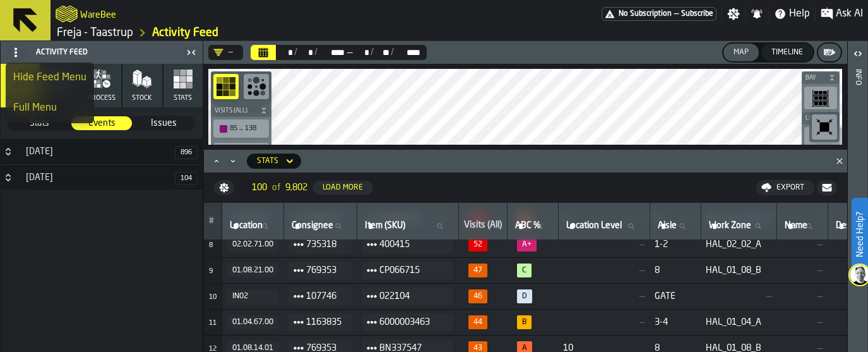
click at [27, 105] on div "Full Menu" at bounding box center [49, 107] width 73 height 15
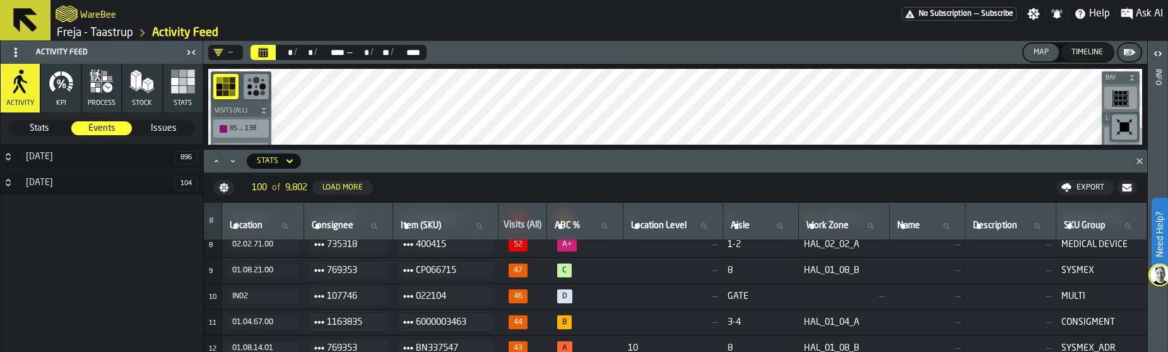
drag, startPoint x: 0, startPoint y: 299, endPoint x: -160, endPoint y: 303, distance: 160.4
click at [0, 303] on html "Need Help? WareBee No Subscription — Subscribe Settings Notifications Help Ask …" at bounding box center [584, 176] width 1168 height 352
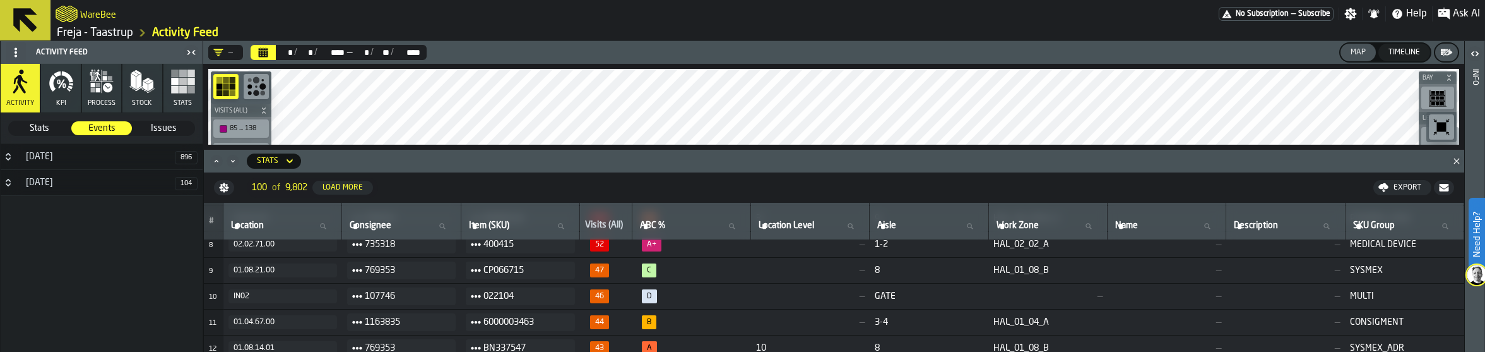
drag, startPoint x: 1485, startPoint y: 350, endPoint x: 1267, endPoint y: 342, distance: 217.3
click at [1211, 342] on main "Activity Feed Activity KPI process Stock Stats Stats Stats Events Events Issues…" at bounding box center [742, 196] width 1485 height 311
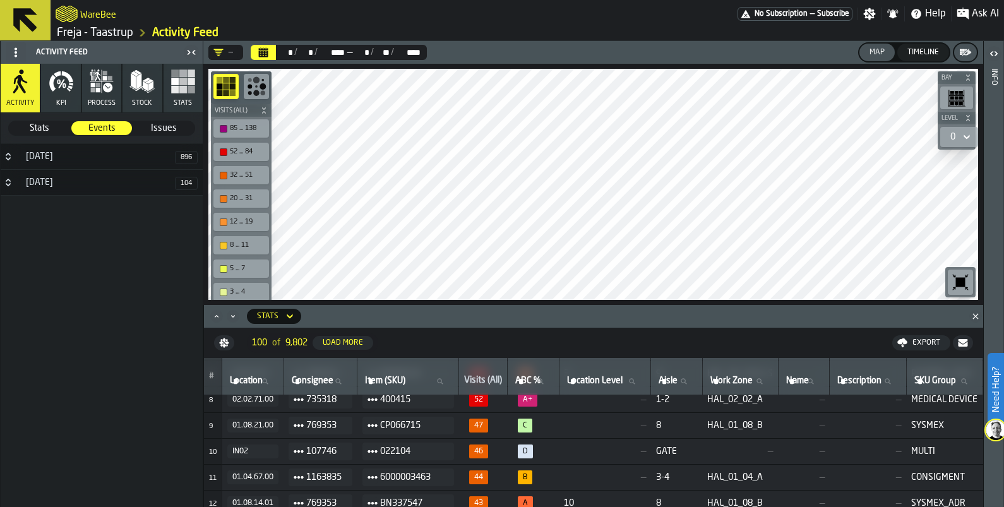
click at [222, 54] on icon "DropdownMenuValue-" at bounding box center [218, 52] width 10 height 10
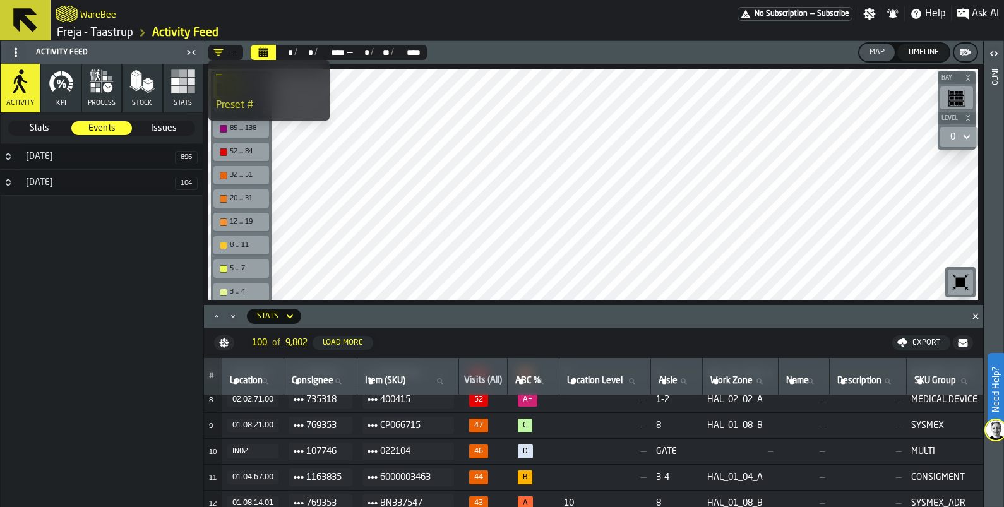
click at [222, 54] on icon "DropdownMenuValue-" at bounding box center [218, 52] width 10 height 10
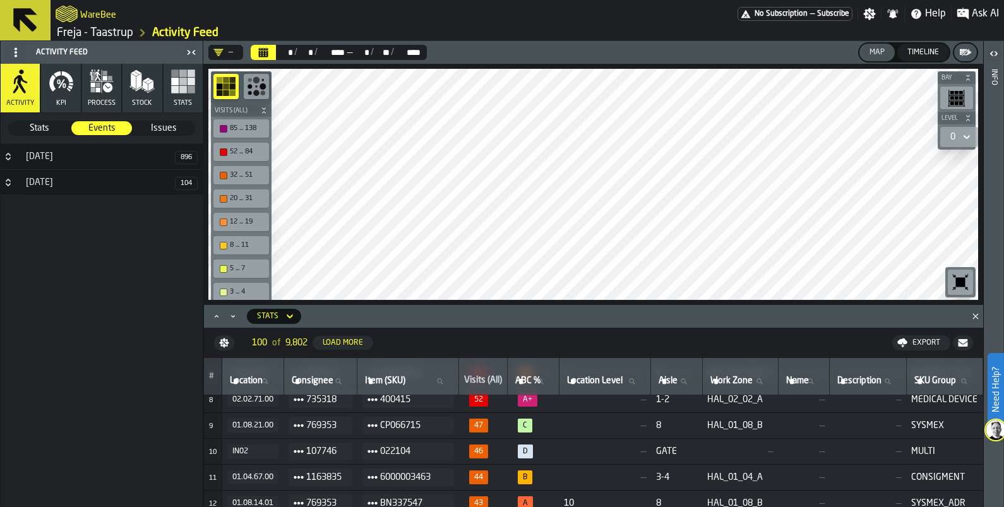
drag, startPoint x: 967, startPoint y: 16, endPoint x: 936, endPoint y: 62, distance: 56.0
click at [968, 16] on icon "button-toggle-Ask AI" at bounding box center [962, 13] width 11 height 11
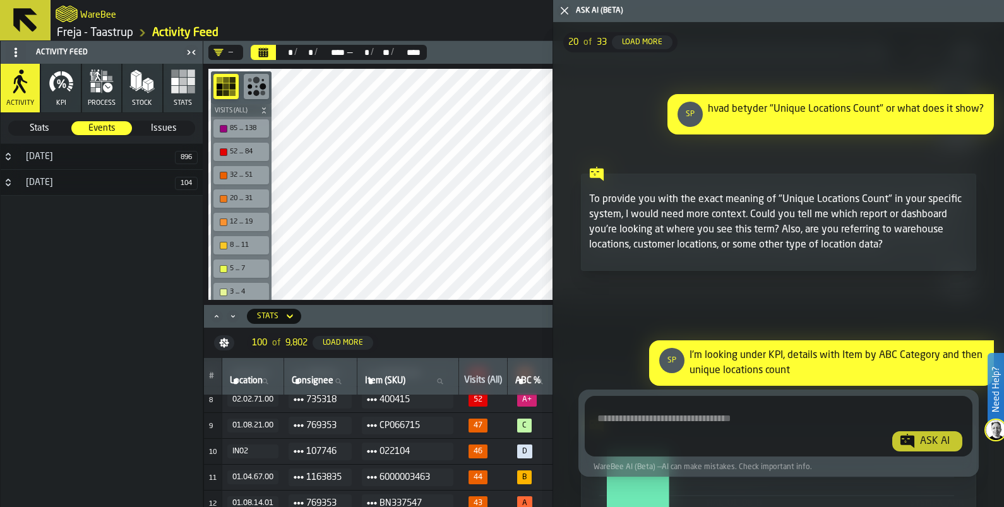
click at [643, 423] on textarea "Ask AI about the warehouse Activity" at bounding box center [779, 428] width 378 height 45
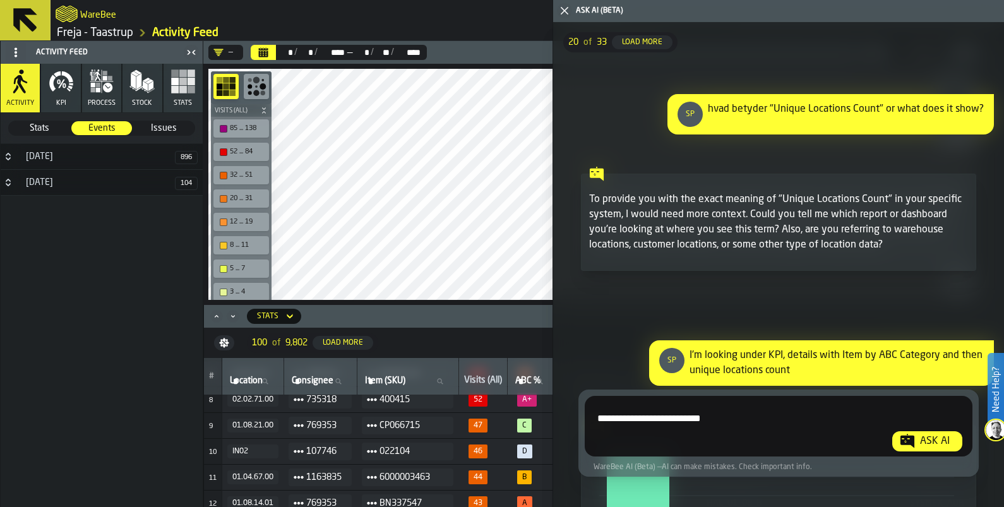
type textarea "**********"
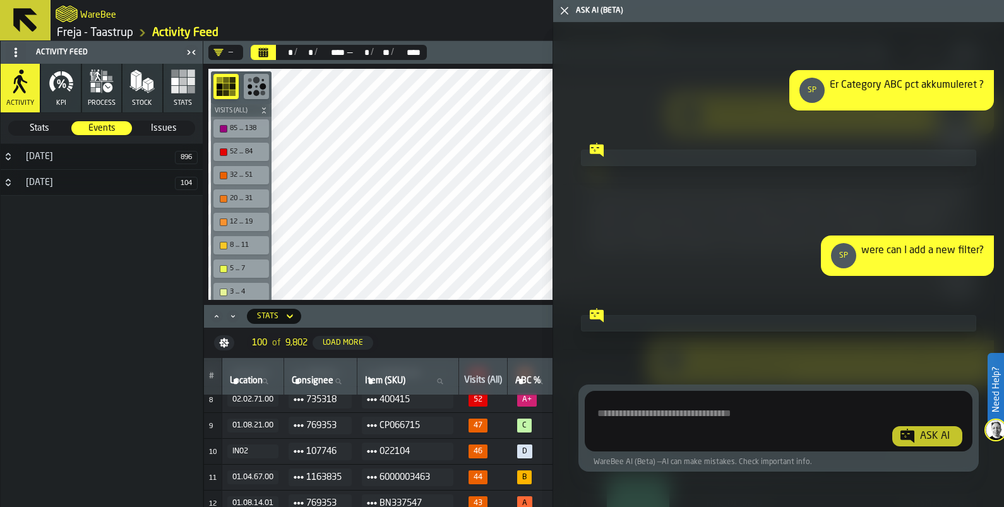
scroll to position [9835, 0]
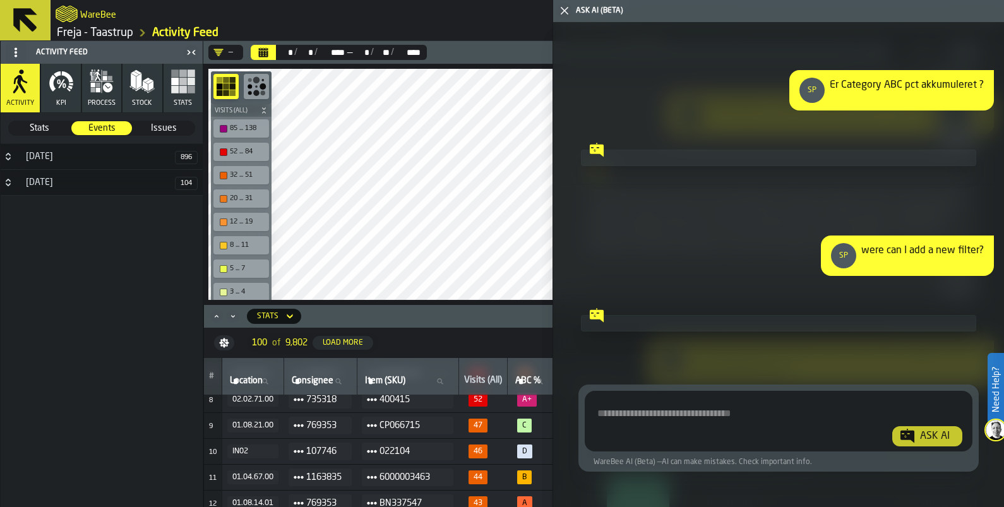
click at [569, 9] on icon "button-toggle-Close me" at bounding box center [564, 10] width 15 height 15
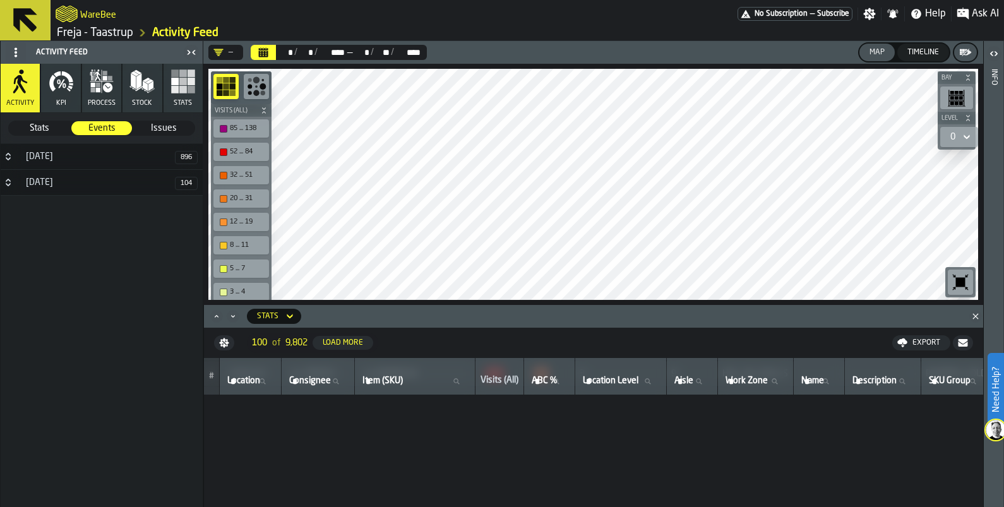
scroll to position [0, 0]
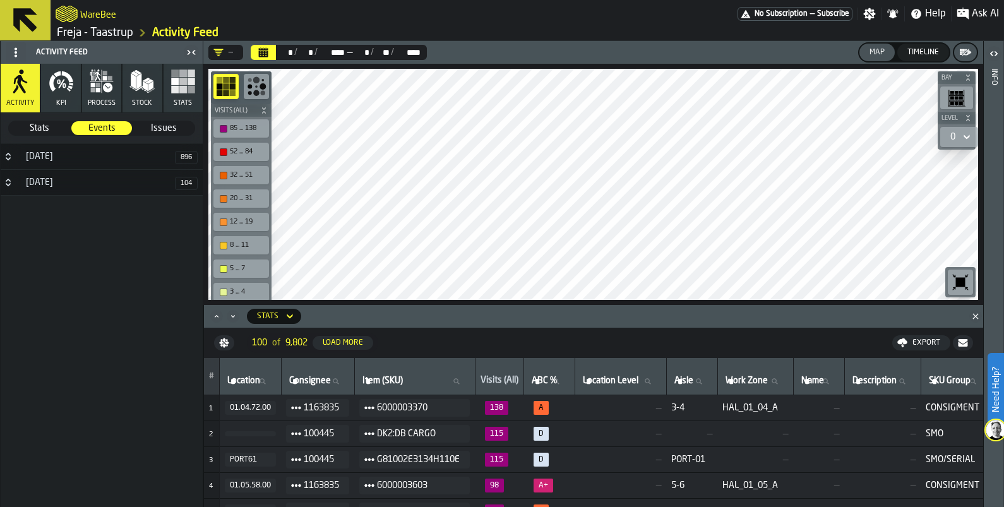
click at [179, 86] on rect "button" at bounding box center [183, 90] width 8 height 8
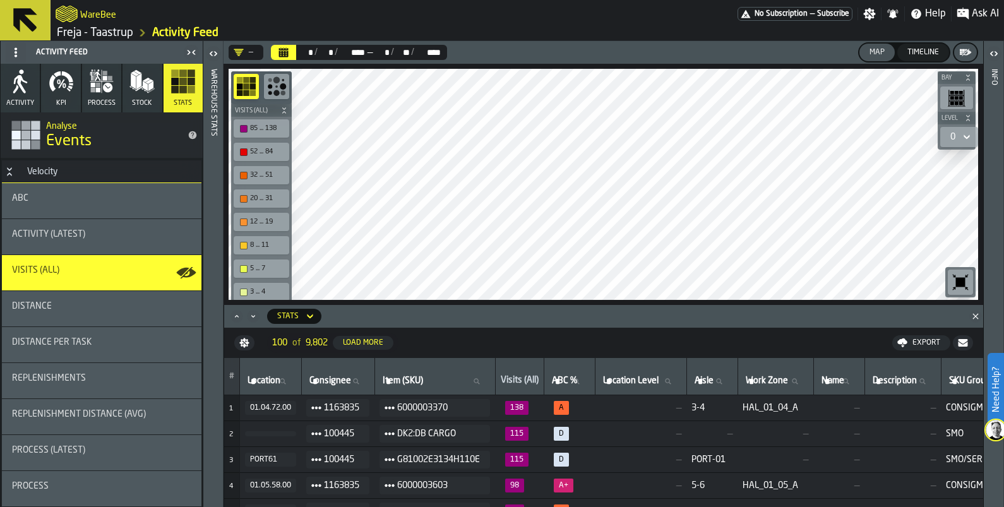
click at [135, 208] on div "ABC" at bounding box center [101, 200] width 179 height 15
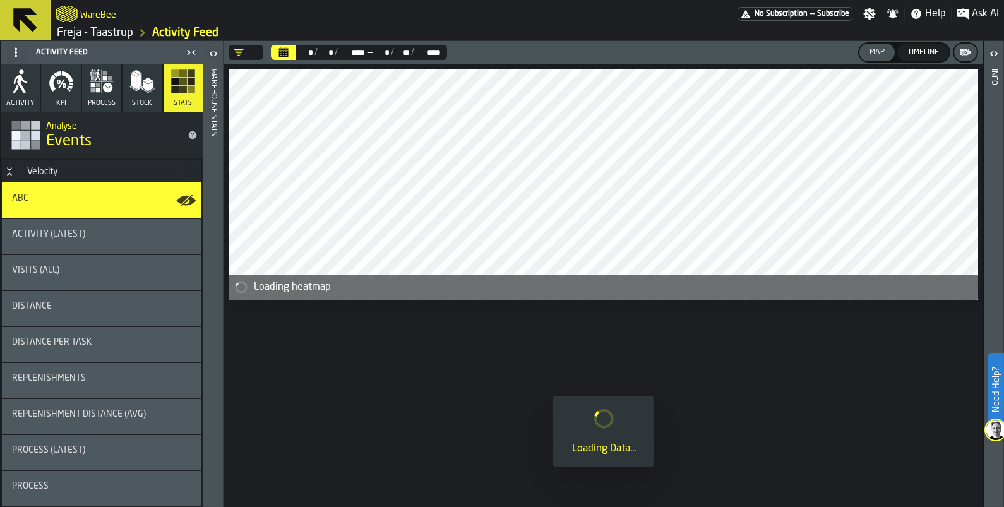
click at [246, 42] on header "— ** * / ** * / **** **** — ** * / ** ** / **** **** Map Timeline" at bounding box center [602, 52] width 759 height 23
click at [244, 47] on div "—" at bounding box center [244, 52] width 20 height 10
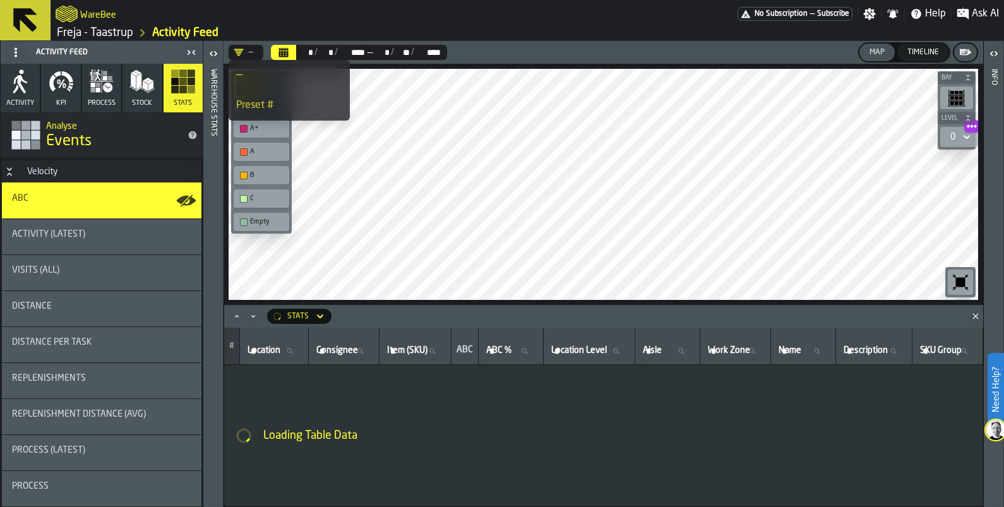
click at [244, 47] on div "—" at bounding box center [244, 52] width 20 height 10
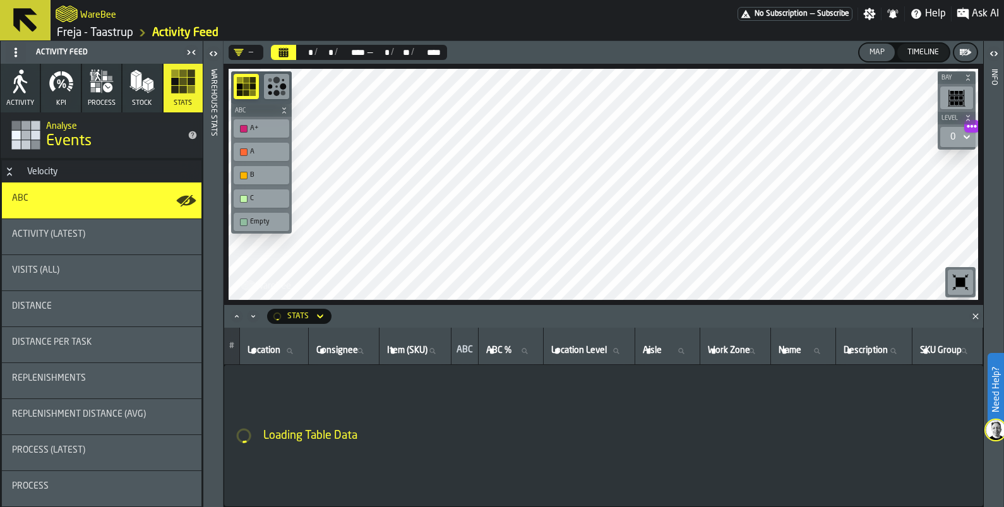
click at [244, 47] on div "—" at bounding box center [244, 52] width 20 height 10
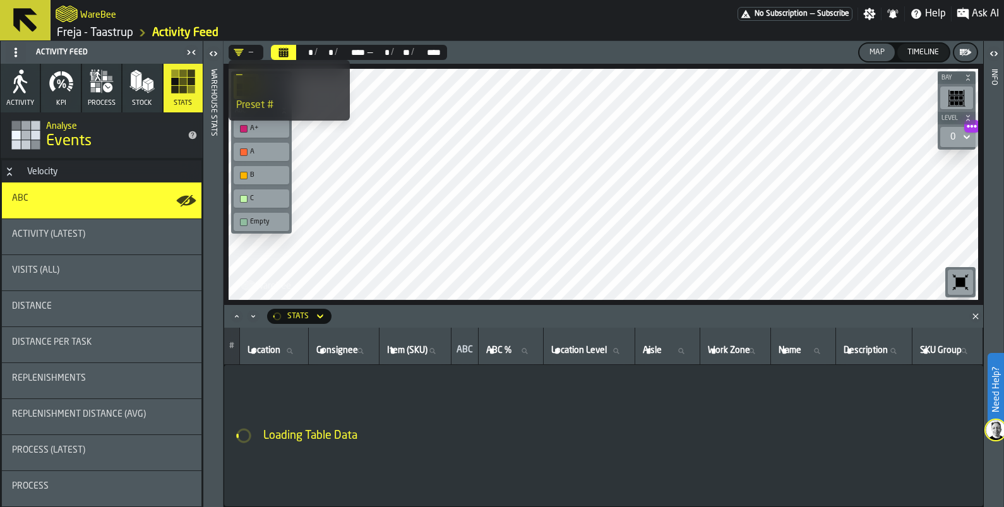
click at [244, 47] on div "—" at bounding box center [244, 52] width 20 height 10
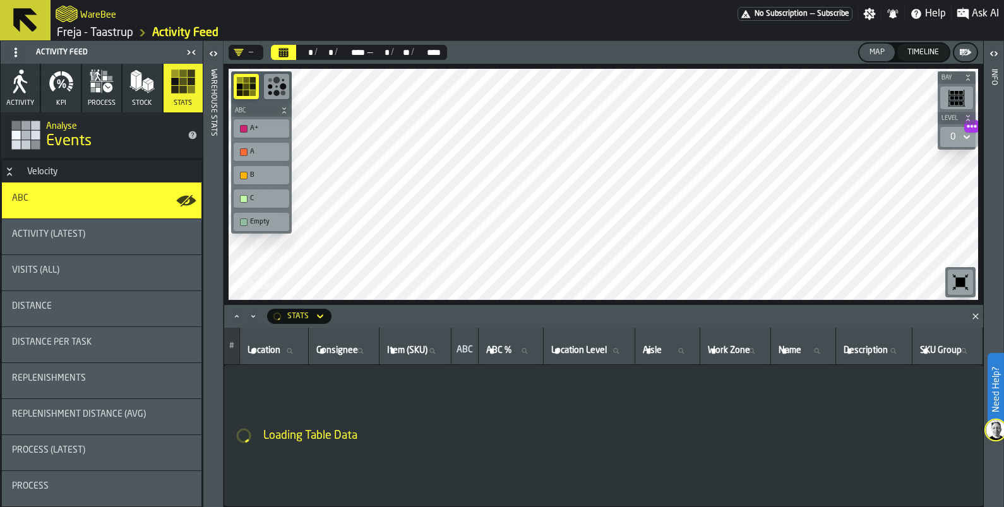
click at [16, 57] on span at bounding box center [16, 52] width 20 height 20
click at [189, 136] on icon "title-Events" at bounding box center [193, 135] width 8 height 8
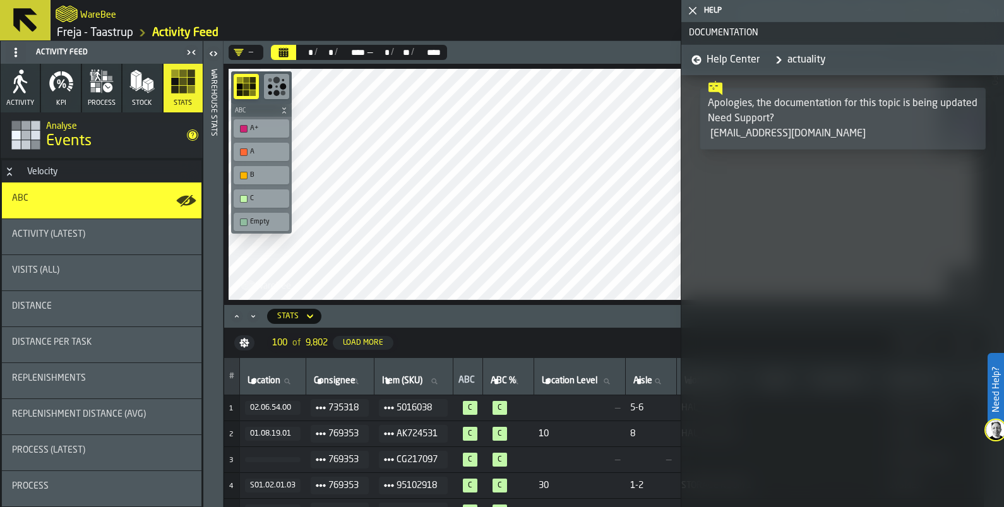
click at [692, 13] on icon "button-toggle-Close me" at bounding box center [692, 10] width 15 height 15
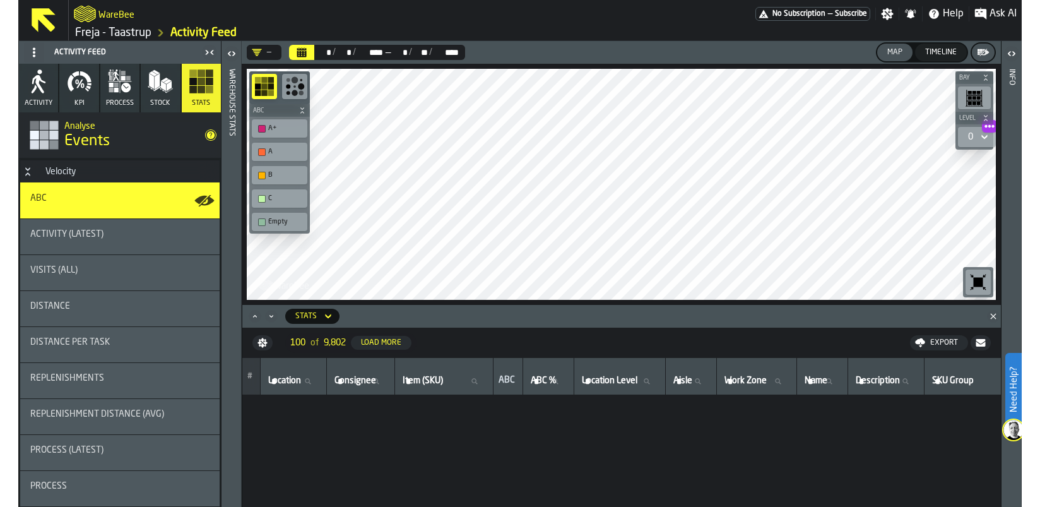
scroll to position [63, 0]
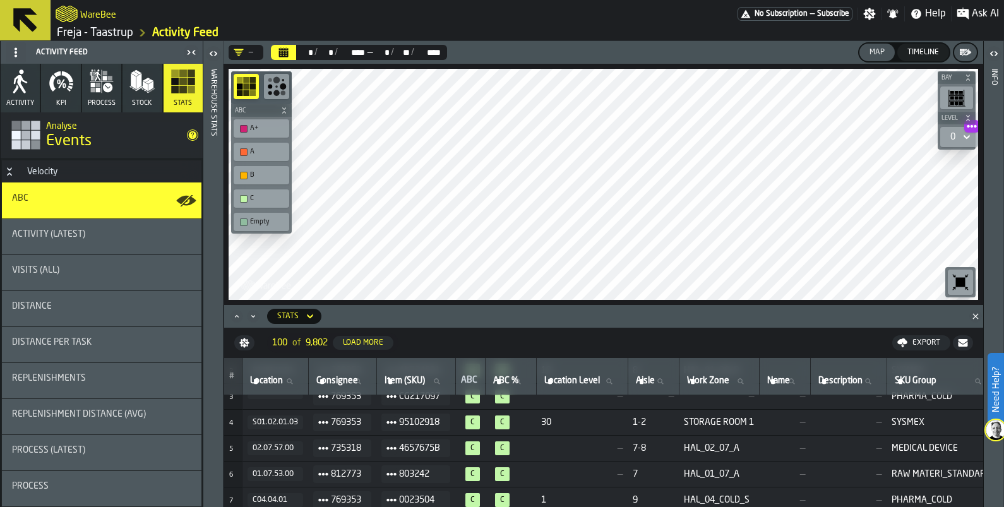
click at [16, 56] on circle at bounding box center [16, 55] width 3 height 3
drag, startPoint x: 0, startPoint y: 45, endPoint x: 25, endPoint y: 46, distance: 25.3
click at [25, 46] on div "Activity Feed Activity KPI process Stock Stats Analyse Events Velocity ABC Acti…" at bounding box center [101, 274] width 203 height 466
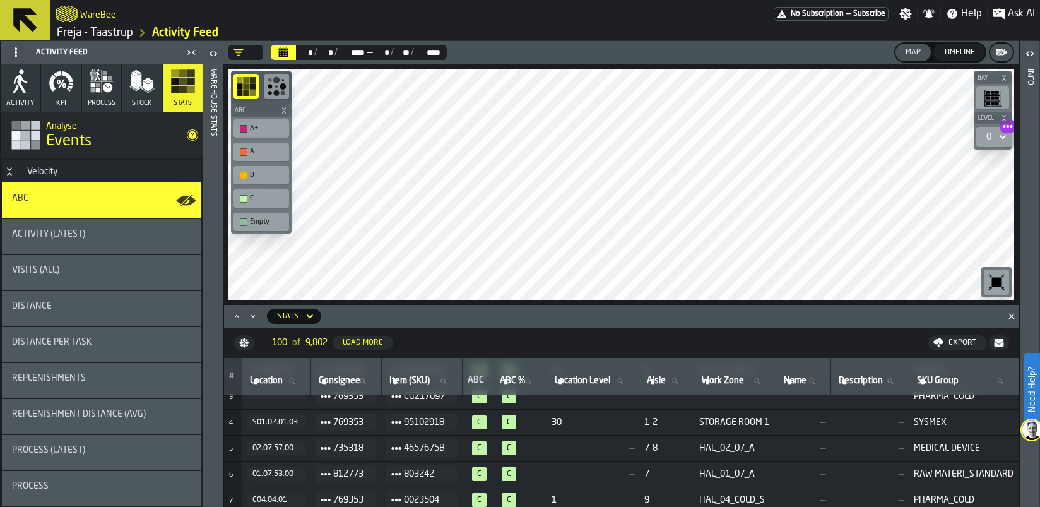
scroll to position [0, 0]
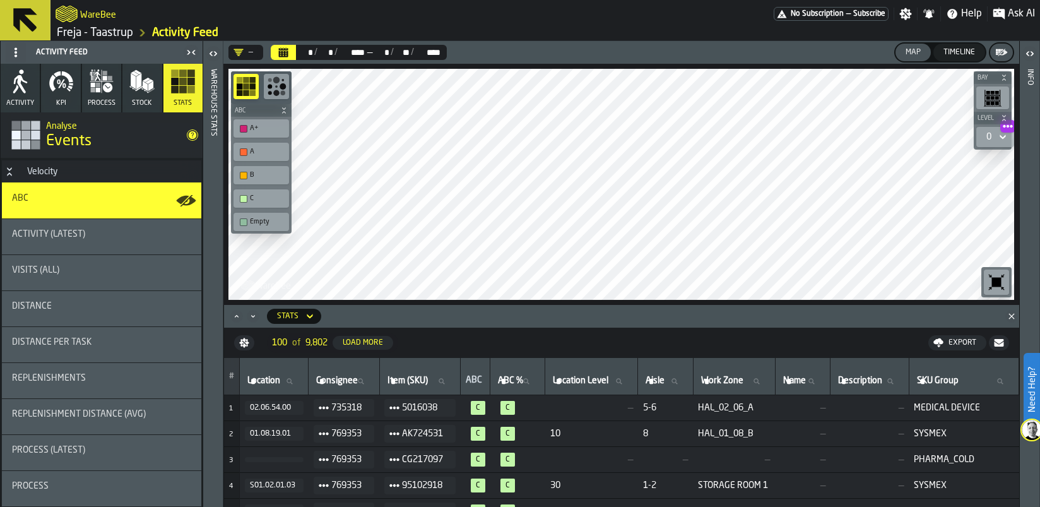
click at [315, 314] on icon at bounding box center [310, 316] width 13 height 15
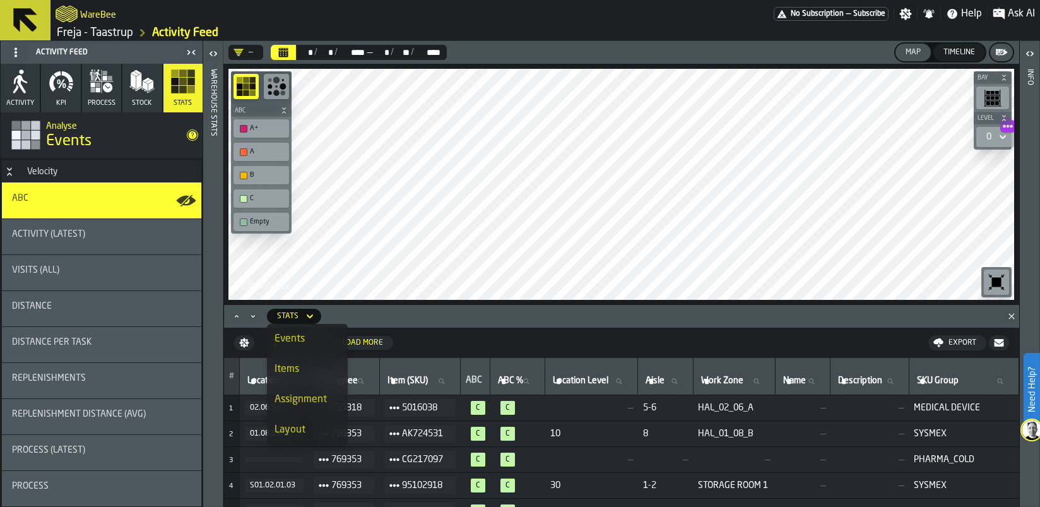
click at [307, 311] on icon at bounding box center [310, 316] width 13 height 15
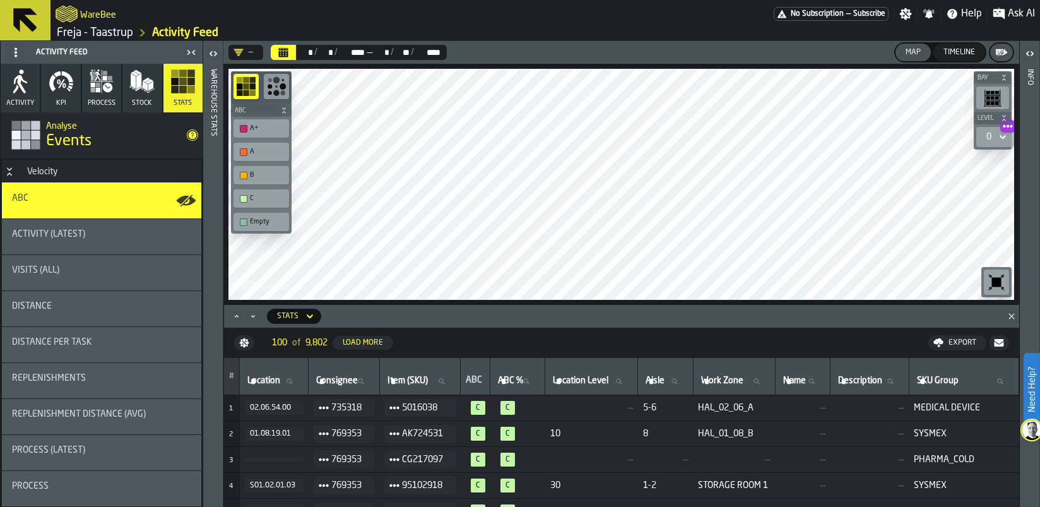
click at [307, 311] on icon at bounding box center [310, 316] width 13 height 15
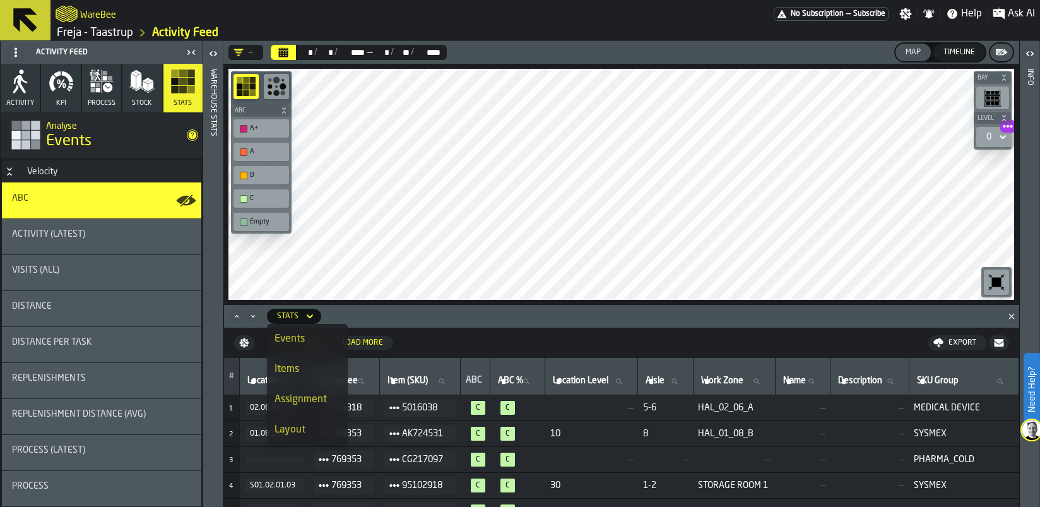
click at [307, 311] on icon at bounding box center [310, 316] width 13 height 15
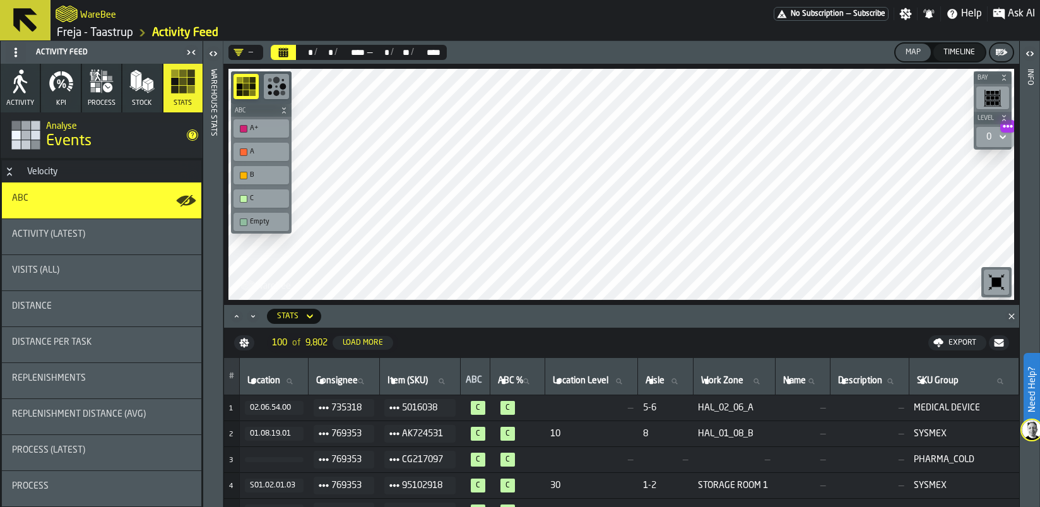
click at [212, 54] on icon "button-toggle-Open" at bounding box center [213, 53] width 15 height 15
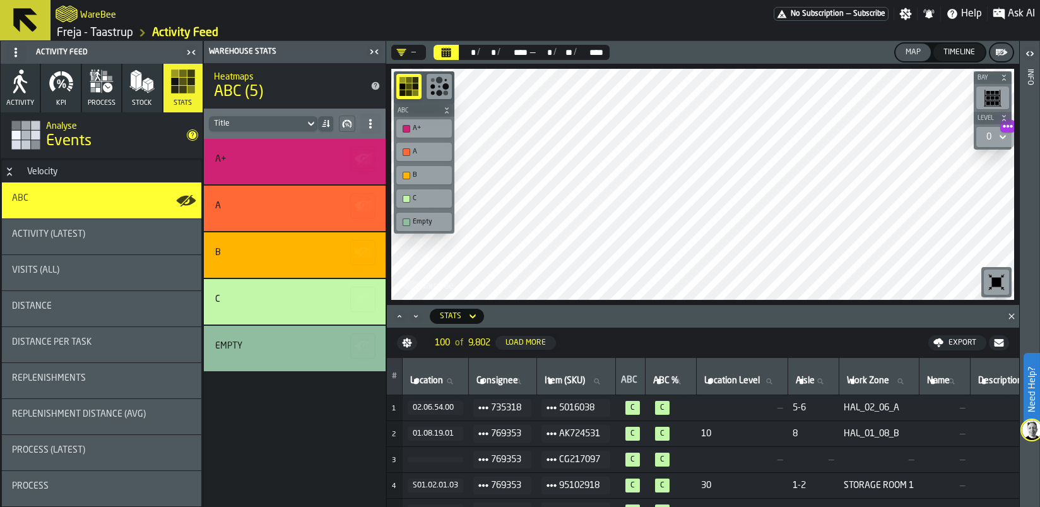
click at [372, 51] on icon "button-toggle-Close me" at bounding box center [371, 51] width 3 height 4
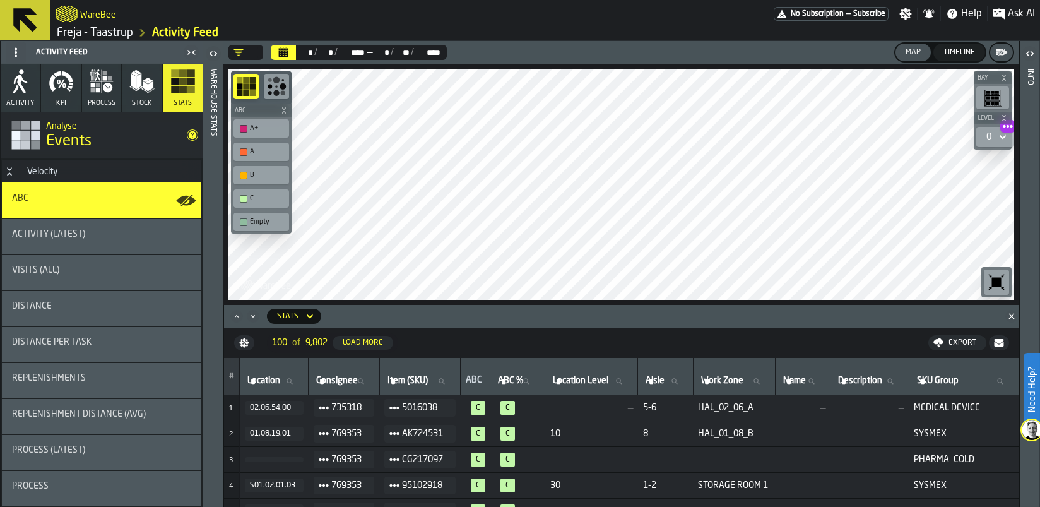
click at [265, 203] on div "C" at bounding box center [261, 198] width 50 height 13
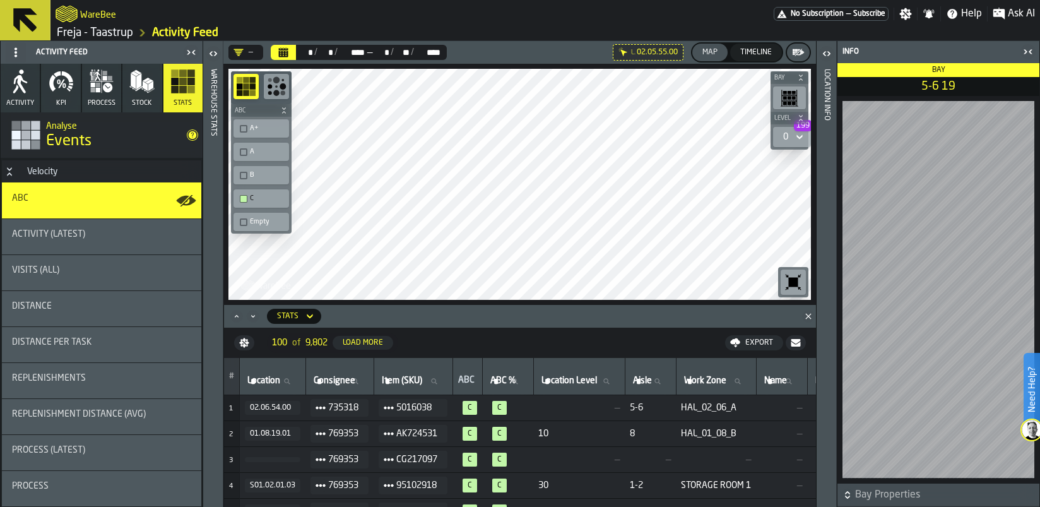
click at [244, 197] on div "button-toolbar-undefined" at bounding box center [244, 199] width 8 height 8
click at [235, 199] on div "C" at bounding box center [262, 198] width 56 height 18
click at [246, 128] on div "button-toolbar-undefined" at bounding box center [244, 129] width 8 height 8
click at [243, 151] on div "button-toolbar-undefined" at bounding box center [244, 152] width 8 height 8
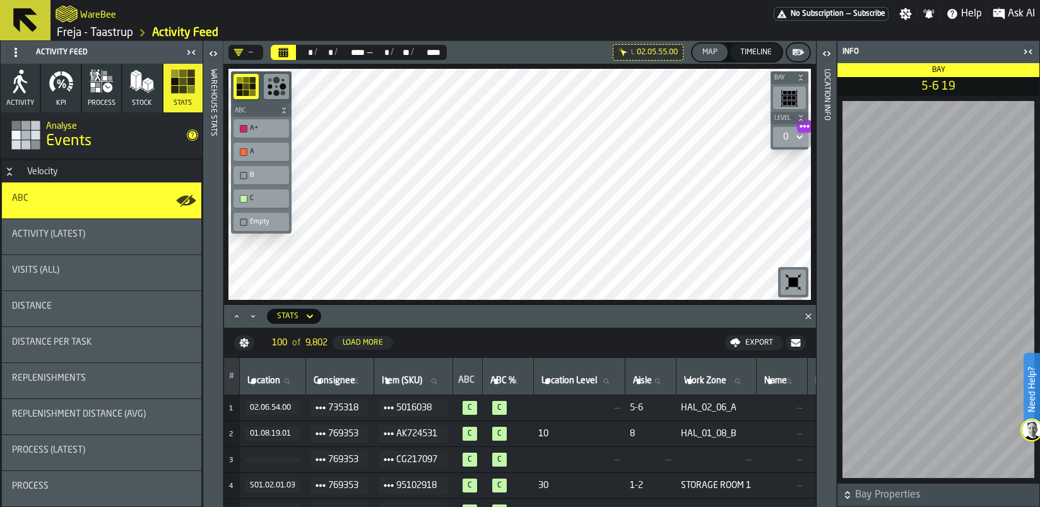
click at [242, 153] on div "button-toolbar-undefined" at bounding box center [244, 152] width 8 height 8
click at [243, 198] on div "button-toolbar-undefined" at bounding box center [244, 199] width 8 height 8
click at [240, 154] on div "button-toolbar-undefined" at bounding box center [244, 152] width 8 height 8
click at [790, 141] on div "0" at bounding box center [785, 136] width 15 height 15
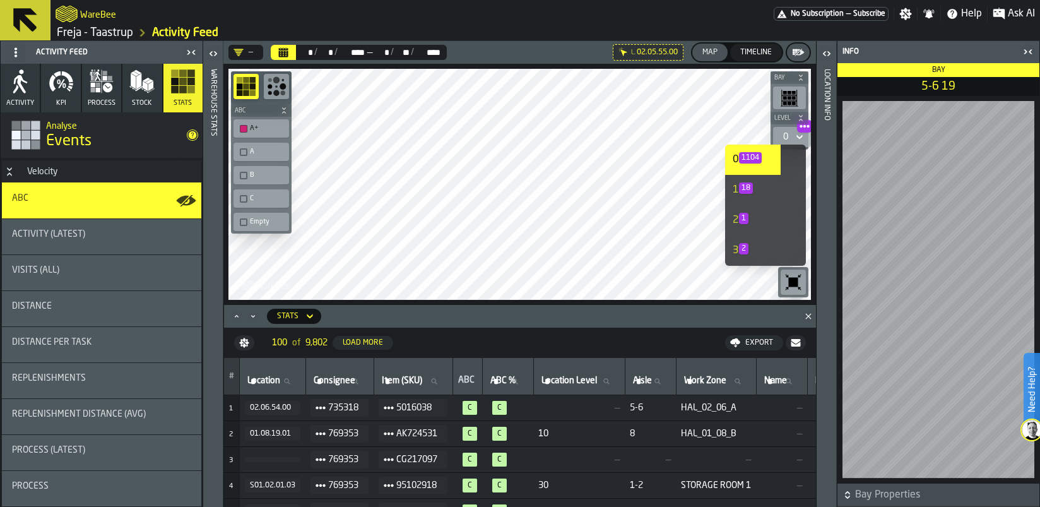
click at [751, 190] on span "18" at bounding box center [746, 187] width 14 height 11
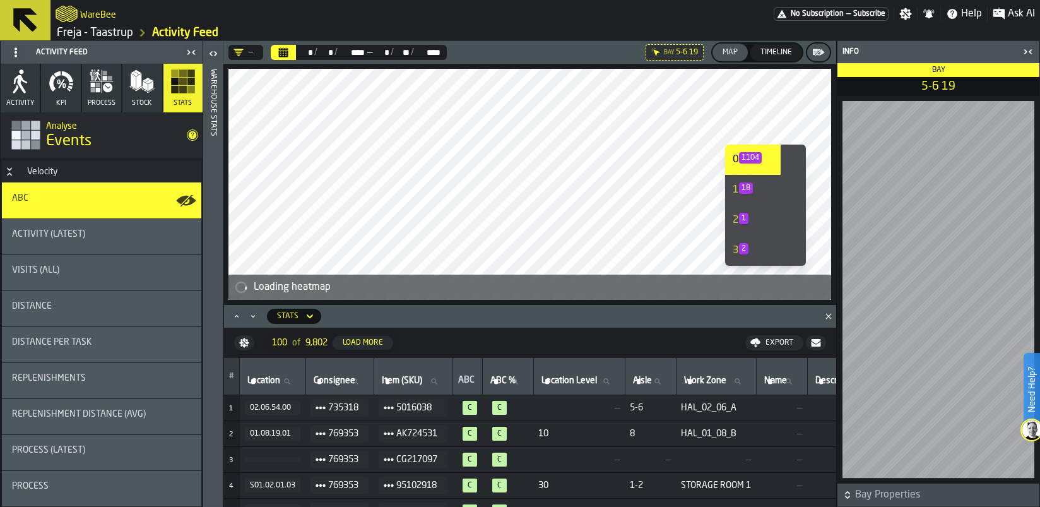
click at [1026, 57] on icon "button-toggle-Close me" at bounding box center [1028, 51] width 15 height 15
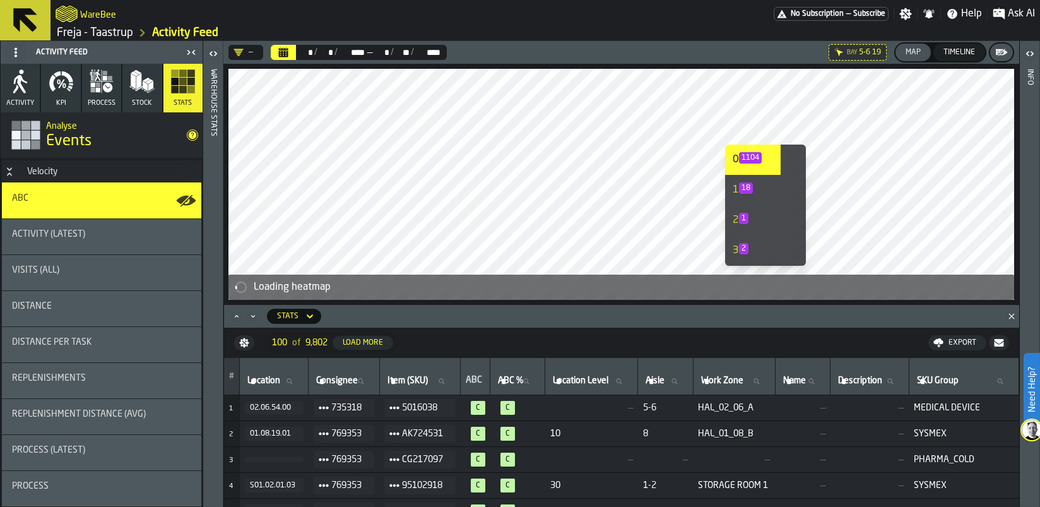
click at [742, 189] on span "18" at bounding box center [746, 187] width 14 height 11
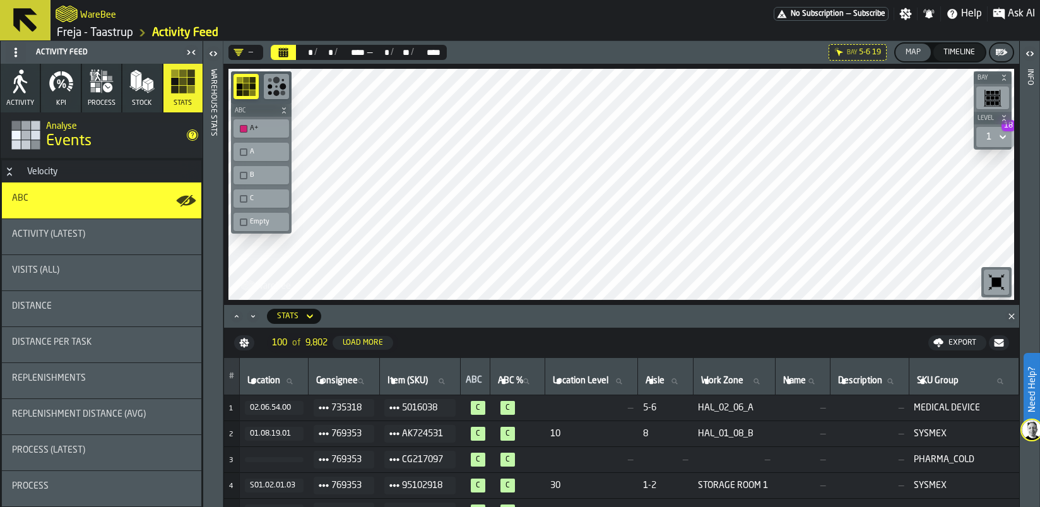
click at [995, 133] on div "1 18" at bounding box center [989, 136] width 15 height 15
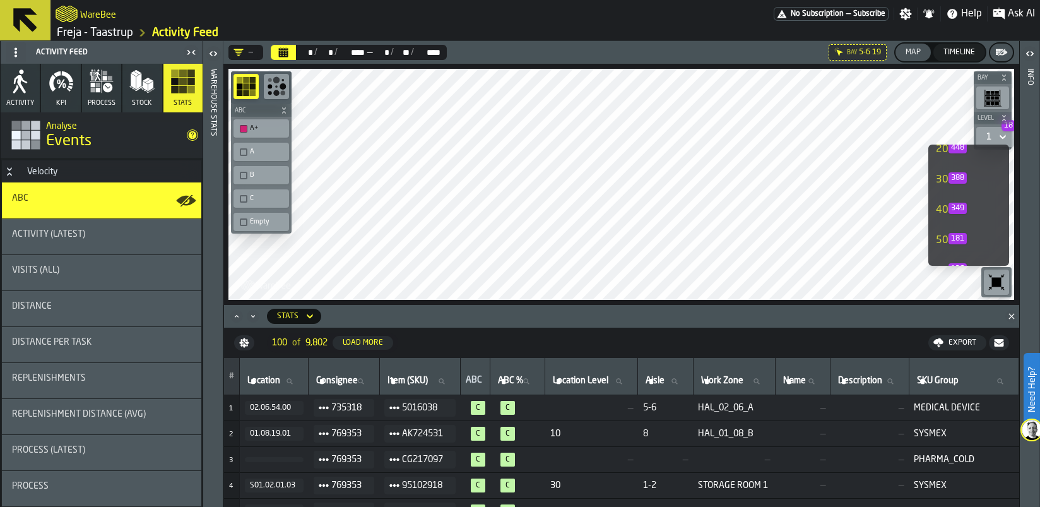
scroll to position [126, 0]
click at [953, 242] on span "622" at bounding box center [958, 243] width 18 height 11
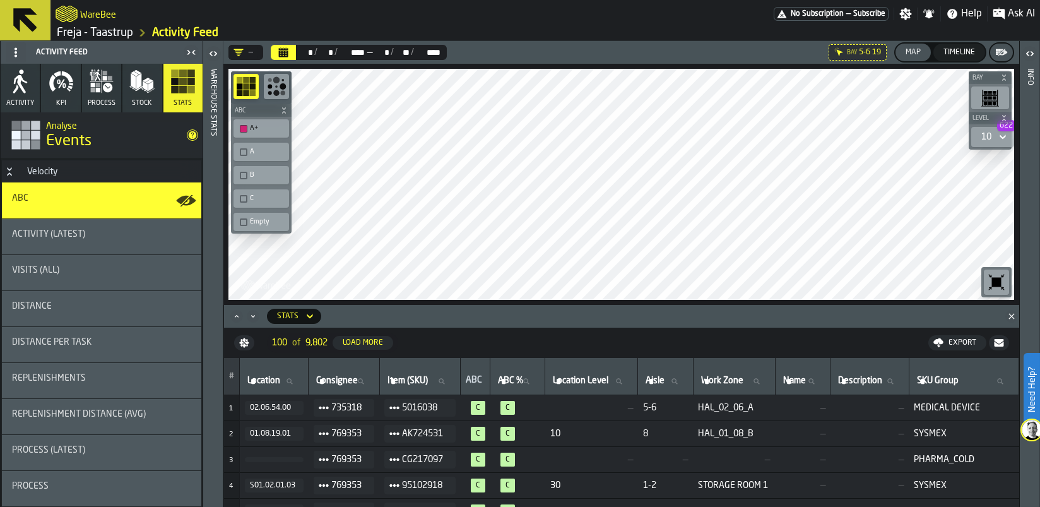
click at [997, 135] on icon at bounding box center [1003, 136] width 13 height 15
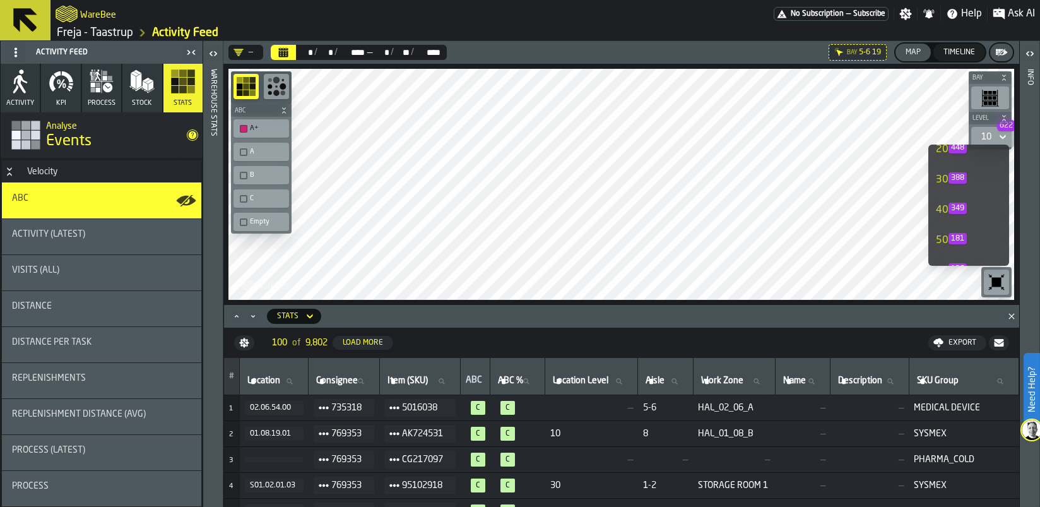
scroll to position [189, 0]
click at [970, 212] on div "20 448" at bounding box center [956, 212] width 40 height 15
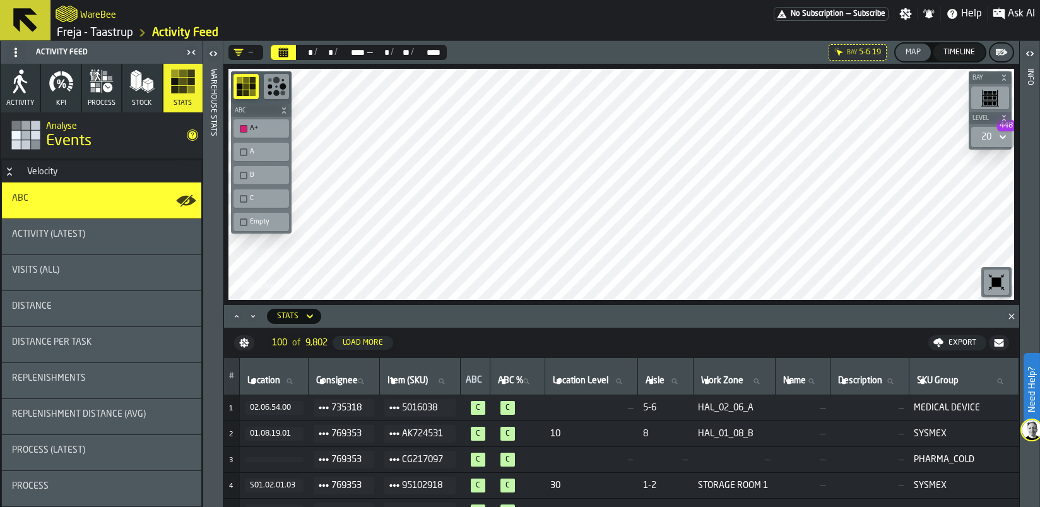
click at [1002, 141] on icon at bounding box center [1003, 136] width 13 height 15
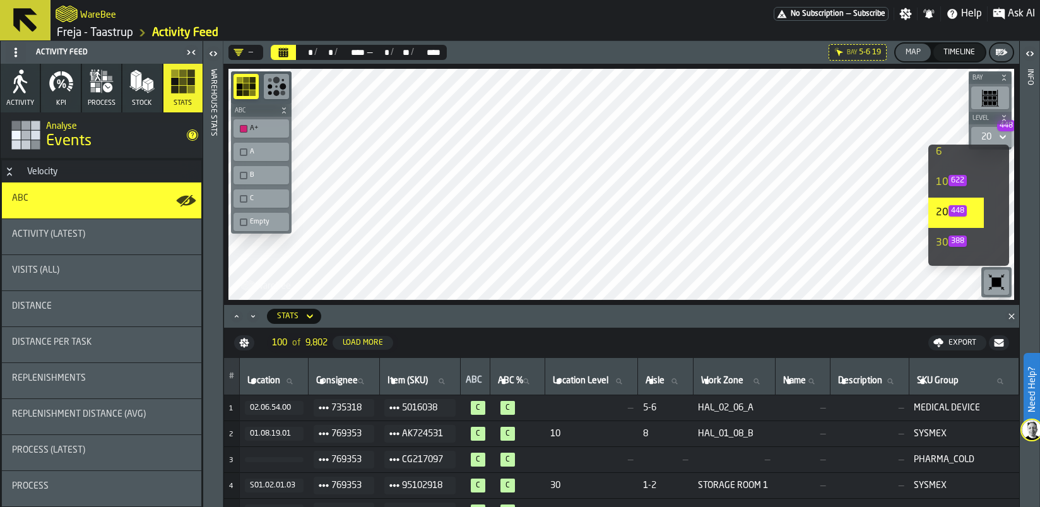
click at [966, 239] on span "388" at bounding box center [958, 240] width 18 height 11
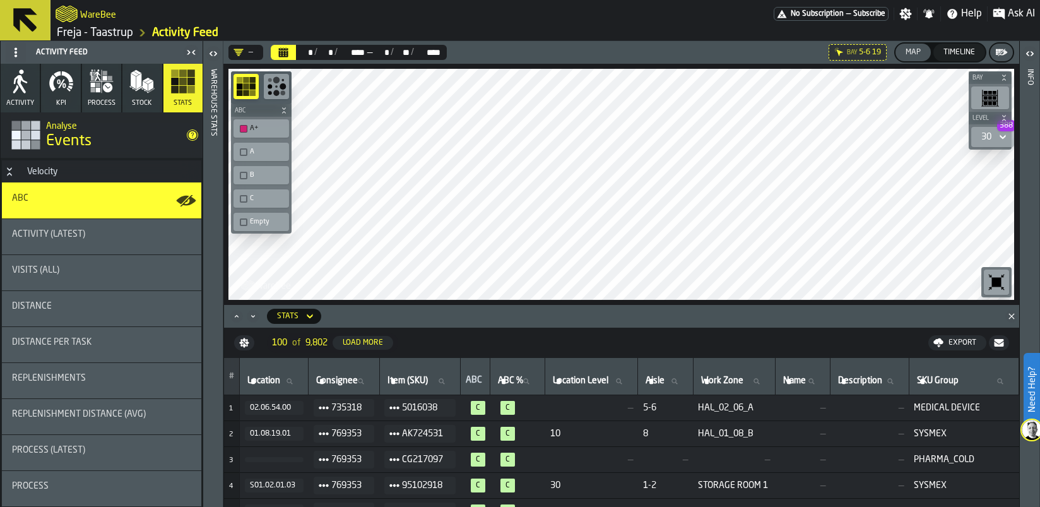
click at [1005, 140] on icon at bounding box center [1003, 136] width 13 height 15
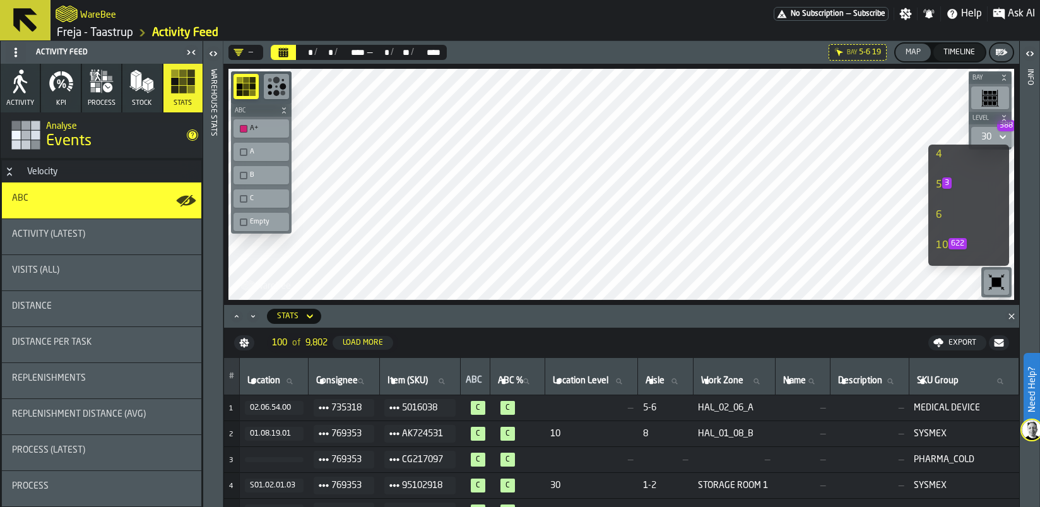
scroll to position [303, 0]
click at [962, 251] on span "10" at bounding box center [956, 248] width 14 height 11
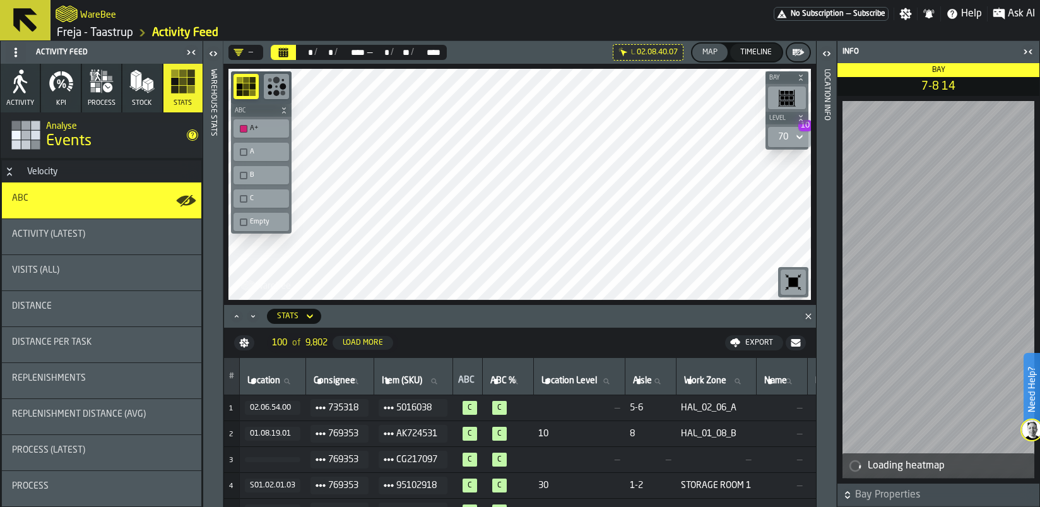
click at [807, 134] on div "70 10" at bounding box center [789, 137] width 43 height 20
click at [804, 136] on icon at bounding box center [799, 136] width 13 height 15
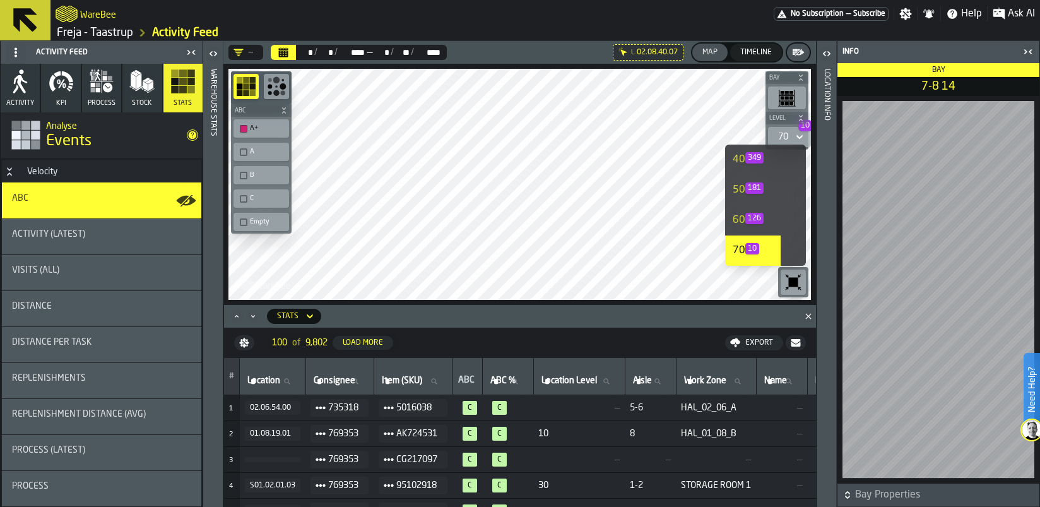
click at [759, 223] on span "126" at bounding box center [754, 218] width 18 height 11
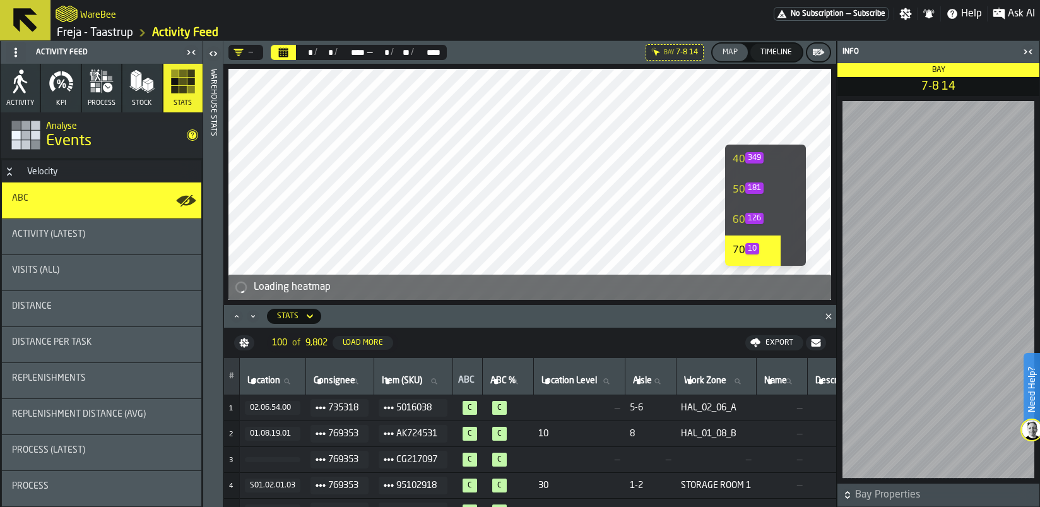
click at [754, 218] on span "126" at bounding box center [754, 218] width 18 height 11
click at [742, 220] on div "60 126" at bounding box center [753, 220] width 40 height 15
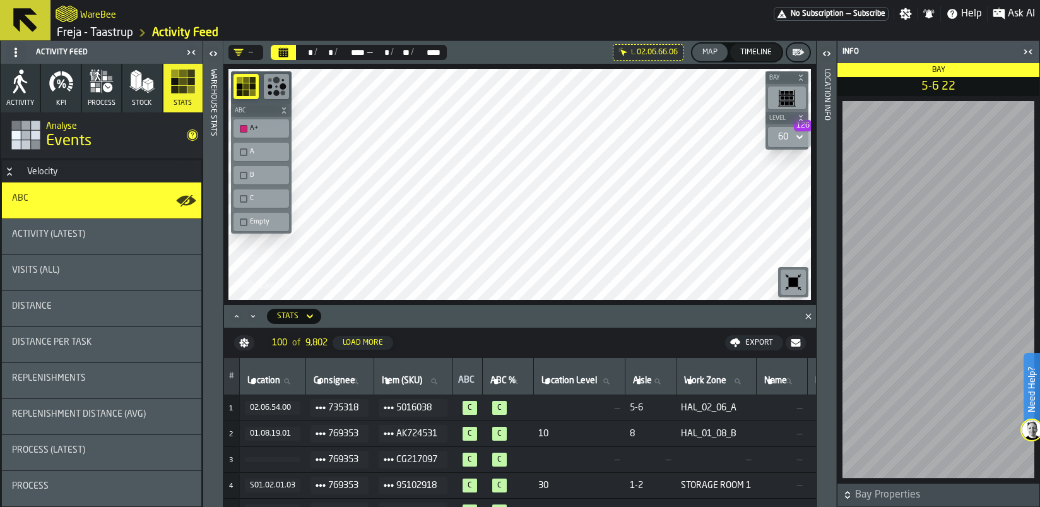
click at [793, 140] on icon at bounding box center [799, 136] width 13 height 15
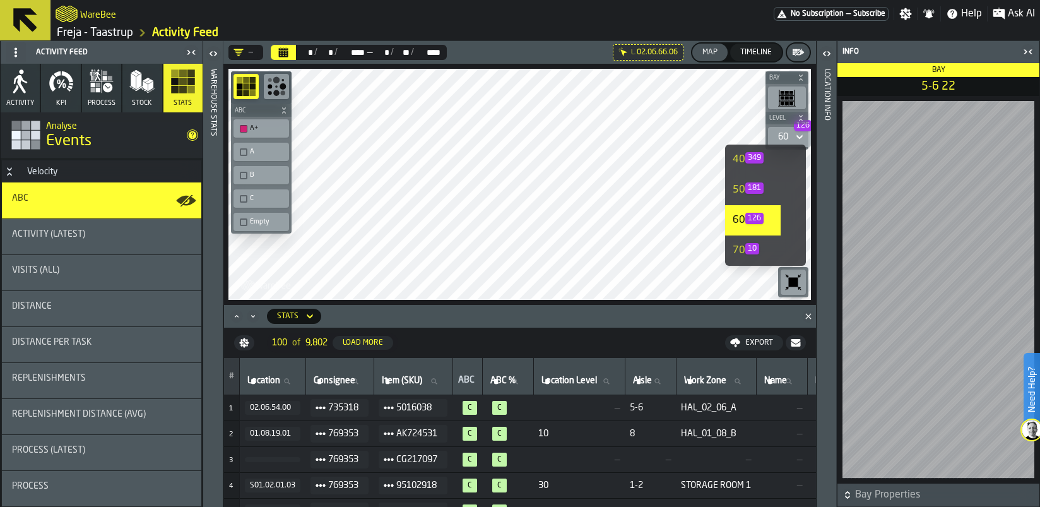
click at [770, 193] on div "50 181" at bounding box center [753, 189] width 40 height 15
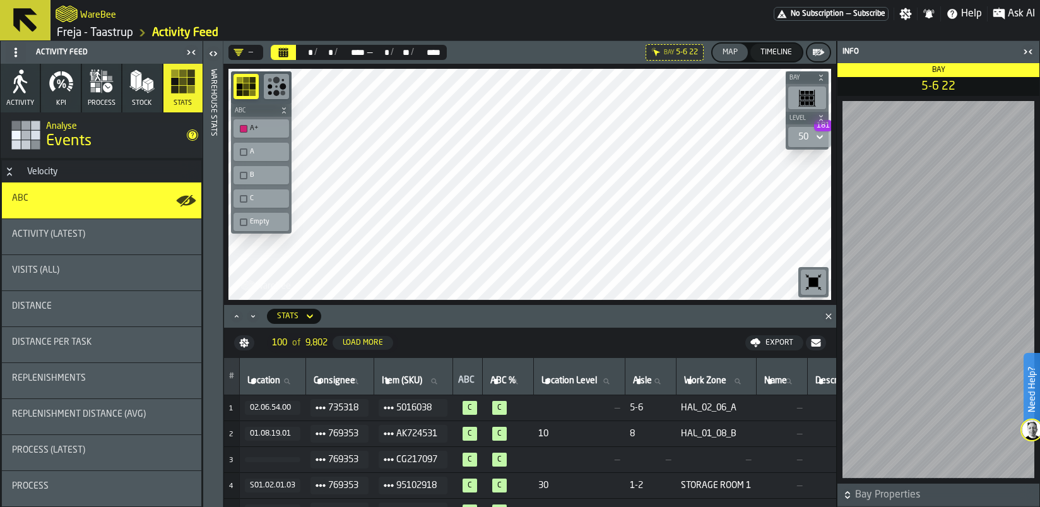
click at [39, 77] on button "Activity" at bounding box center [20, 88] width 39 height 49
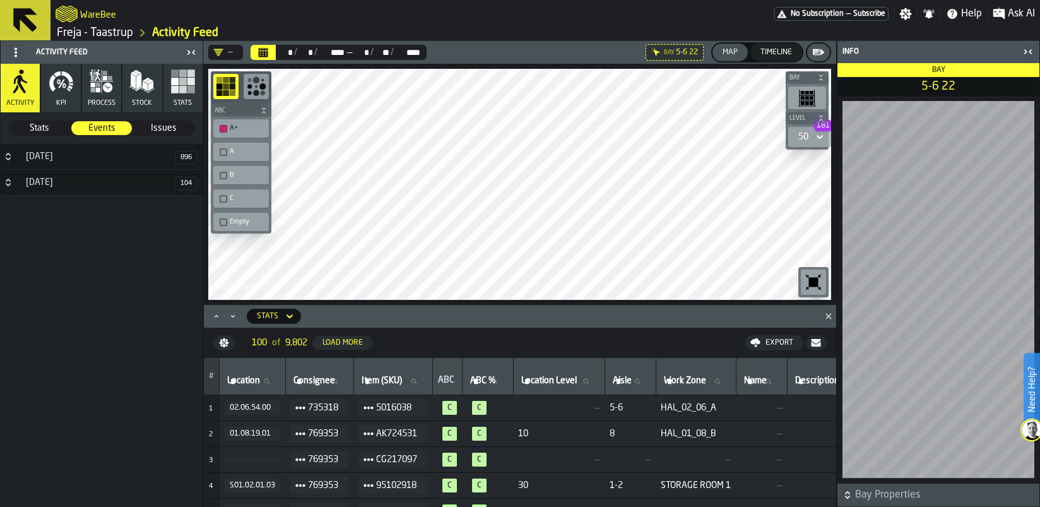
click at [11, 51] on icon at bounding box center [16, 52] width 10 height 10
click at [184, 89] on rect "button" at bounding box center [183, 90] width 8 height 8
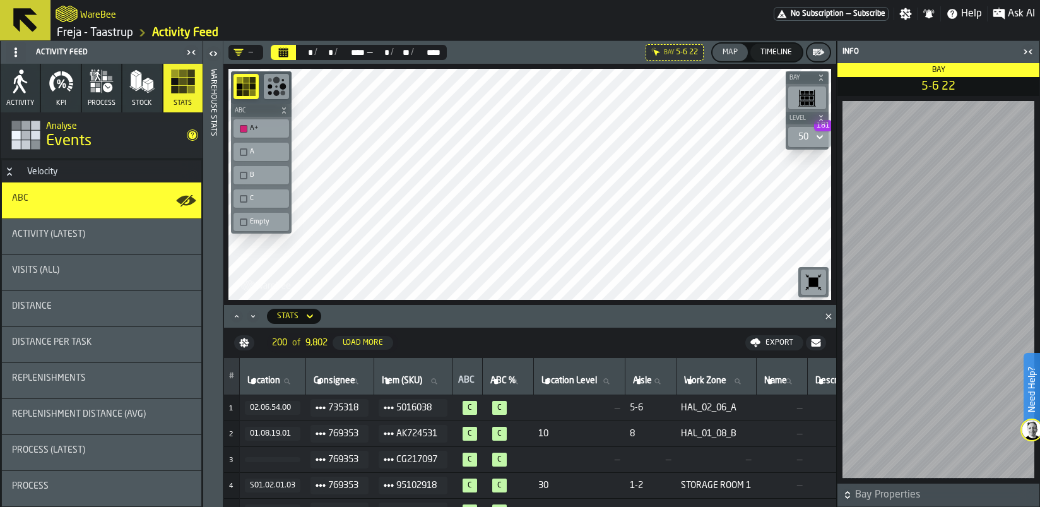
click at [813, 139] on div "50 181" at bounding box center [803, 136] width 20 height 15
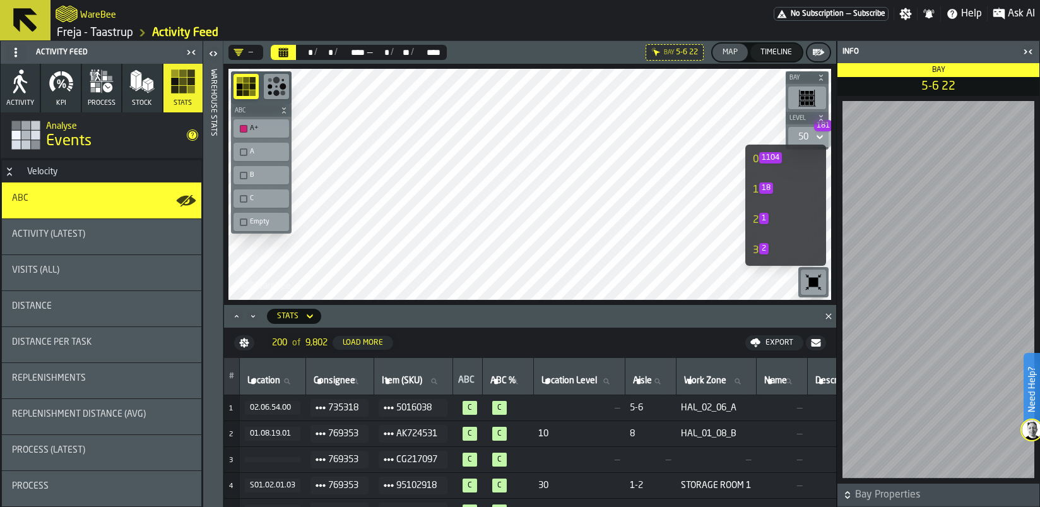
click at [774, 158] on span "1104" at bounding box center [770, 157] width 23 height 11
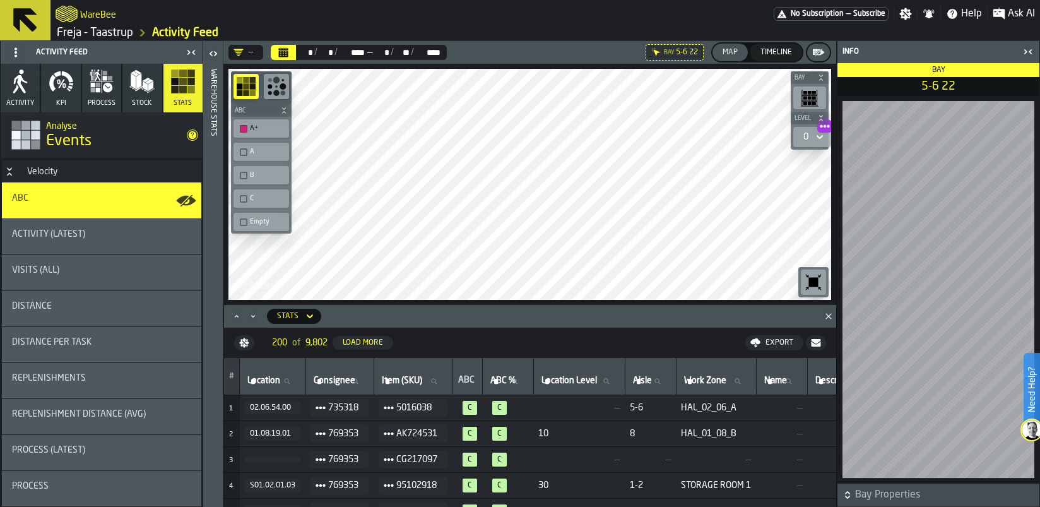
click at [774, 339] on div "Export" at bounding box center [780, 342] width 38 height 9
click at [763, 341] on span "Download (csv)" at bounding box center [769, 343] width 59 height 10
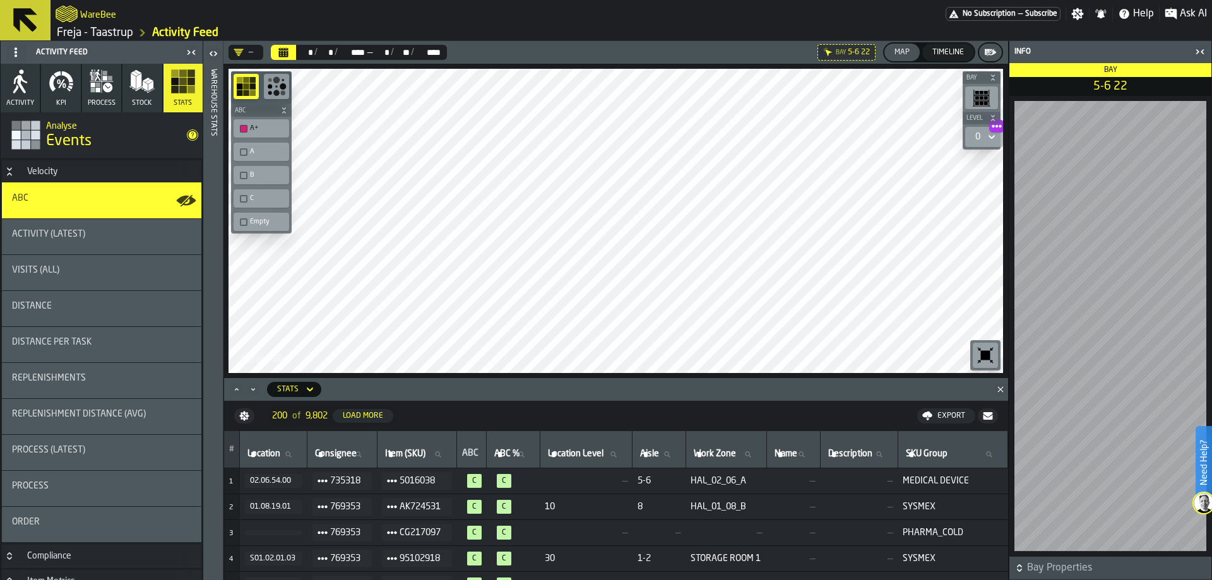
click at [239, 46] on div "—" at bounding box center [244, 52] width 30 height 15
click at [240, 47] on icon "DropdownMenuValue-" at bounding box center [239, 52] width 10 height 10
click at [241, 150] on div "button-toolbar-undefined" at bounding box center [244, 152] width 8 height 8
click at [241, 174] on div "button-toolbar-undefined" at bounding box center [244, 176] width 8 height 8
click at [240, 195] on div "button-toolbar-undefined" at bounding box center [244, 199] width 8 height 8
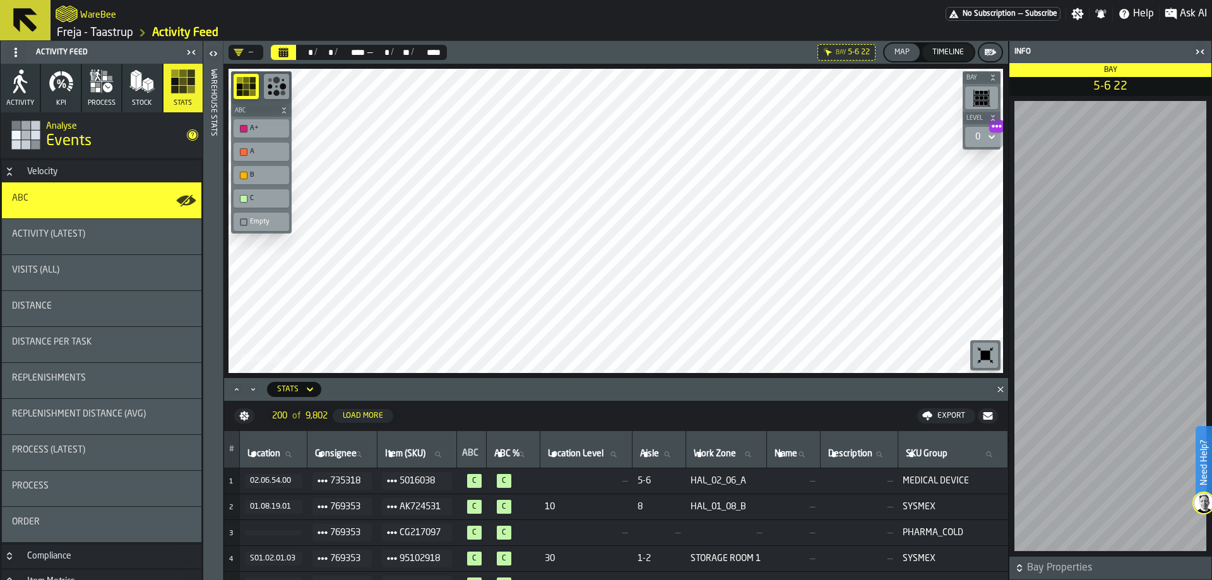
click at [242, 221] on div "button-toolbar-undefined" at bounding box center [244, 222] width 8 height 8
click at [245, 220] on div "button-toolbar-undefined" at bounding box center [244, 222] width 8 height 8
click at [993, 134] on icon at bounding box center [991, 136] width 13 height 15
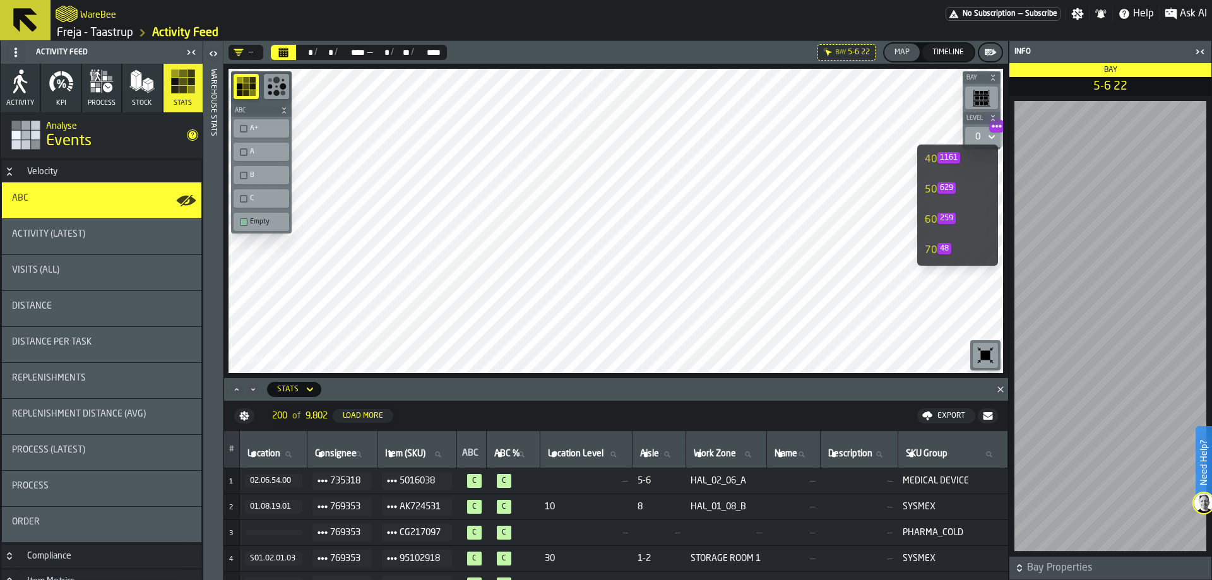
scroll to position [240, 0]
click at [944, 162] on span "1280" at bounding box center [948, 160] width 23 height 11
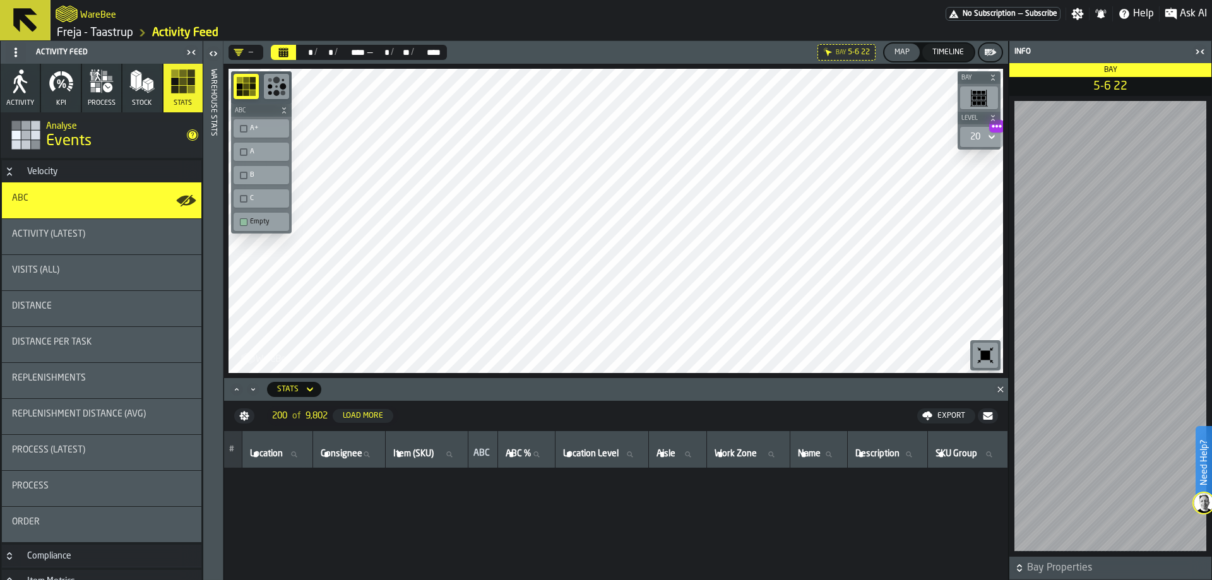
scroll to position [1010, 0]
